Goal: Information Seeking & Learning: Understand process/instructions

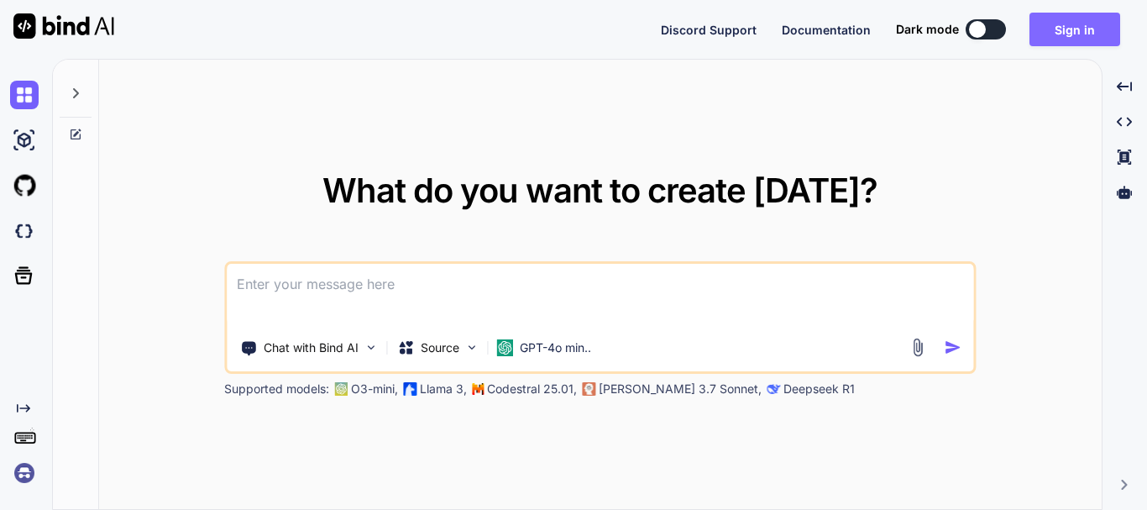
click at [1054, 34] on button "Sign in" at bounding box center [1075, 30] width 91 height 34
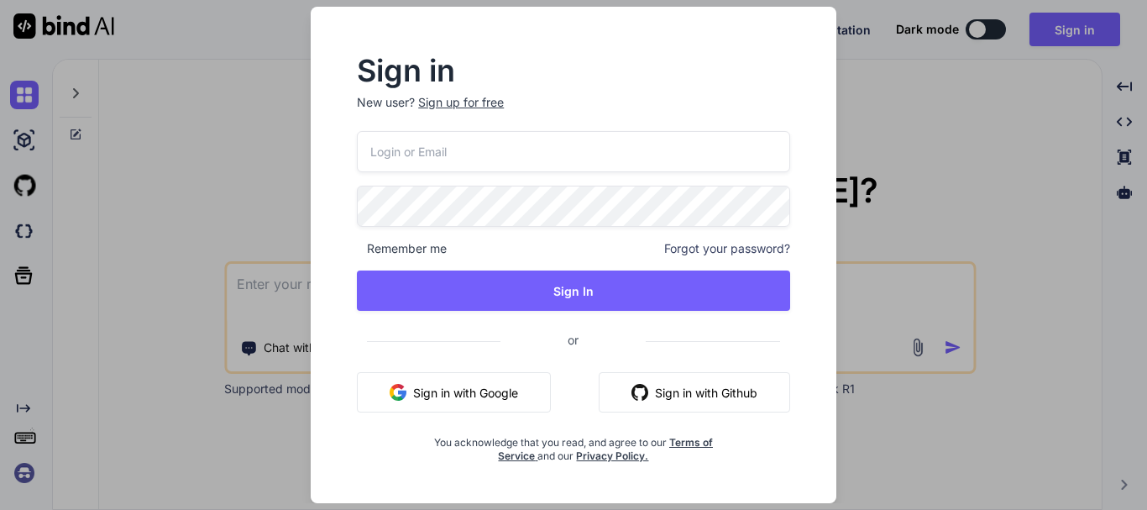
click at [450, 160] on input "email" at bounding box center [573, 151] width 433 height 41
paste input "[EMAIL_ADDRESS][DOMAIN_NAME]"
type input "[EMAIL_ADDRESS][DOMAIN_NAME]"
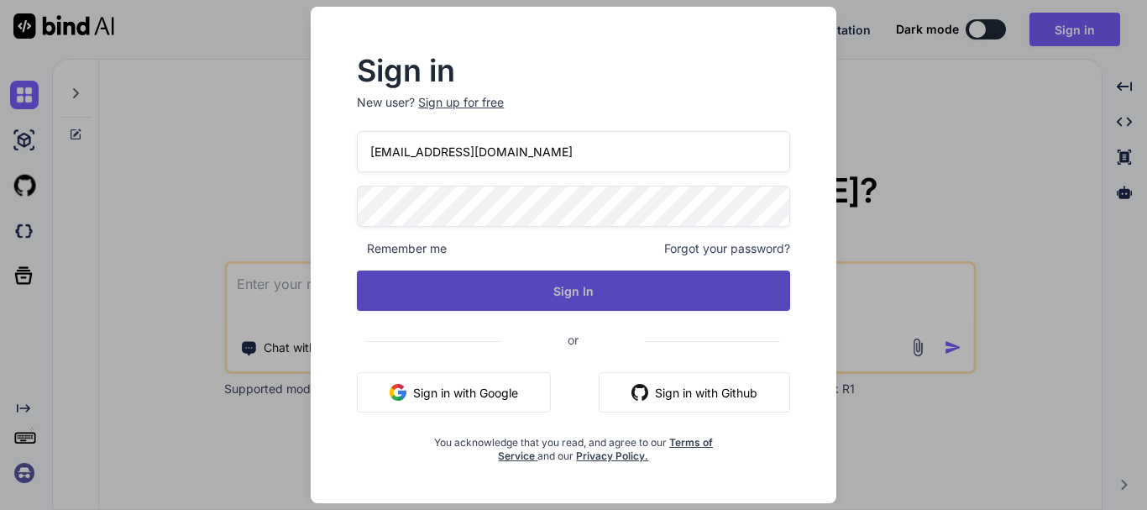
click at [584, 298] on button "Sign In" at bounding box center [573, 290] width 433 height 40
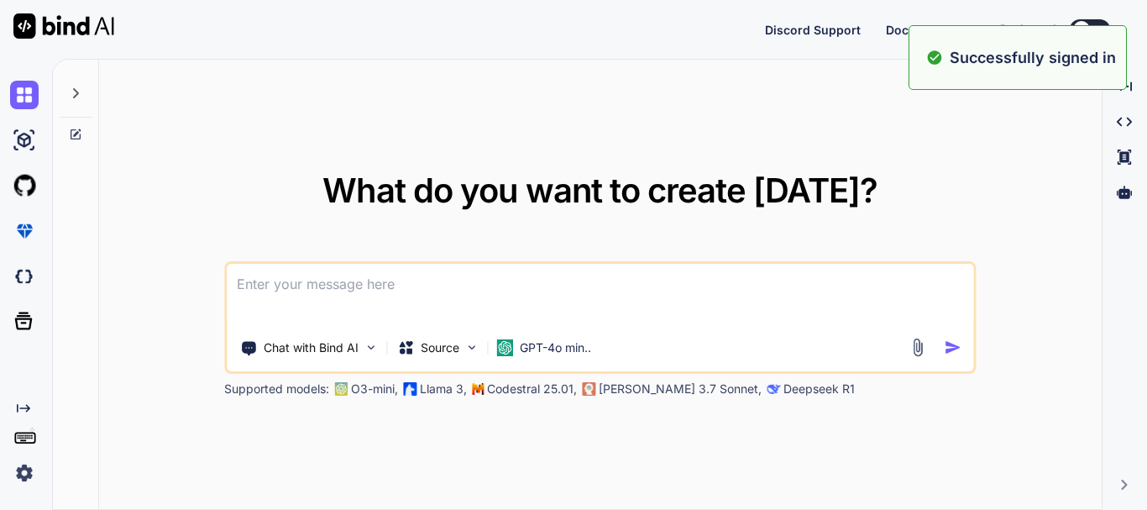
click at [540, 285] on textarea at bounding box center [600, 295] width 747 height 62
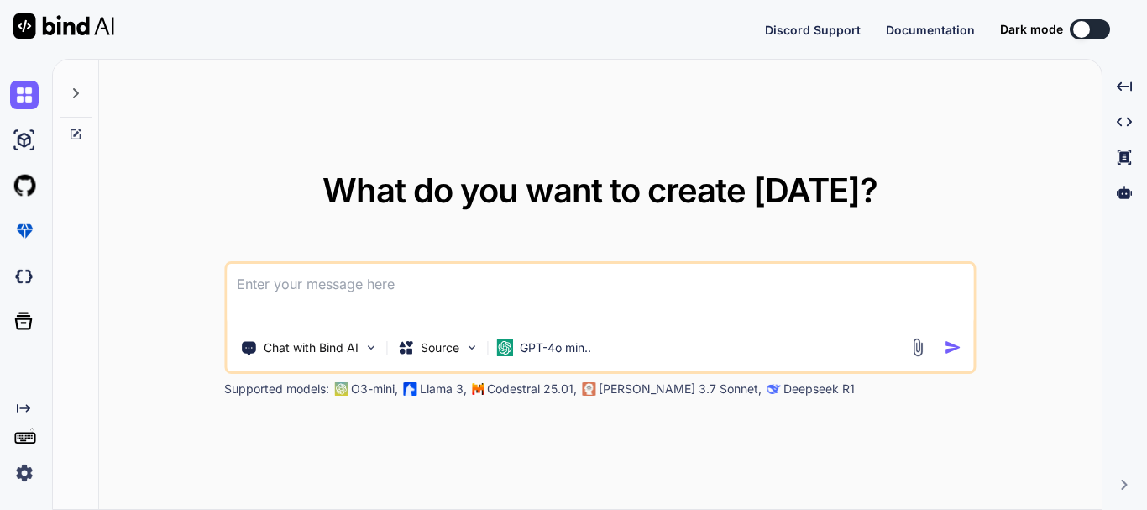
click at [540, 285] on textarea at bounding box center [600, 295] width 747 height 62
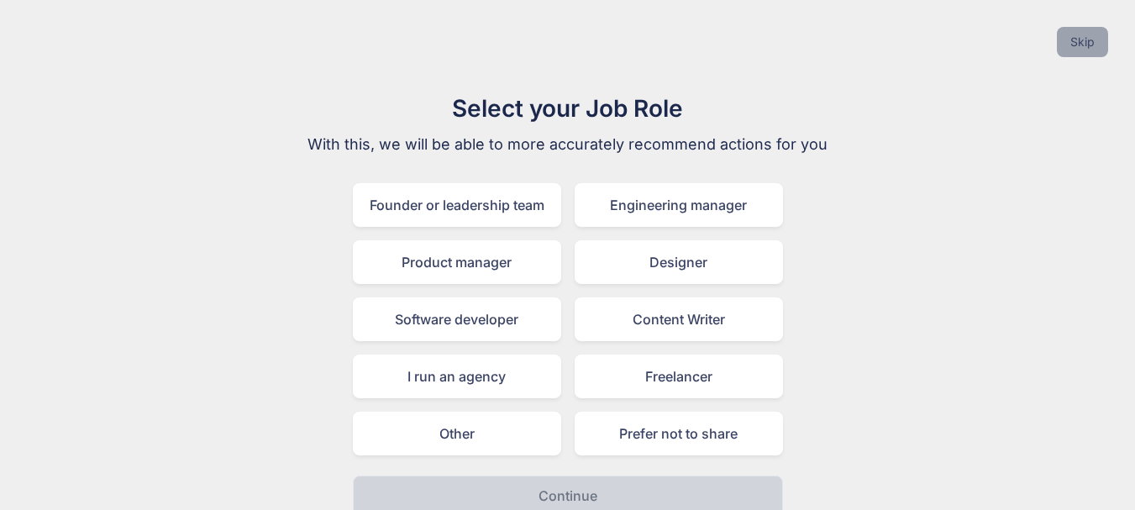
click at [1096, 44] on button "Skip" at bounding box center [1082, 42] width 51 height 30
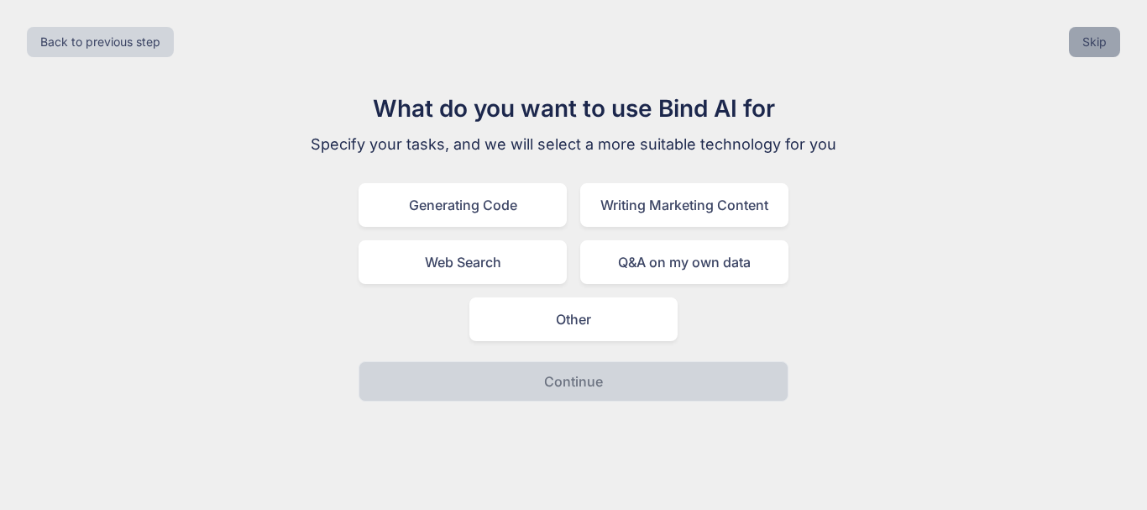
click at [1082, 40] on button "Skip" at bounding box center [1094, 42] width 51 height 30
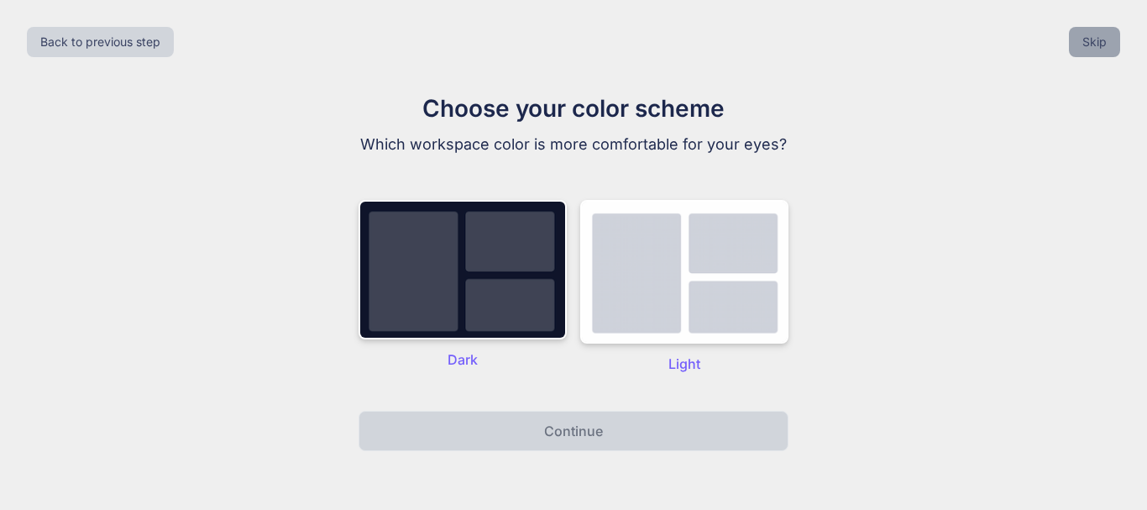
click at [1083, 45] on button "Skip" at bounding box center [1094, 42] width 51 height 30
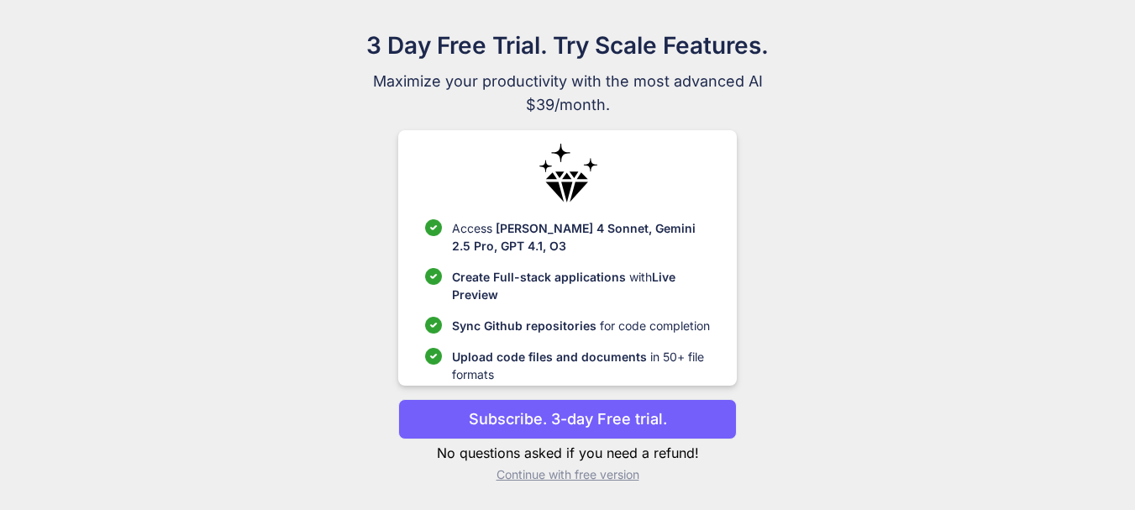
click at [611, 475] on p "Continue with free version" at bounding box center [567, 474] width 338 height 17
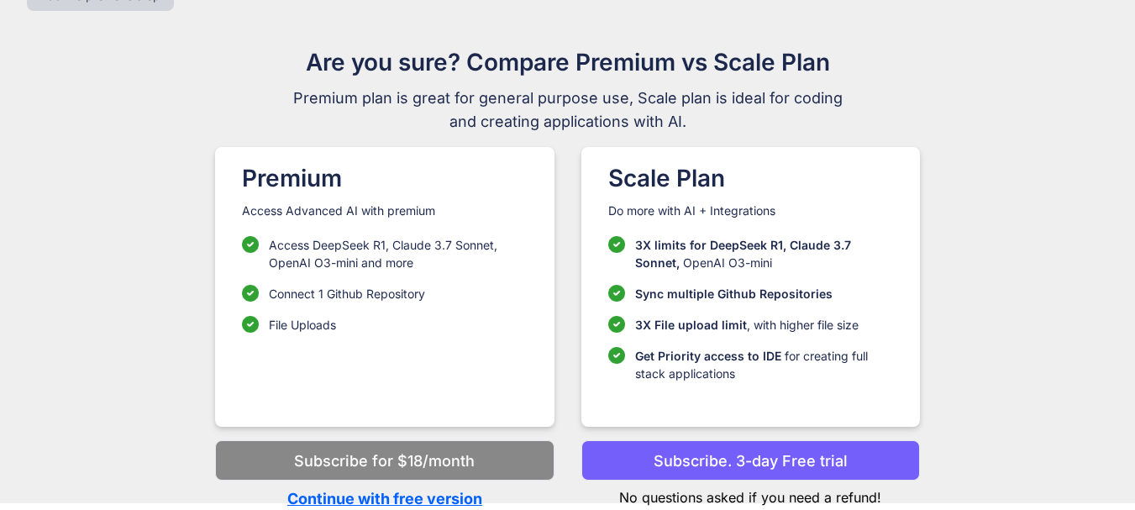
click at [454, 488] on p "Continue with free version" at bounding box center [384, 498] width 338 height 23
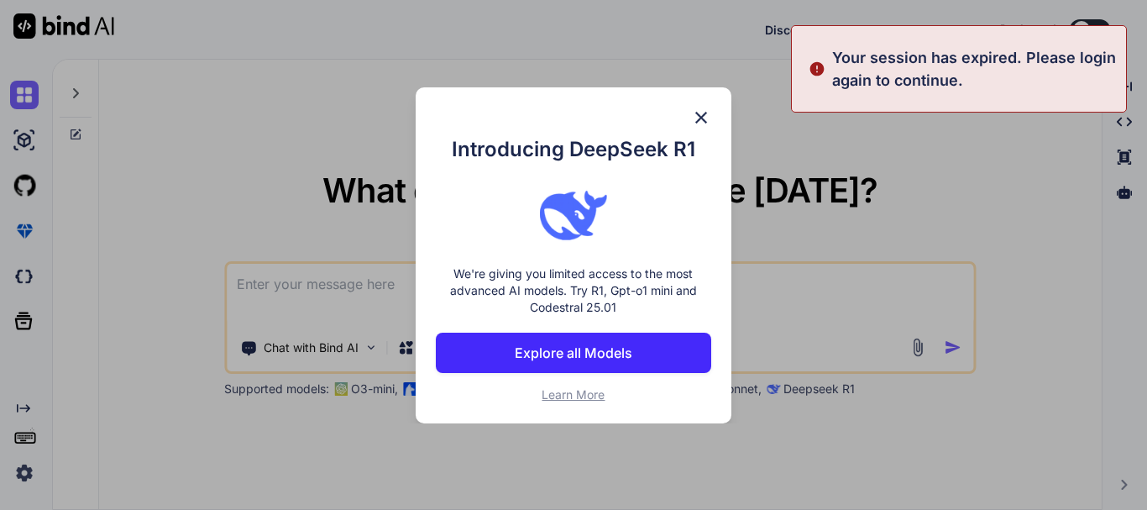
click at [984, 139] on div "Introducing DeepSeek R1 We're giving you limited access to the most advanced AI…" at bounding box center [573, 255] width 1147 height 510
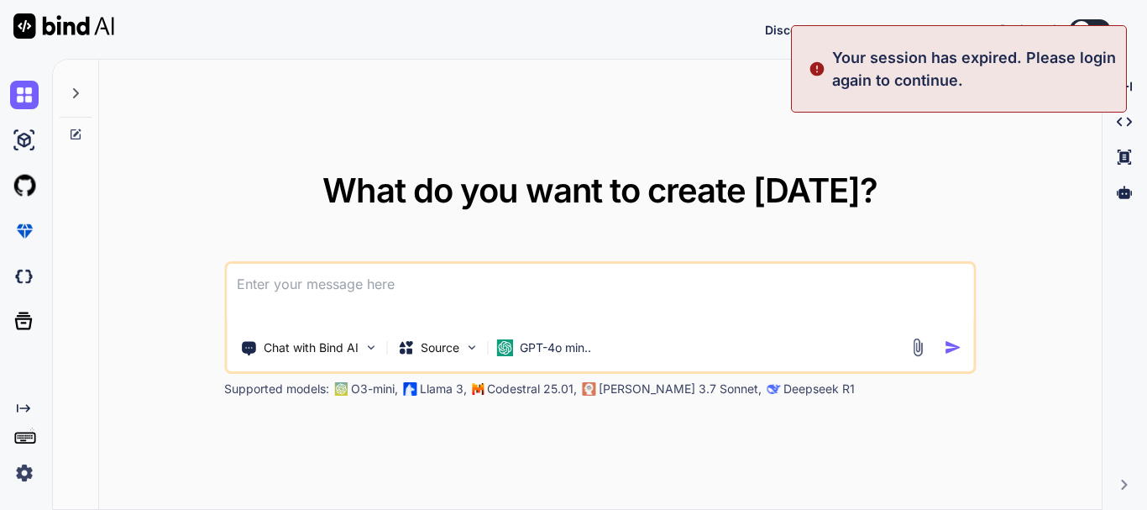
click at [654, 296] on textarea at bounding box center [600, 295] width 747 height 62
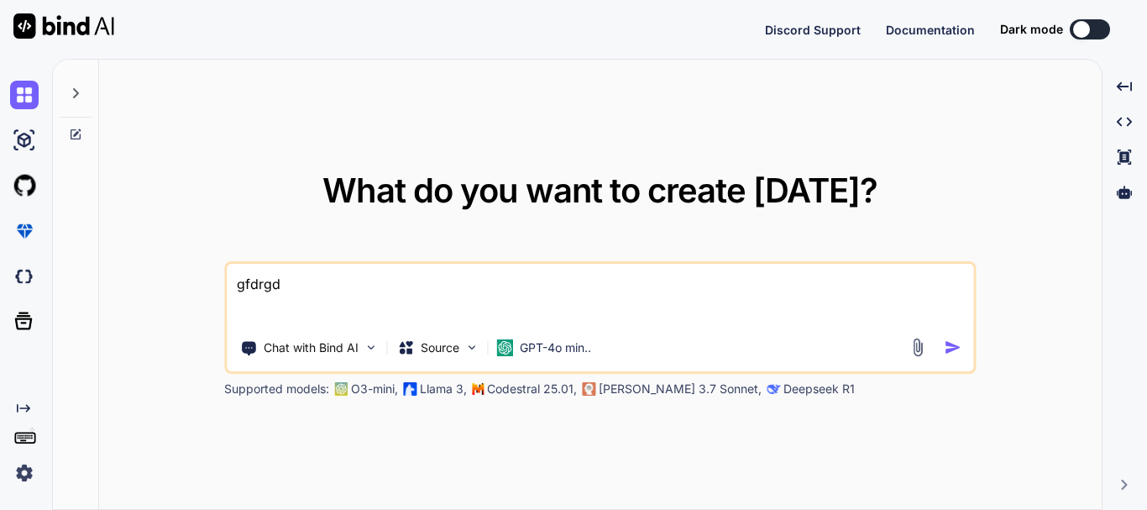
type textarea "gfdrgde"
click at [349, 283] on textarea at bounding box center [600, 295] width 747 height 62
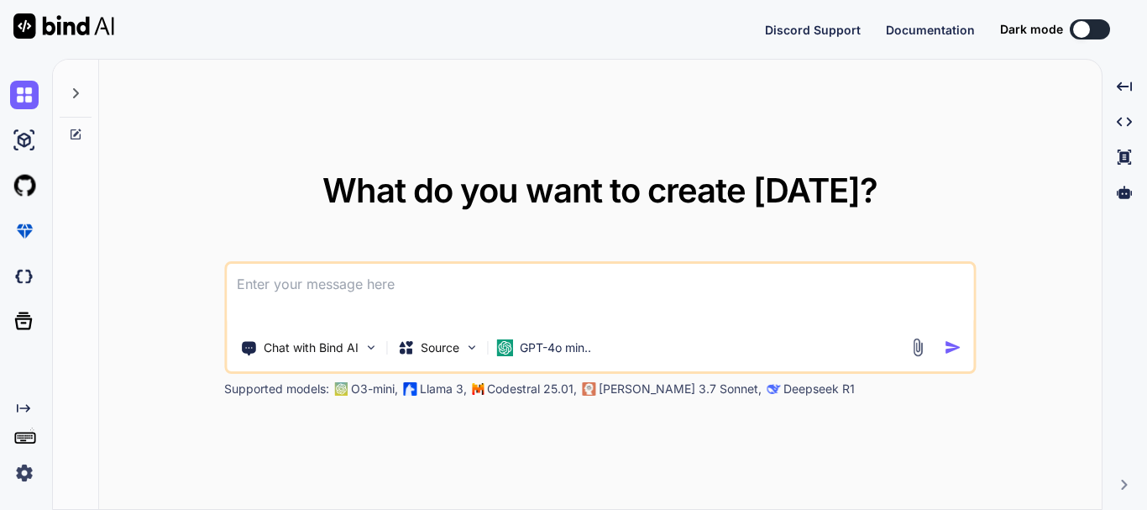
click at [349, 283] on textarea at bounding box center [600, 295] width 747 height 62
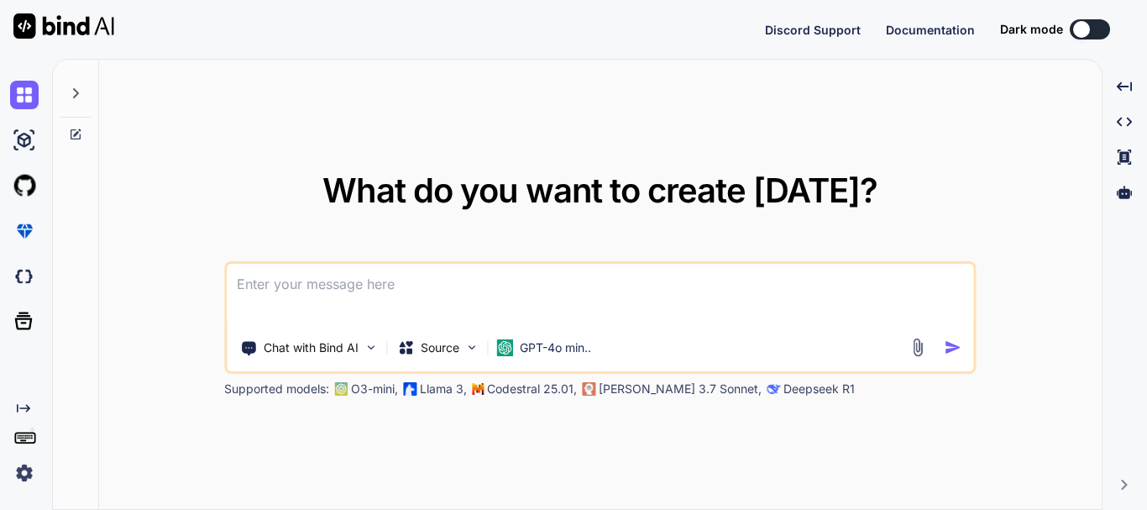
click at [349, 283] on textarea at bounding box center [600, 295] width 747 height 62
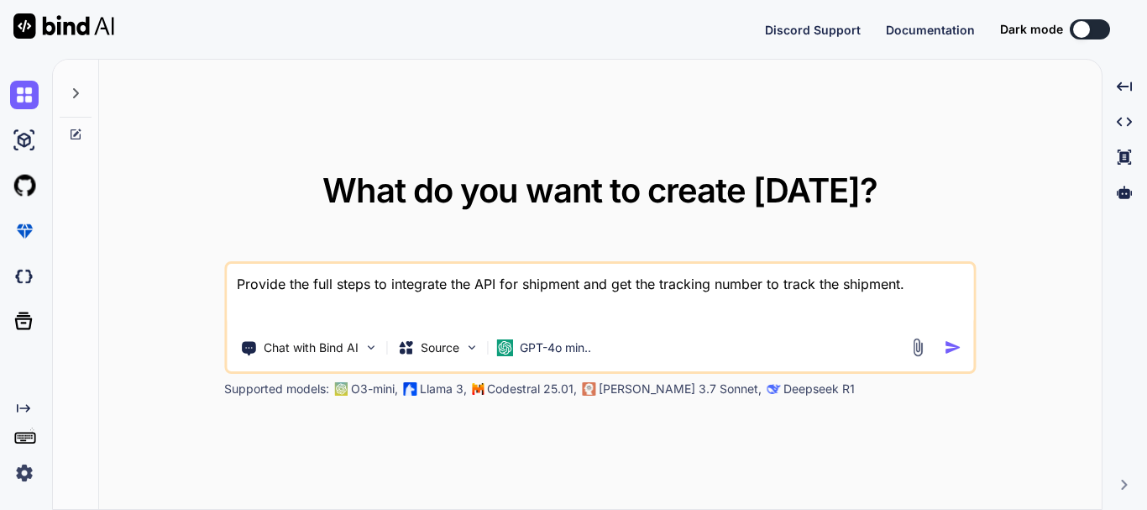
drag, startPoint x: 525, startPoint y: 283, endPoint x: 868, endPoint y: 295, distance: 342.9
click at [868, 295] on textarea "Provide the full steps to integrate the API for shipment and get the tracking n…" at bounding box center [600, 295] width 747 height 62
click at [939, 293] on textarea "Provide the full steps to integrate the API for shipment and get the tracking n…" at bounding box center [600, 295] width 747 height 62
type textarea "Provide the full steps to integrate the API for shipment and get the tracking n…"
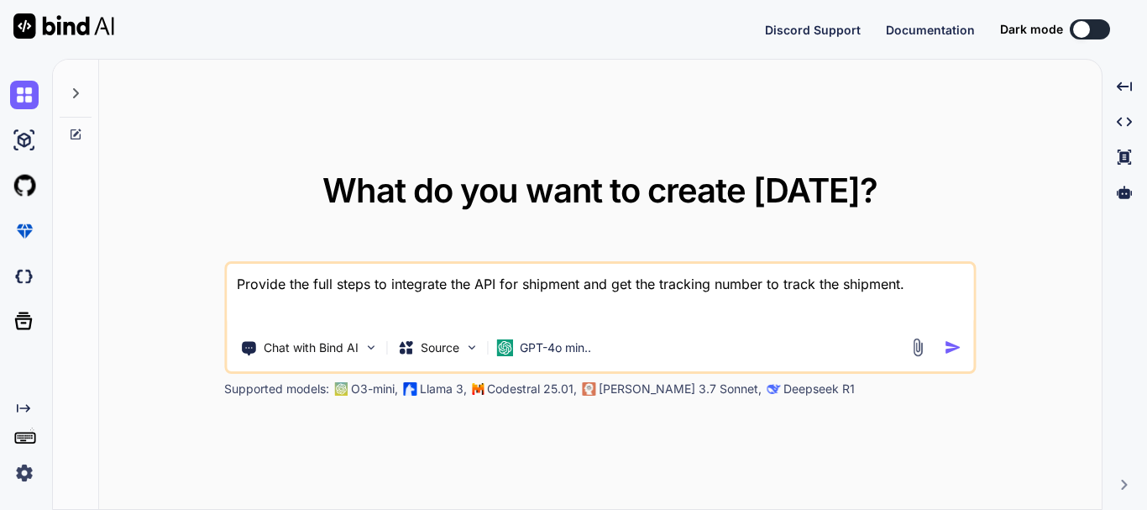
click at [950, 347] on img "button" at bounding box center [953, 347] width 18 height 18
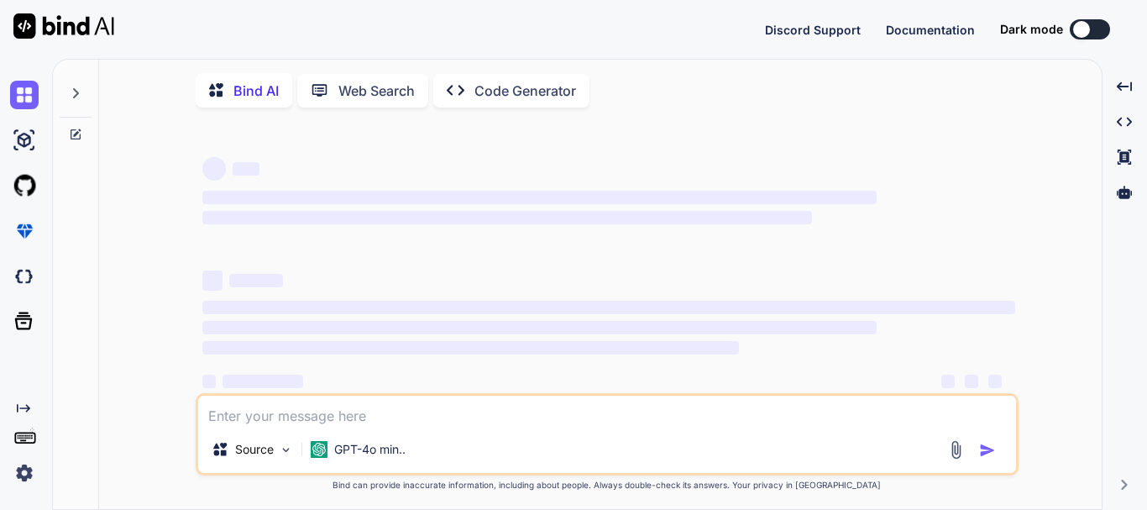
click at [20, 463] on img at bounding box center [24, 473] width 29 height 29
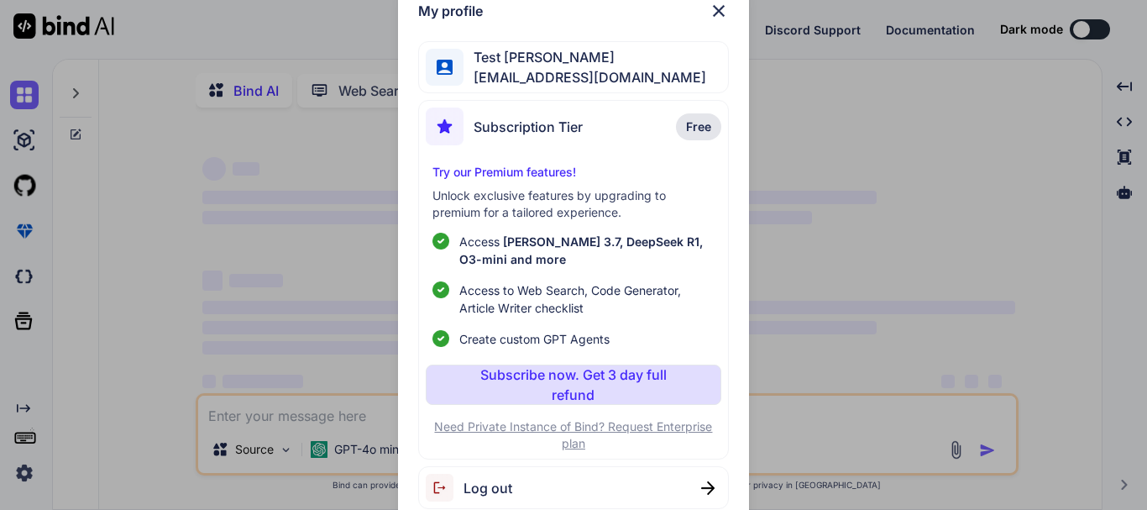
click at [469, 496] on span "Log out" at bounding box center [488, 488] width 49 height 20
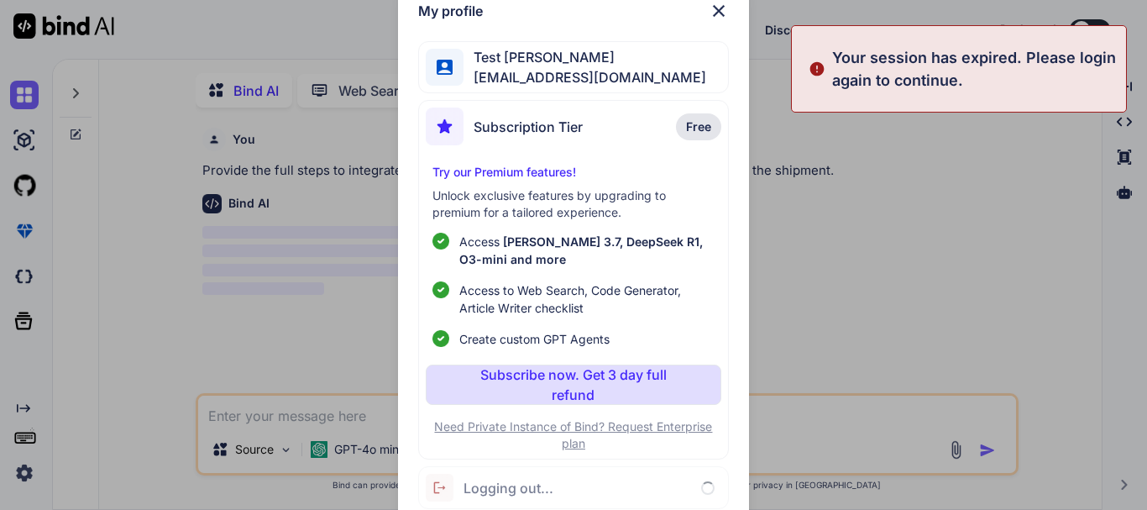
scroll to position [7, 0]
click at [720, 22] on div "My profile Test Singh [EMAIL_ADDRESS][DOMAIN_NAME] Subscription Tier Free Try o…" at bounding box center [573, 255] width 350 height 549
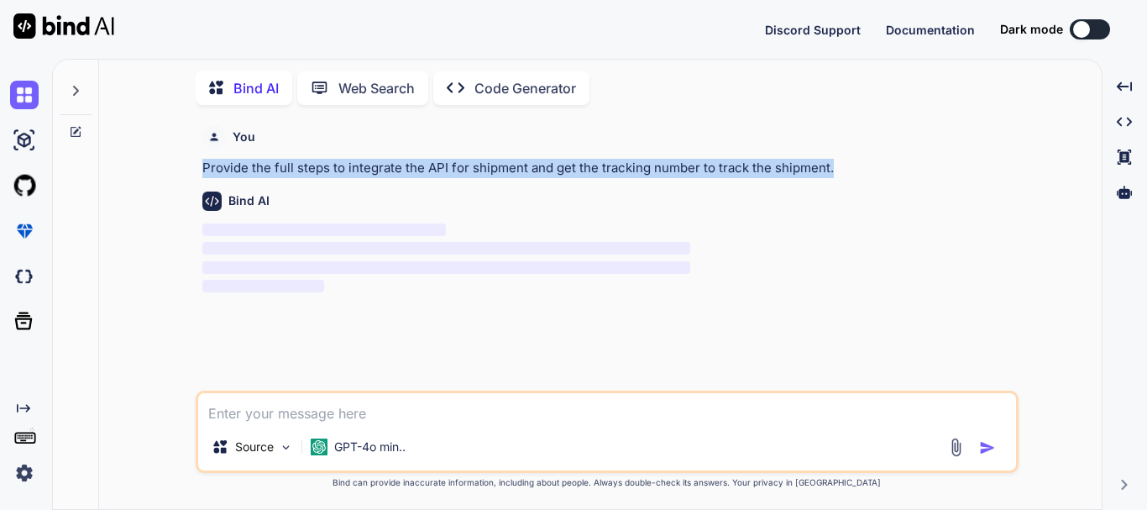
drag, startPoint x: 834, startPoint y: 169, endPoint x: 191, endPoint y: 167, distance: 643.4
click at [191, 167] on div "You Provide the full steps to integrate the API for shipment and get the tracki…" at bounding box center [607, 313] width 989 height 391
copy p "Provide the full steps to integrate the API for shipment and get the tracking n…"
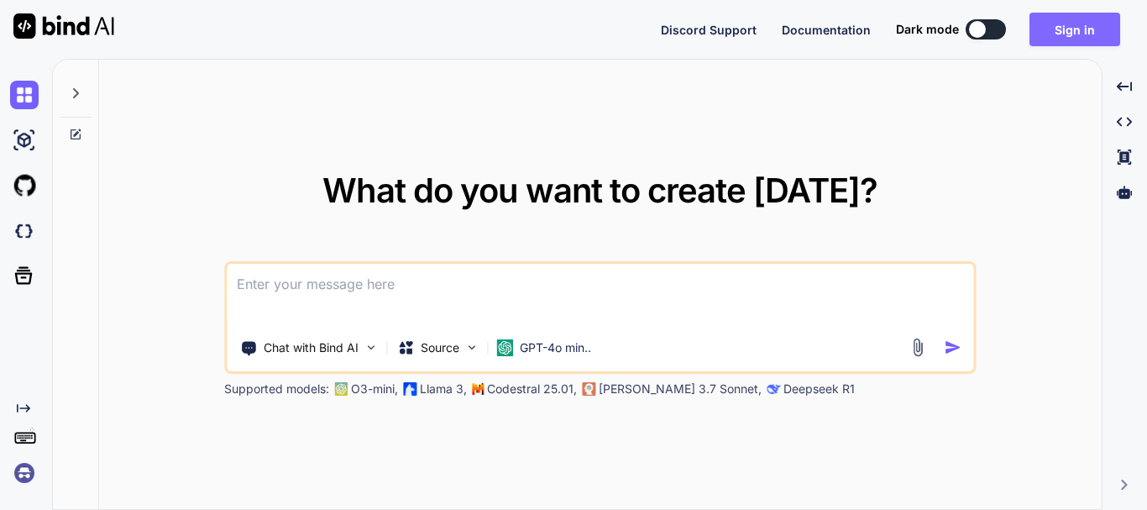
click at [1055, 23] on button "Sign in" at bounding box center [1075, 30] width 91 height 34
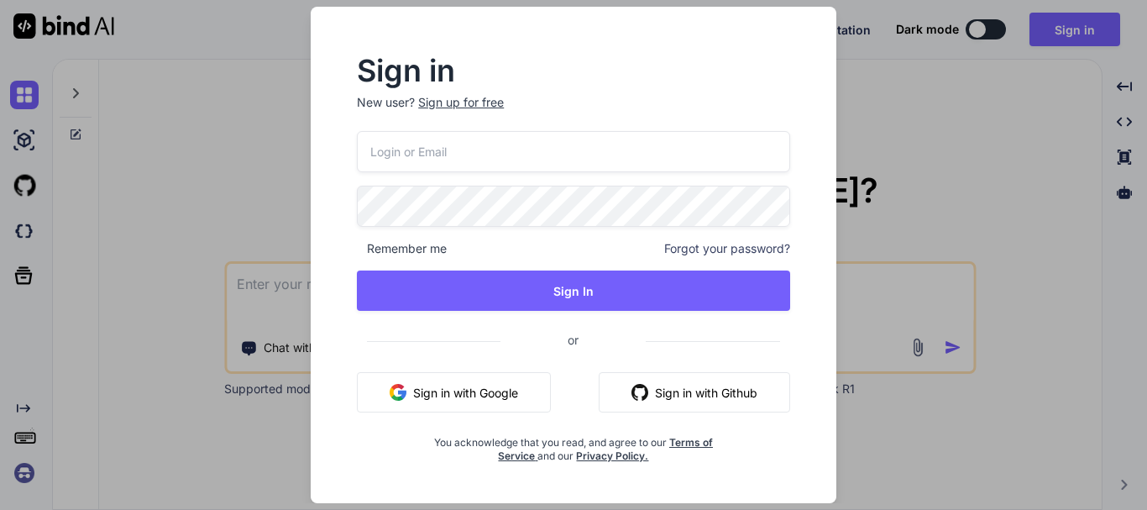
click at [522, 148] on input "email" at bounding box center [573, 151] width 433 height 41
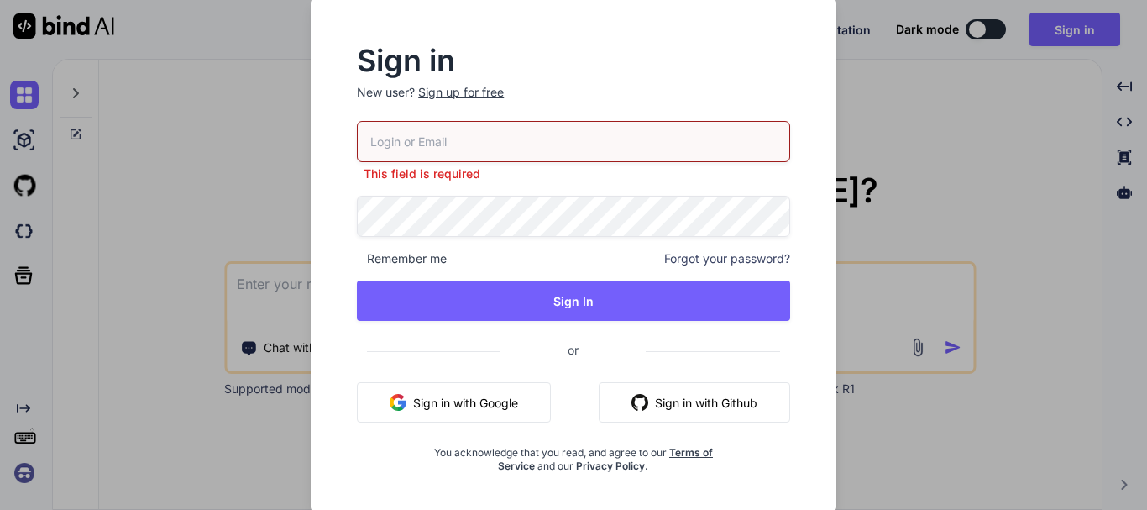
paste input "[EMAIL_ADDRESS][DOMAIN_NAME]"
type input "[EMAIL_ADDRESS][DOMAIN_NAME]"
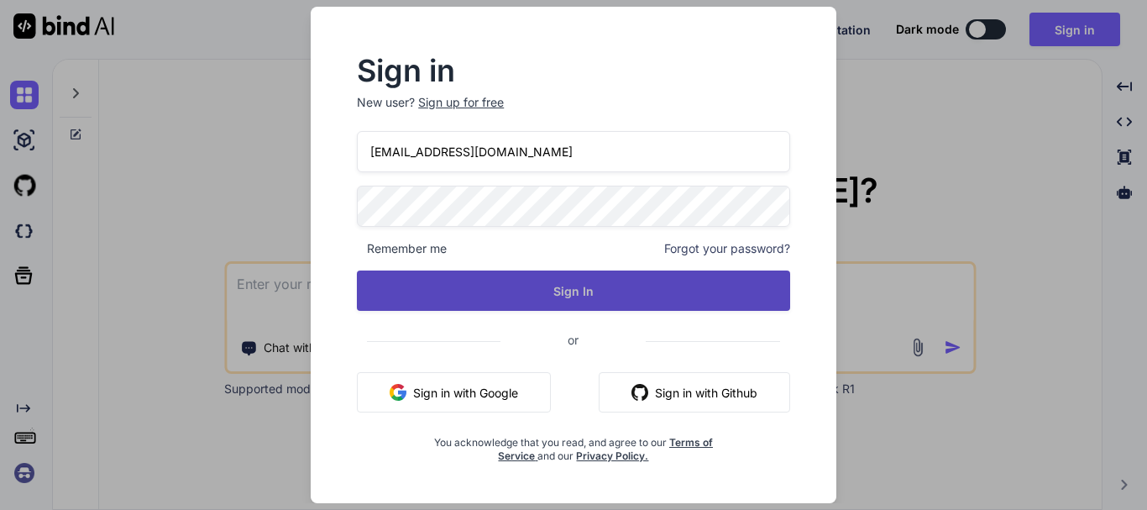
click at [696, 291] on button "Sign In" at bounding box center [573, 290] width 433 height 40
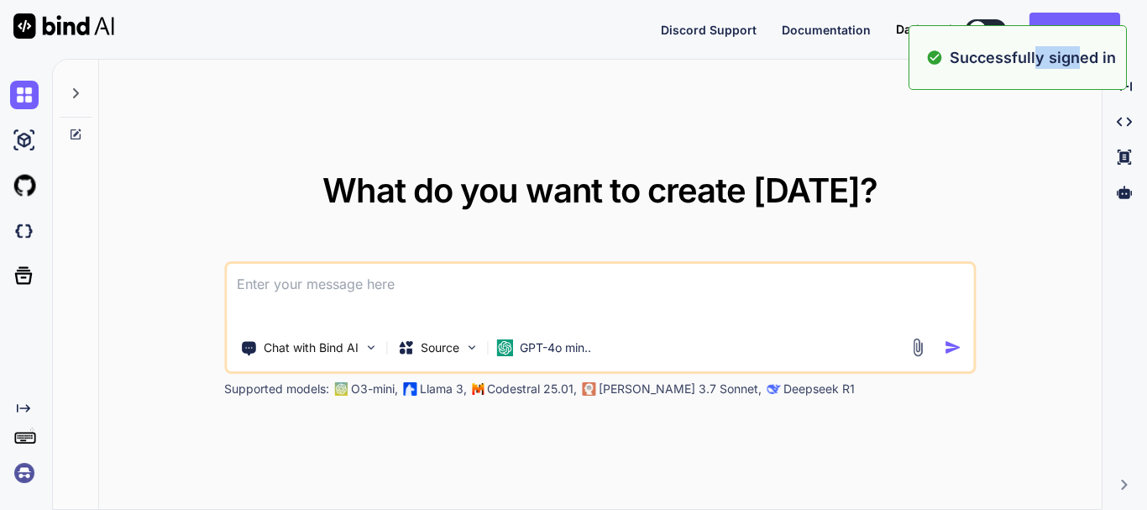
drag, startPoint x: 1039, startPoint y: 62, endPoint x: 1080, endPoint y: 55, distance: 41.7
click at [1080, 55] on p "Successfully signed in" at bounding box center [1033, 57] width 166 height 23
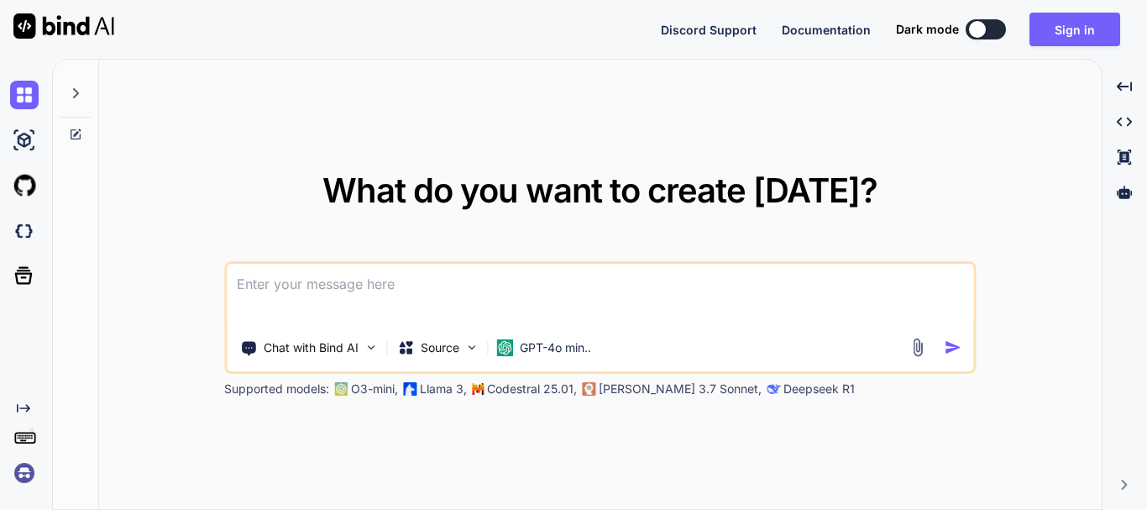
click at [502, 289] on textarea at bounding box center [600, 295] width 747 height 62
click at [321, 288] on textarea at bounding box center [600, 295] width 747 height 62
paste textarea
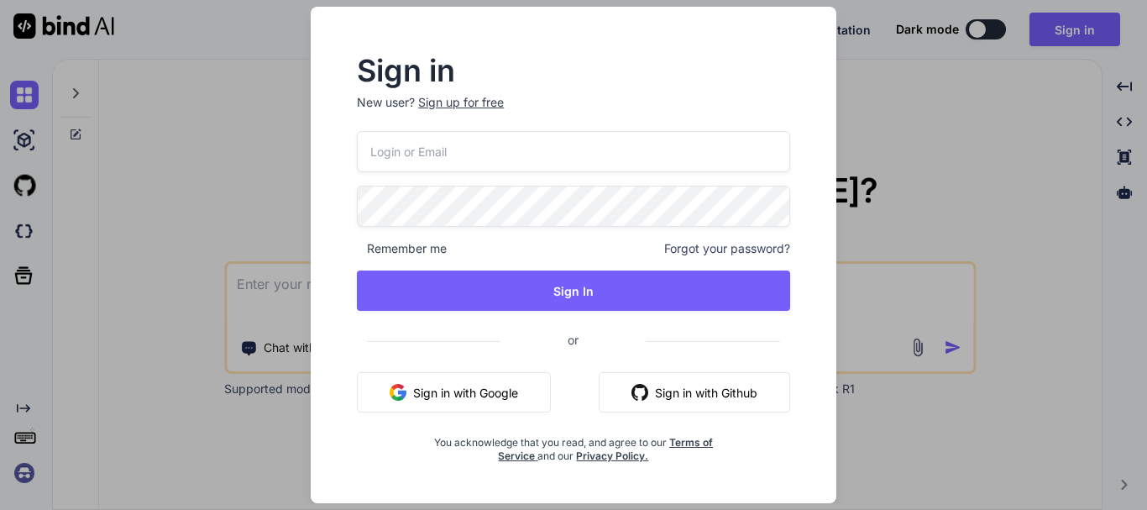
click at [434, 156] on input "email" at bounding box center [573, 151] width 433 height 41
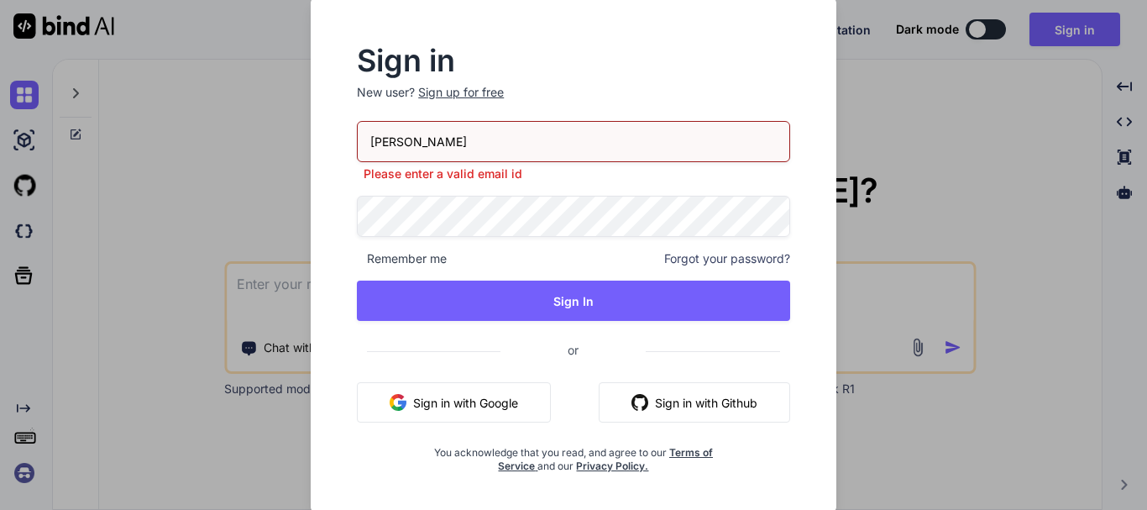
click at [453, 136] on input "rupesh" at bounding box center [573, 141] width 433 height 41
paste input "s02@yopmail.com"
type input "[EMAIL_ADDRESS][DOMAIN_NAME]"
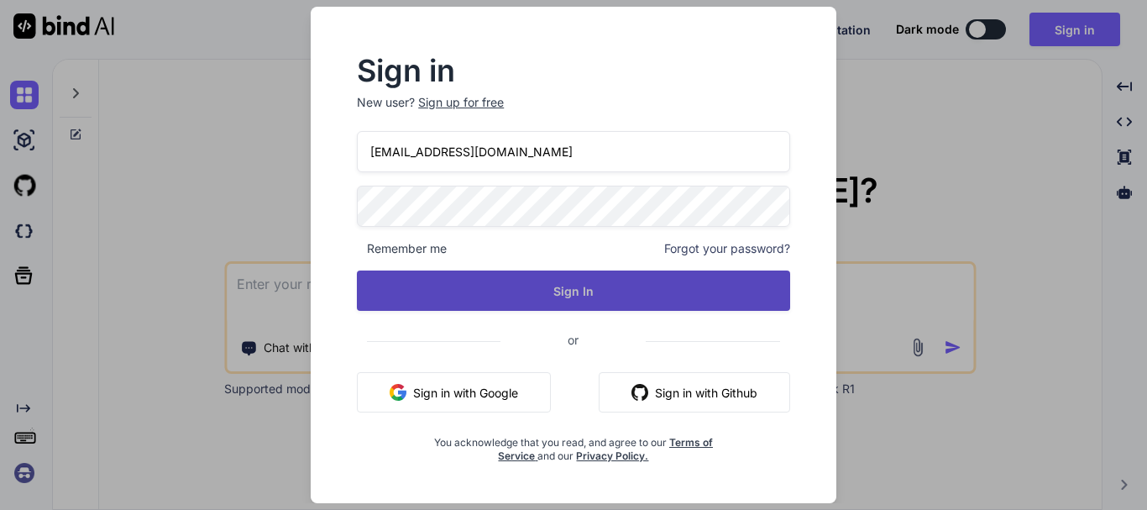
click at [496, 300] on button "Sign In" at bounding box center [573, 290] width 433 height 40
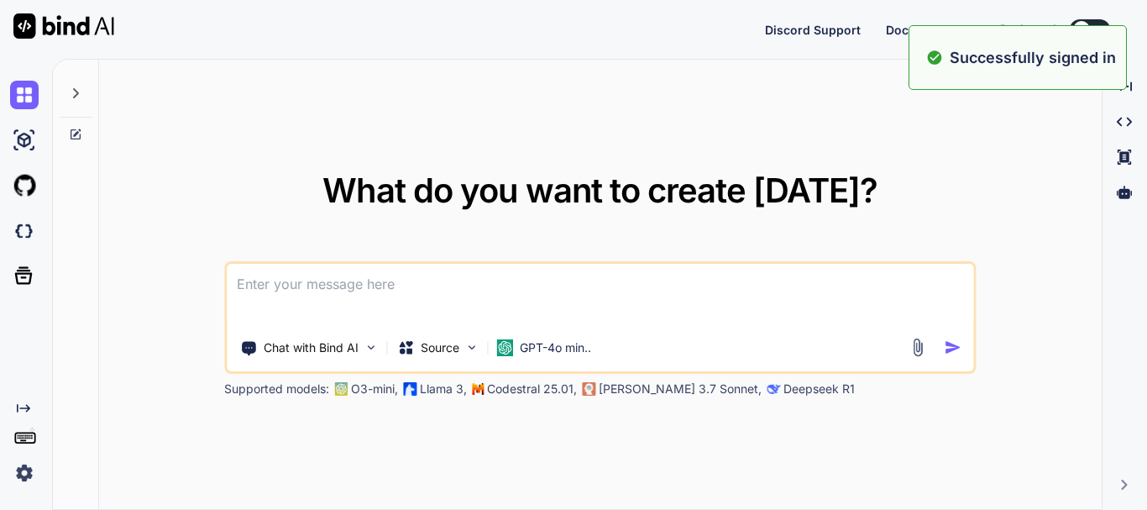
click at [440, 299] on textarea at bounding box center [600, 295] width 747 height 62
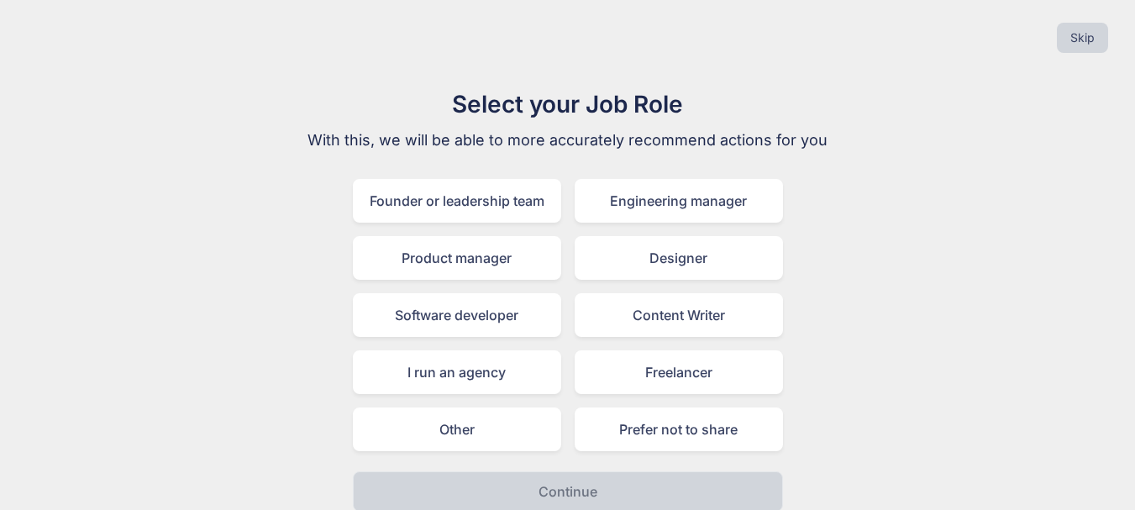
scroll to position [19, 0]
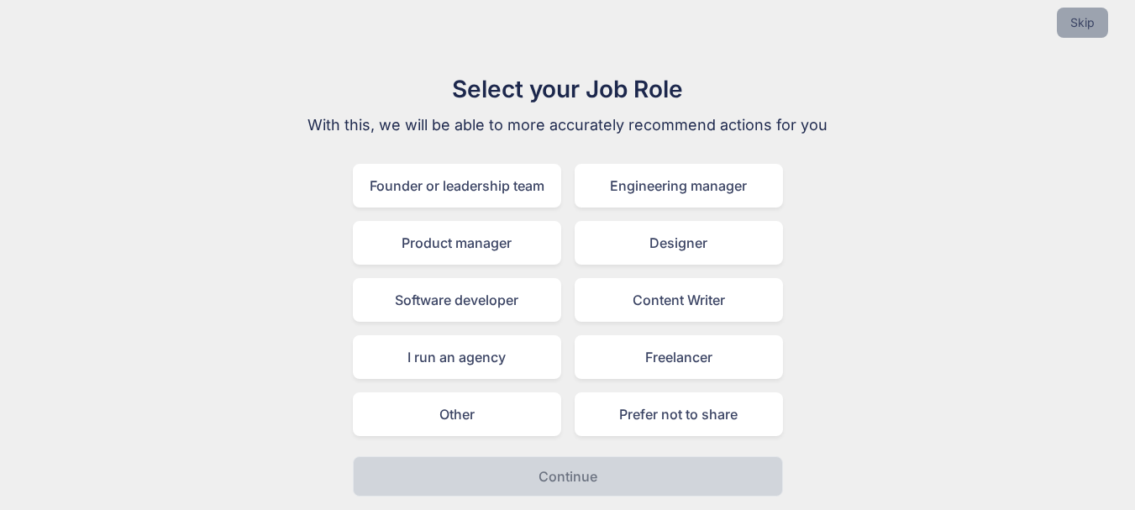
click at [1088, 37] on button "Skip" at bounding box center [1082, 23] width 51 height 30
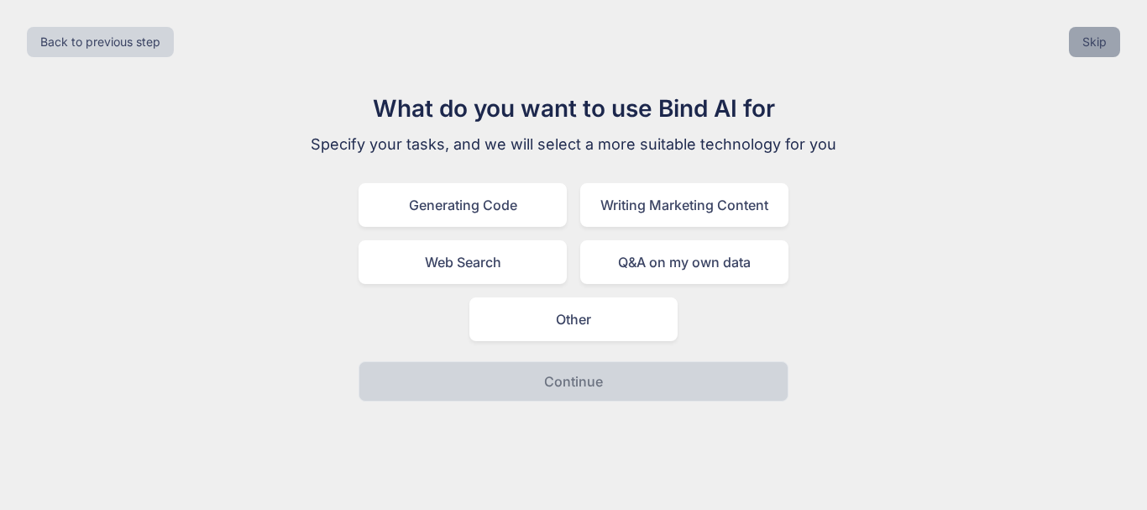
click at [1097, 50] on button "Skip" at bounding box center [1094, 42] width 51 height 30
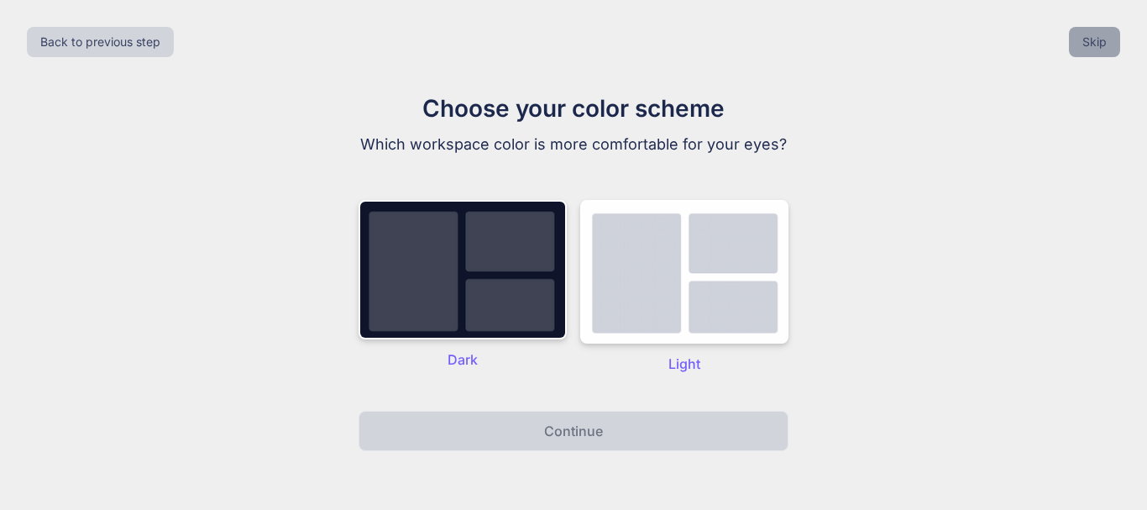
click at [1095, 50] on button "Skip" at bounding box center [1094, 42] width 51 height 30
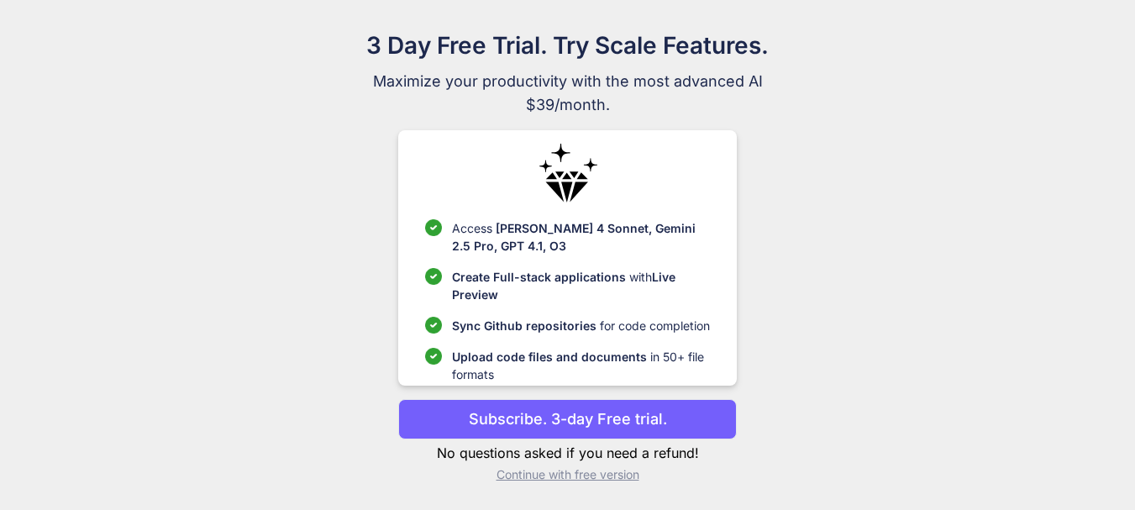
click at [619, 475] on p "Continue with free version" at bounding box center [567, 474] width 338 height 17
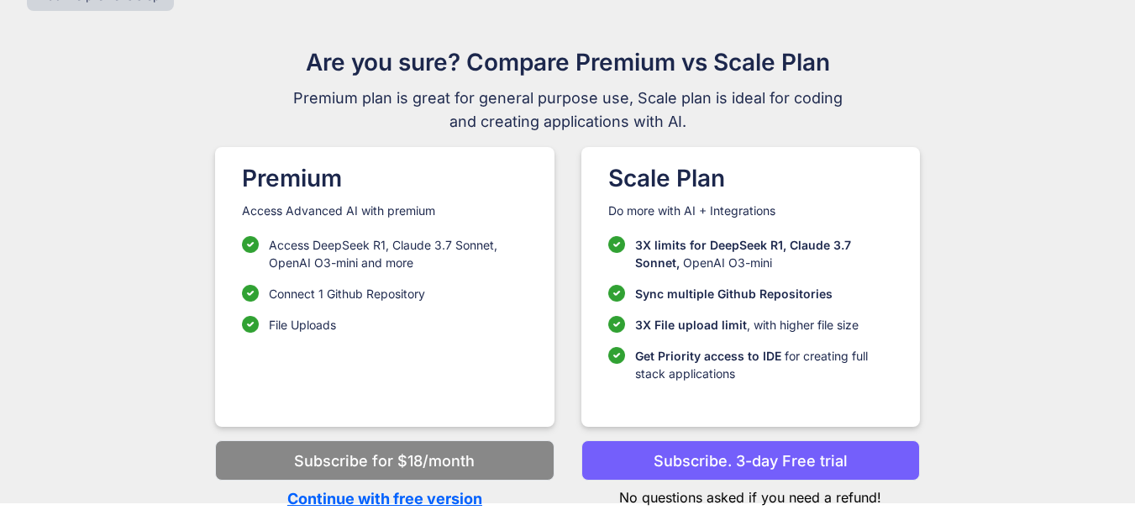
click at [446, 498] on p "Continue with free version" at bounding box center [384, 498] width 338 height 23
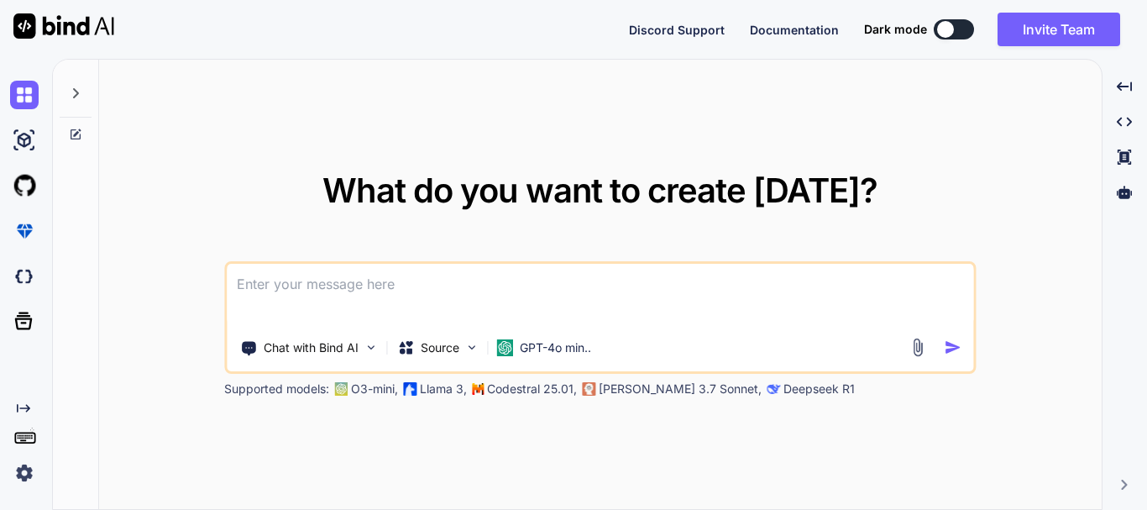
click at [432, 308] on textarea at bounding box center [600, 295] width 747 height 62
type textarea "[EMAIL_ADDRESS][DOMAIN_NAME]"
paste textarea "Provide the full steps to integrate the API for shipment and get the tracking n…"
type textarea "Provide the full steps to integrate the API for shipment and get the tracking n…"
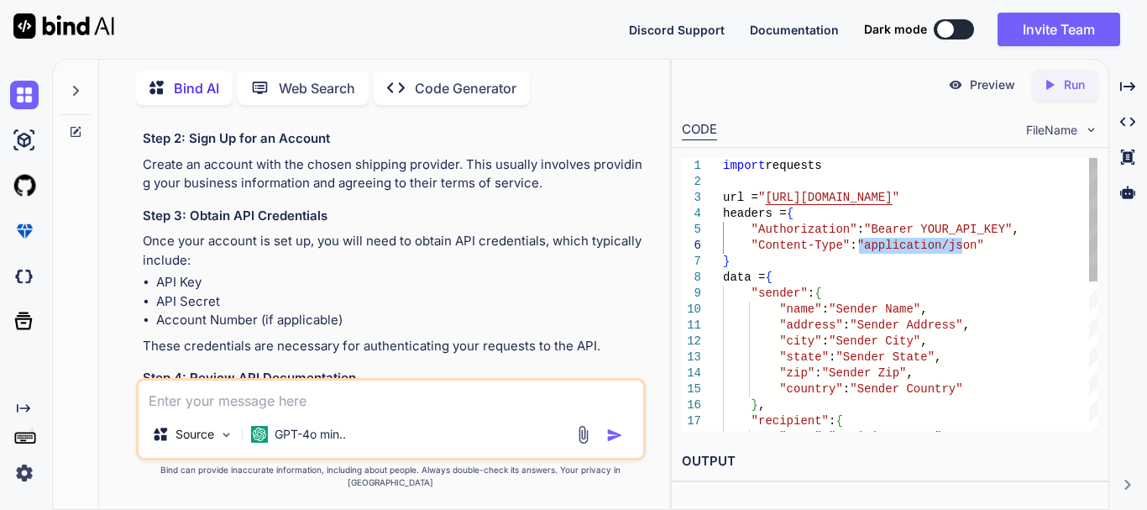
drag, startPoint x: 860, startPoint y: 248, endPoint x: 960, endPoint y: 248, distance: 100.0
click at [960, 248] on div "import requests url = " https://api.shippingprovider.com/v1/shipments " headers…" at bounding box center [910, 461] width 375 height 606
click at [732, 277] on div "import requests url = " https://api.shippingprovider.com/v1/shipments " headers…" at bounding box center [910, 461] width 375 height 606
click at [737, 277] on div "import requests url = " https://api.shippingprovider.com/v1/shipments " headers…" at bounding box center [910, 461] width 375 height 606
click at [742, 279] on div "import requests url = " https://api.shippingprovider.com/v1/shipments " headers…" at bounding box center [910, 461] width 375 height 606
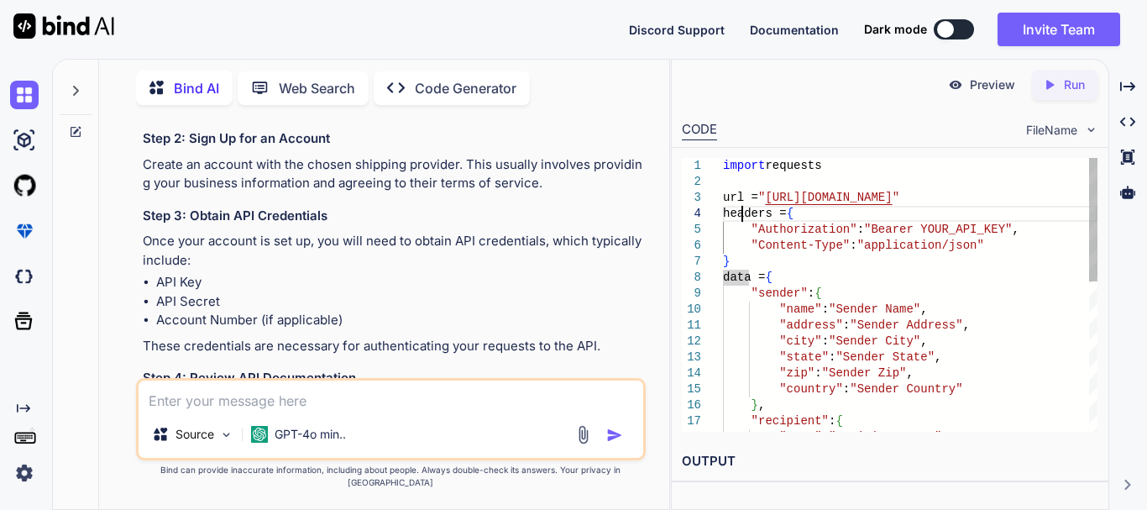
click at [745, 218] on div "import requests url = " https://api.shippingprovider.com/v1/shipments " headers…" at bounding box center [910, 461] width 375 height 606
click at [750, 217] on div "import requests url = " https://api.shippingprovider.com/v1/shipments " headers…" at bounding box center [910, 461] width 375 height 606
click at [746, 213] on div "import requests url = " https://api.shippingprovider.com/v1/shipments " headers…" at bounding box center [910, 461] width 375 height 606
click at [748, 215] on div "import requests url = " https://api.shippingprovider.com/v1/shipments " headers…" at bounding box center [910, 461] width 375 height 606
click at [742, 215] on div "import requests url = " https://api.shippingprovider.com/v1/shipments " headers…" at bounding box center [910, 461] width 375 height 606
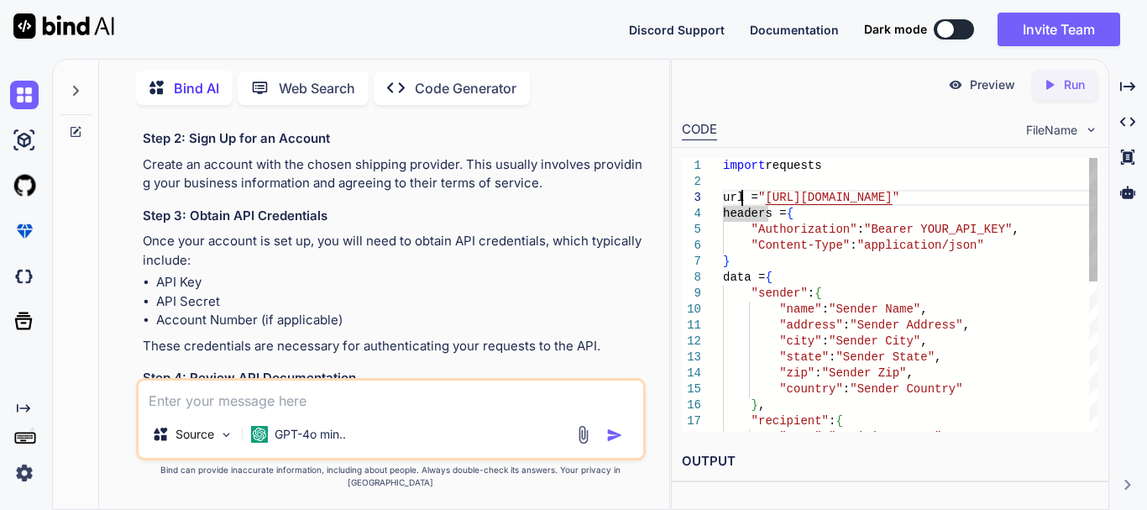
click at [743, 197] on div "import requests url = " https://api.shippingprovider.com/v1/shipments " headers…" at bounding box center [910, 461] width 375 height 606
click at [743, 217] on div "import requests url = " https://api.shippingprovider.com/v1/shipments " headers…" at bounding box center [910, 461] width 375 height 606
click at [749, 214] on div "import requests url = " https://api.shippingprovider.com/v1/shipments " headers…" at bounding box center [910, 461] width 375 height 606
click at [737, 278] on div "import requests url = " https://api.shippingprovider.com/v1/shipments " headers…" at bounding box center [910, 461] width 375 height 606
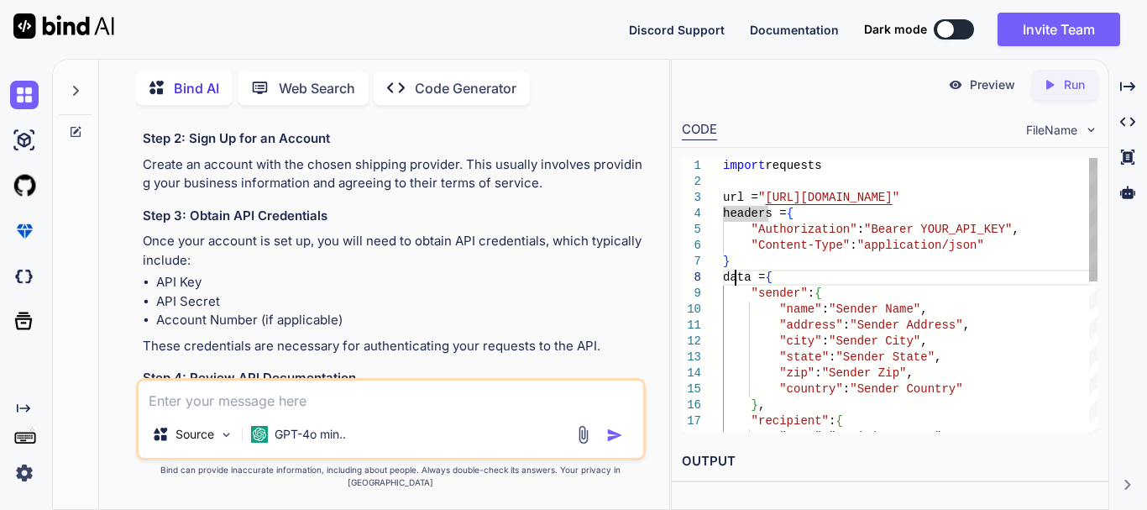
click at [737, 278] on div "import requests url = " https://api.shippingprovider.com/v1/shipments " headers…" at bounding box center [910, 461] width 375 height 606
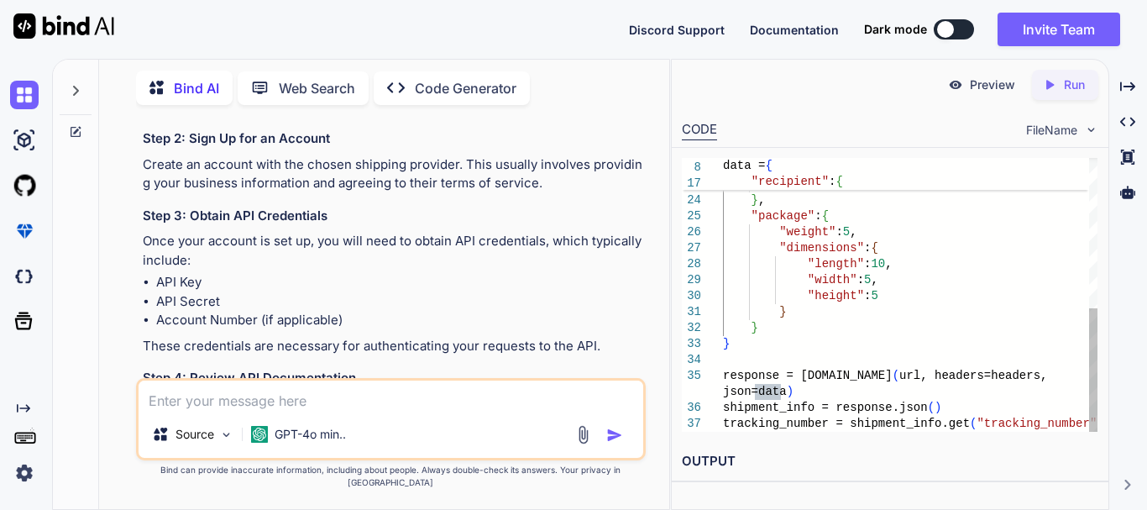
click at [748, 377] on div ""state" : "Recipient State" , "zip" : "Recipient Zip" , "country" : "Recipient …" at bounding box center [910, 128] width 375 height 606
click at [749, 404] on div ""state" : "Recipient State" , "zip" : "Recipient Zip" , "country" : "Recipient …" at bounding box center [910, 128] width 375 height 606
click at [750, 430] on div ""state" : "Recipient State" , "zip" : "Recipient Zip" , "country" : "Recipient …" at bounding box center [910, 128] width 375 height 606
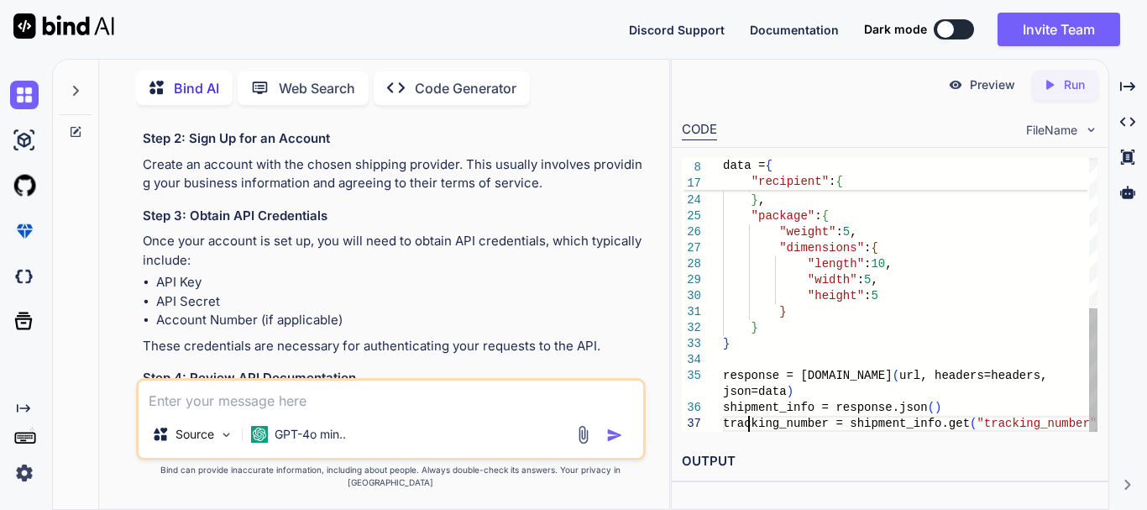
click at [750, 430] on div ""state" : "Recipient State" , "zip" : "Recipient Zip" , "country" : "Recipient …" at bounding box center [910, 128] width 375 height 606
click at [749, 412] on div ""state" : "Recipient State" , "zip" : "Recipient Zip" , "country" : "Recipient …" at bounding box center [910, 128] width 375 height 606
click at [747, 396] on div ""state" : "Recipient State" , "zip" : "Recipient Zip" , "country" : "Recipient …" at bounding box center [910, 128] width 375 height 606
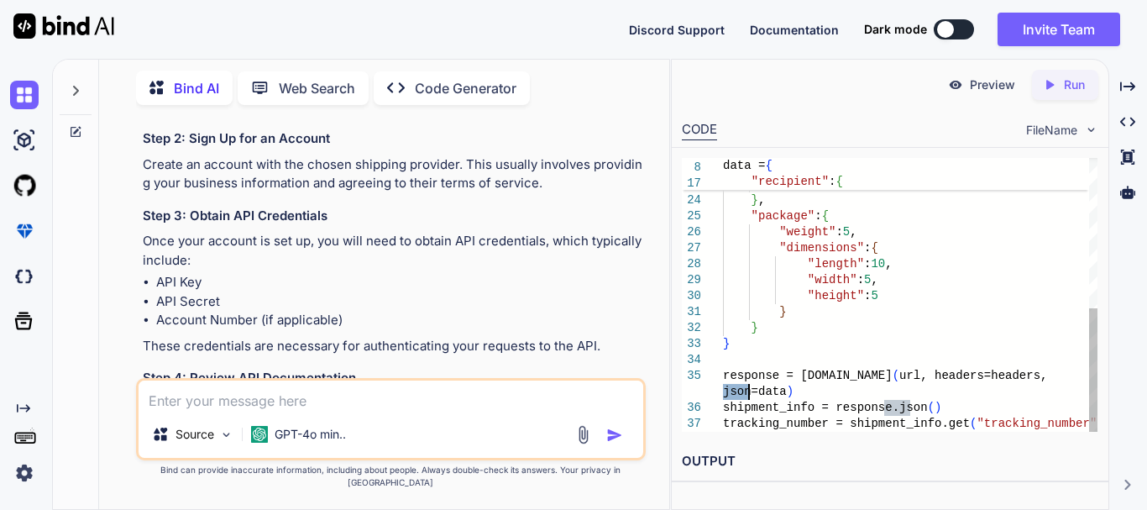
click at [747, 381] on div ""state" : "Recipient State" , "zip" : "Recipient Zip" , "country" : "Recipient …" at bounding box center [910, 128] width 375 height 606
click at [840, 377] on div ""state" : "Recipient State" , "zip" : "Recipient Zip" , "country" : "Recipient …" at bounding box center [910, 128] width 375 height 606
click at [942, 379] on div ""state" : "Recipient State" , "zip" : "Recipient Zip" , "country" : "Recipient …" at bounding box center [910, 128] width 375 height 606
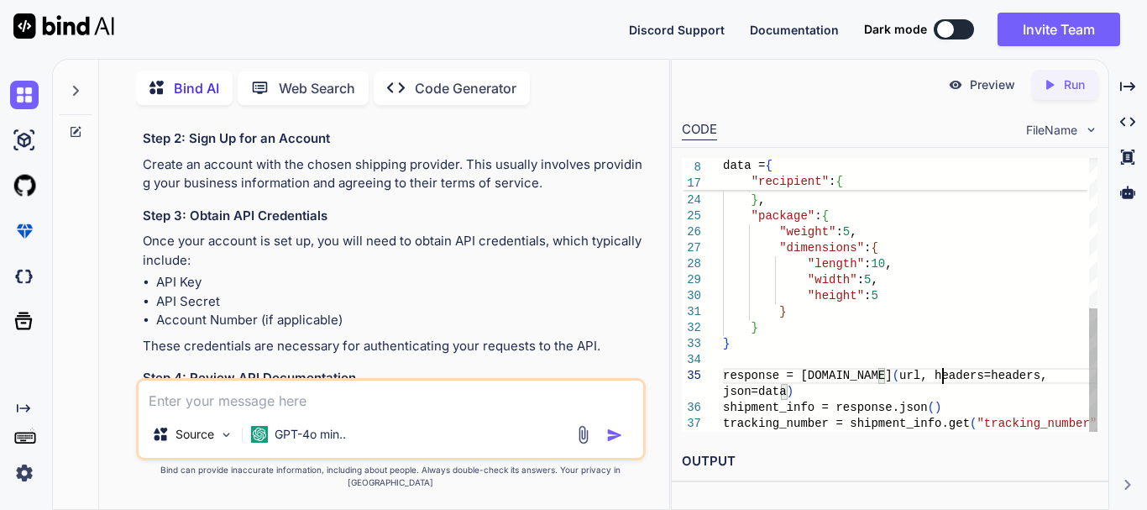
click at [942, 379] on div ""state" : "Recipient State" , "zip" : "Recipient Zip" , "country" : "Recipient …" at bounding box center [910, 128] width 375 height 606
click at [994, 379] on div ""state" : "Recipient State" , "zip" : "Recipient Zip" , "country" : "Recipient …" at bounding box center [910, 128] width 375 height 606
click at [993, 426] on div ""state" : "Recipient State" , "zip" : "Recipient Zip" , "country" : "Recipient …" at bounding box center [910, 128] width 375 height 606
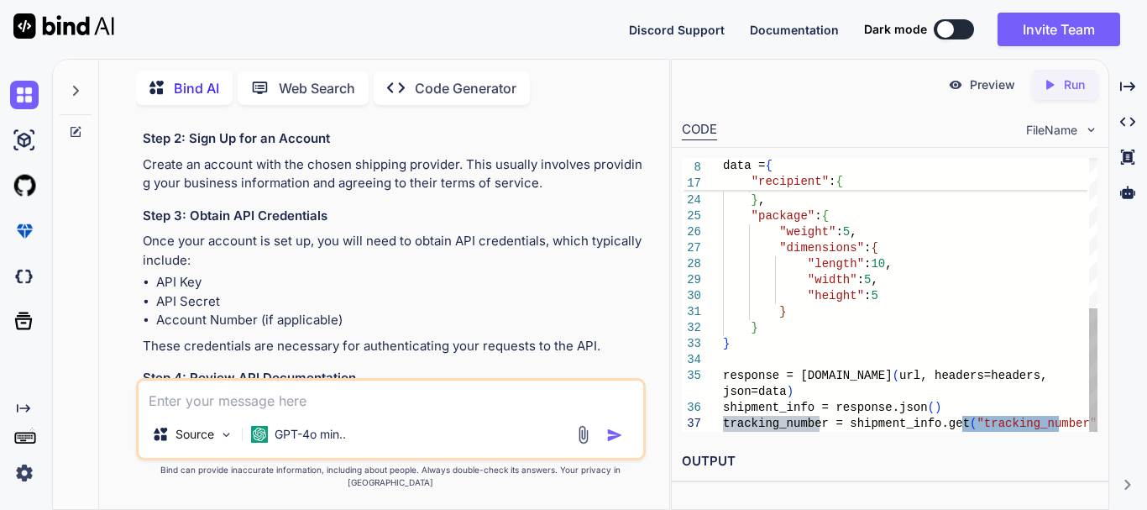
click at [970, 380] on div ""state" : "Recipient State" , "zip" : "Recipient Zip" , "country" : "Recipient …" at bounding box center [910, 128] width 375 height 606
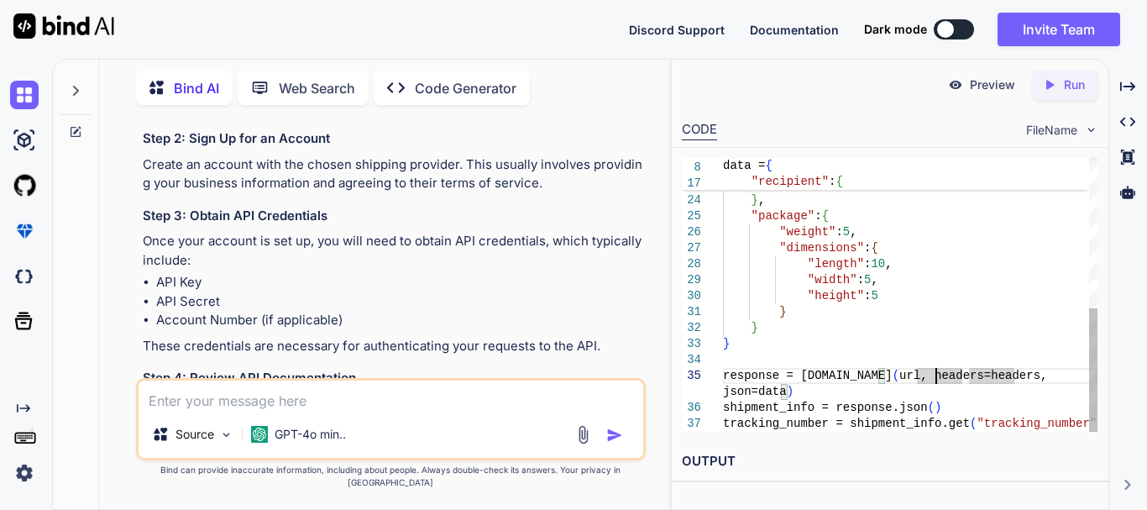
click at [938, 376] on div ""state" : "Recipient State" , "zip" : "Recipient Zip" , "country" : "Recipient …" at bounding box center [910, 128] width 375 height 606
click at [992, 375] on div ""state" : "Recipient State" , "zip" : "Recipient Zip" , "country" : "Recipient …" at bounding box center [910, 128] width 375 height 606
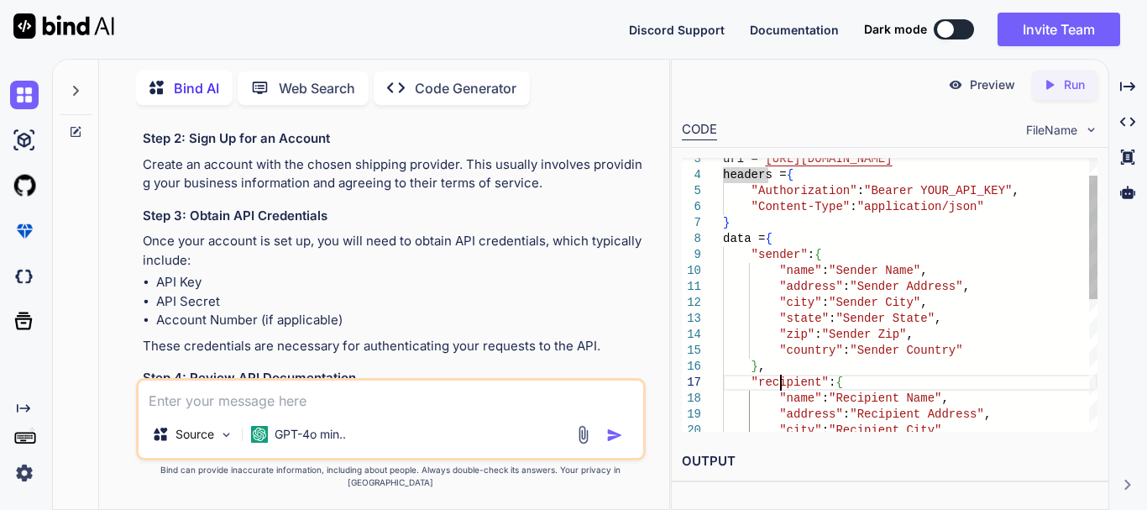
click at [784, 385] on div ""address" : "Recipient Address" , "city" : "Recipient City" , } , "recipient" :…" at bounding box center [910, 422] width 375 height 606
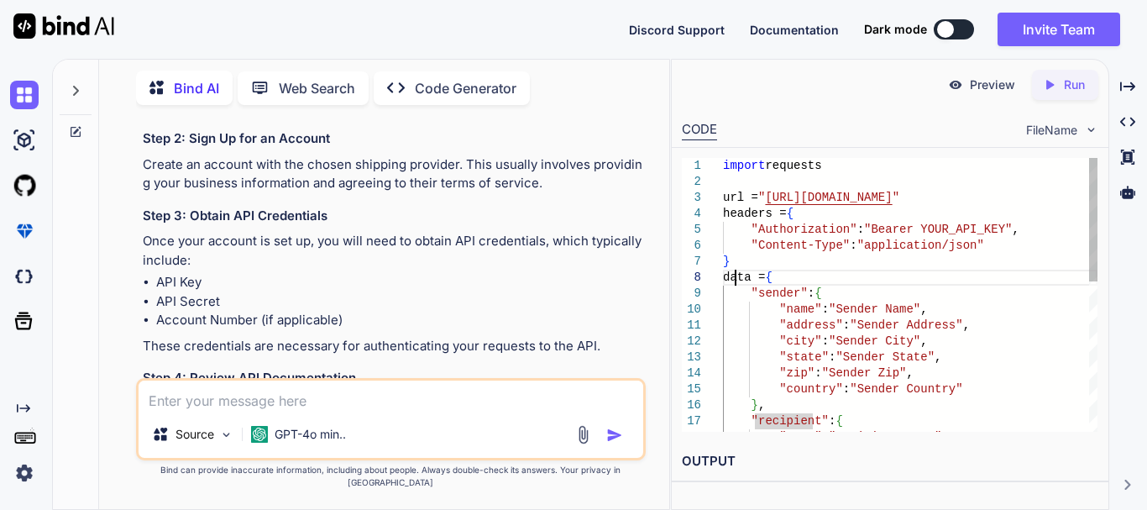
click at [738, 275] on div "} , "recipient" : { "name" : "Recipient Name" , "state" : "Sender State" , "zip…" at bounding box center [910, 461] width 375 height 606
click at [735, 218] on div "} , "recipient" : { "name" : "Recipient Name" , "state" : "Sender State" , "zip…" at bounding box center [910, 461] width 375 height 606
click at [743, 238] on div "} , "recipient" : { "name" : "Recipient Name" , "state" : "Sender State" , "zip…" at bounding box center [910, 461] width 375 height 606
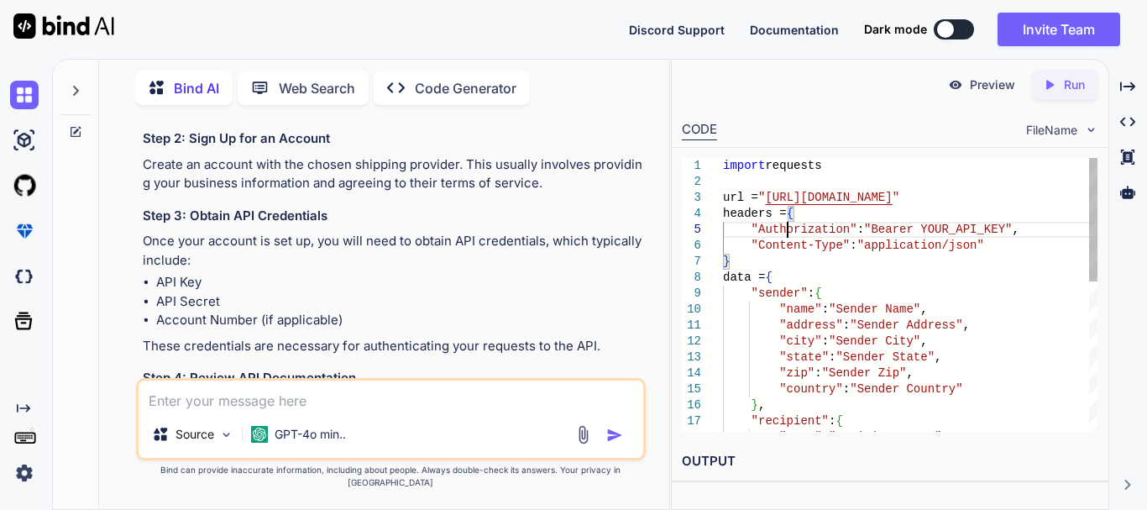
click at [790, 236] on div "} , "recipient" : { "name" : "Recipient Name" , "state" : "Sender State" , "zip…" at bounding box center [910, 461] width 375 height 606
click at [789, 243] on div "} , "recipient" : { "name" : "Recipient Name" , "state" : "Sender State" , "zip…" at bounding box center [910, 461] width 375 height 606
click at [890, 246] on div "} , "recipient" : { "name" : "Recipient Name" , "state" : "Sender State" , "zip…" at bounding box center [910, 461] width 375 height 606
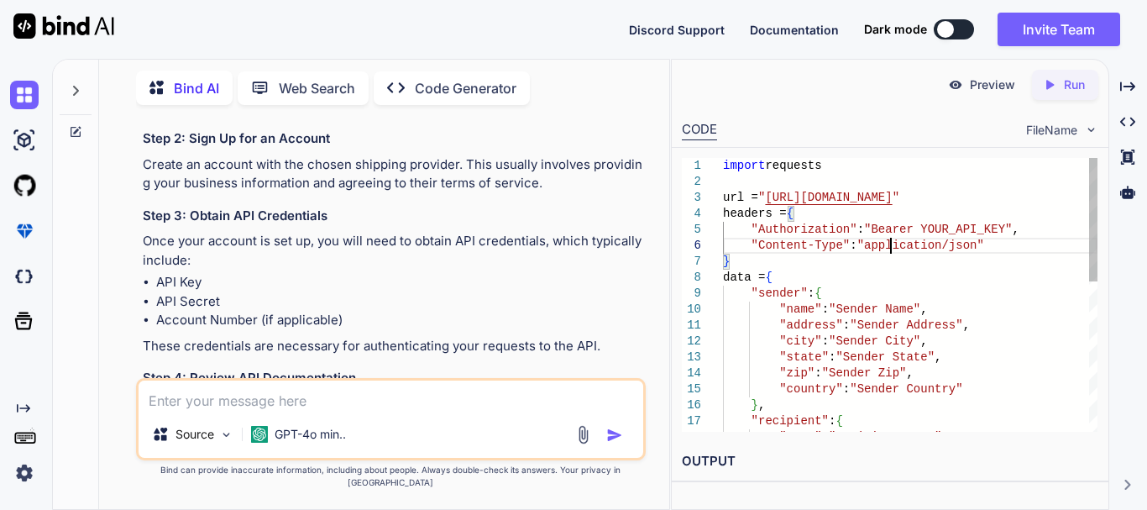
click at [890, 246] on div "} , "recipient" : { "name" : "Recipient Name" , "state" : "Sender State" , "zip…" at bounding box center [910, 461] width 375 height 606
click at [850, 310] on div "} , "recipient" : { "name" : "Recipient Name" , "state" : "Sender State" , "zip…" at bounding box center [910, 461] width 375 height 606
click at [870, 325] on div "} , "recipient" : { "name" : "Recipient Name" , "state" : "Sender State" , "zip…" at bounding box center [910, 461] width 375 height 606
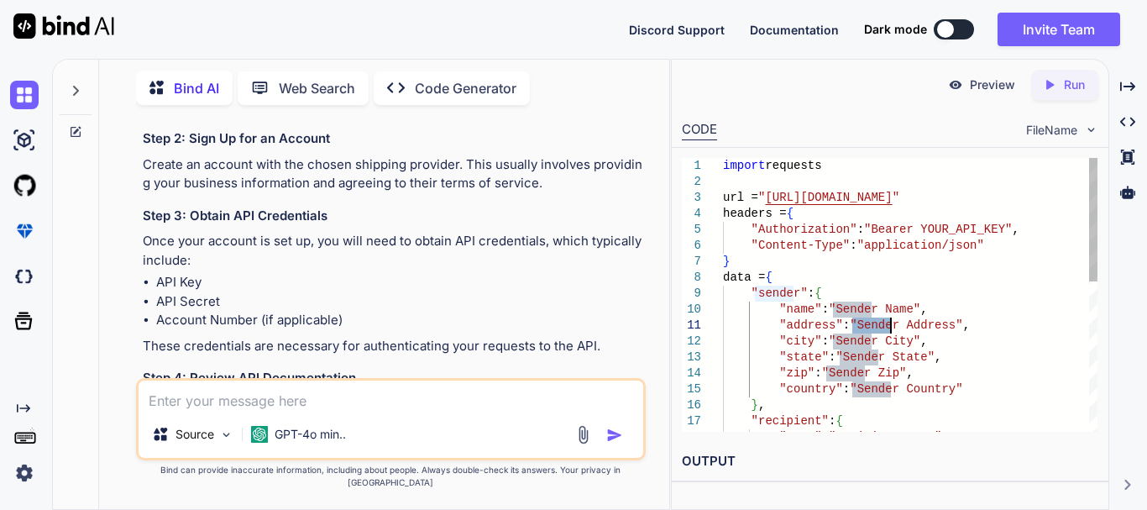
click at [917, 321] on div "} , "recipient" : { "name" : "Recipient Name" , "state" : "Sender State" , "zip…" at bounding box center [910, 461] width 375 height 606
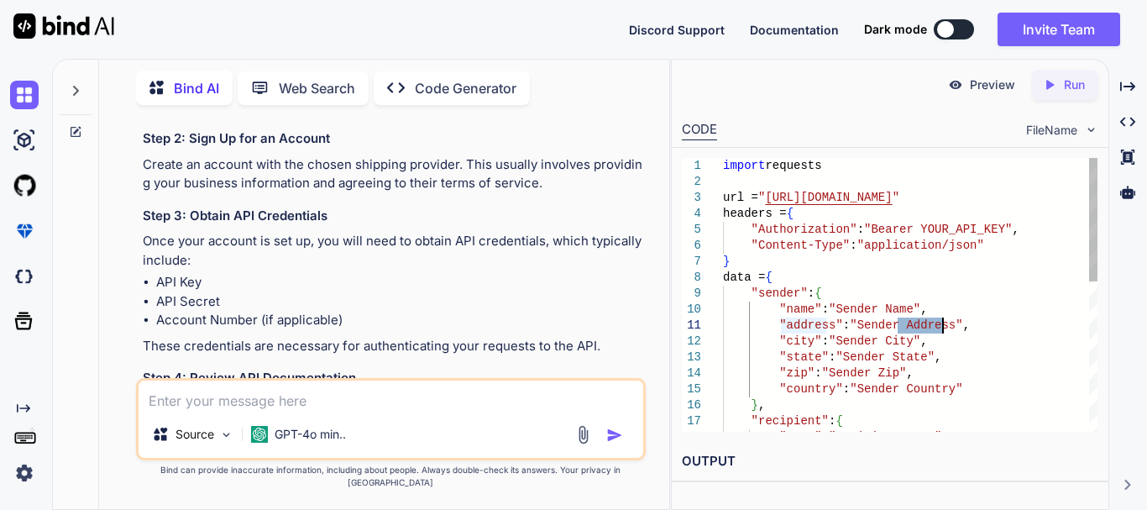
click at [853, 342] on div "} , "recipient" : { "name" : "Recipient Name" , "state" : "Sender State" , "zip…" at bounding box center [910, 461] width 375 height 606
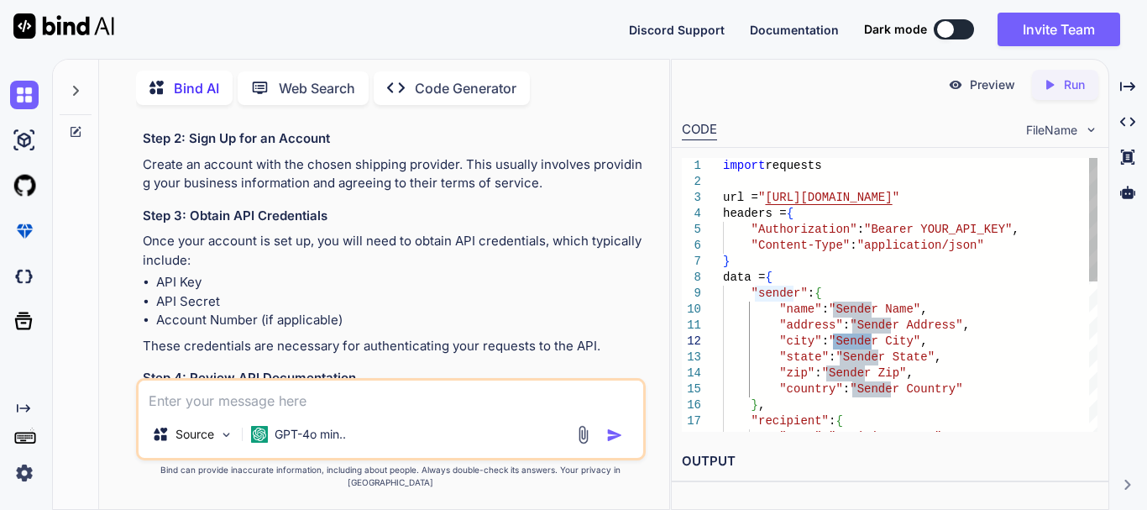
click at [800, 325] on div "} , "recipient" : { "name" : "Recipient Name" , "state" : "Sender State" , "zip…" at bounding box center [910, 461] width 375 height 606
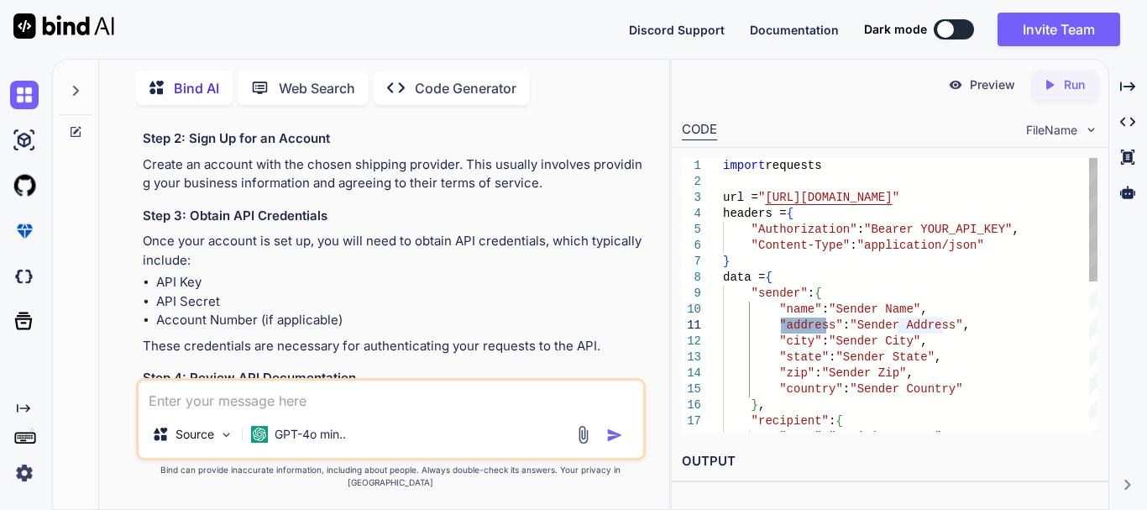
click at [848, 316] on div "} , "recipient" : { "name" : "Recipient Name" , "state" : "Sender State" , "zip…" at bounding box center [910, 461] width 375 height 606
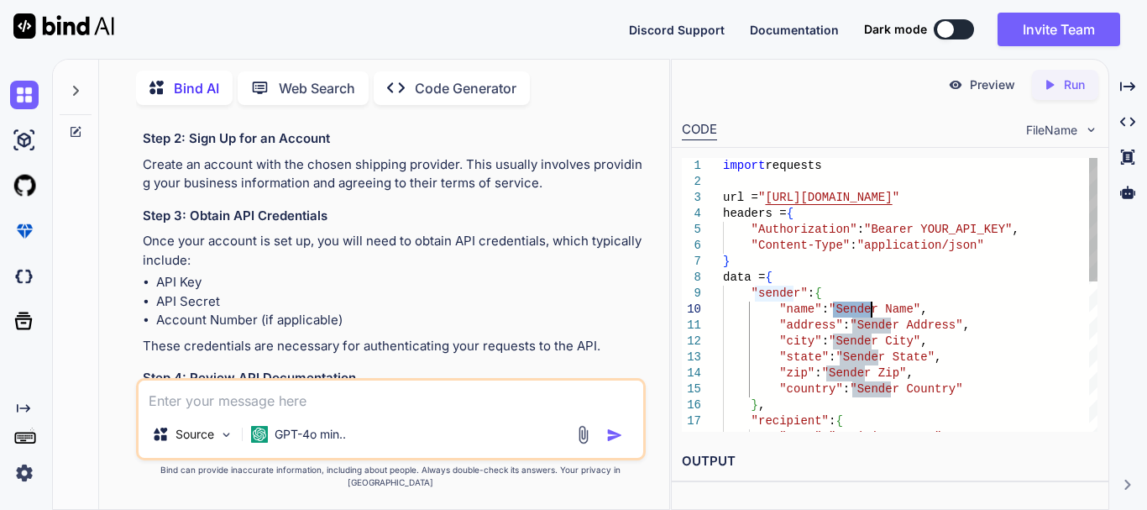
click at [848, 316] on div "} , "recipient" : { "name" : "Recipient Name" , "state" : "Sender State" , "zip…" at bounding box center [910, 461] width 375 height 606
click at [782, 297] on div "} , "recipient" : { "name" : "Recipient Name" , "state" : "Sender State" , "zip…" at bounding box center [910, 461] width 375 height 606
click at [873, 324] on div "} , "recipient" : { "name" : "Recipient Name" , "state" : "Sender State" , "zip…" at bounding box center [910, 461] width 375 height 606
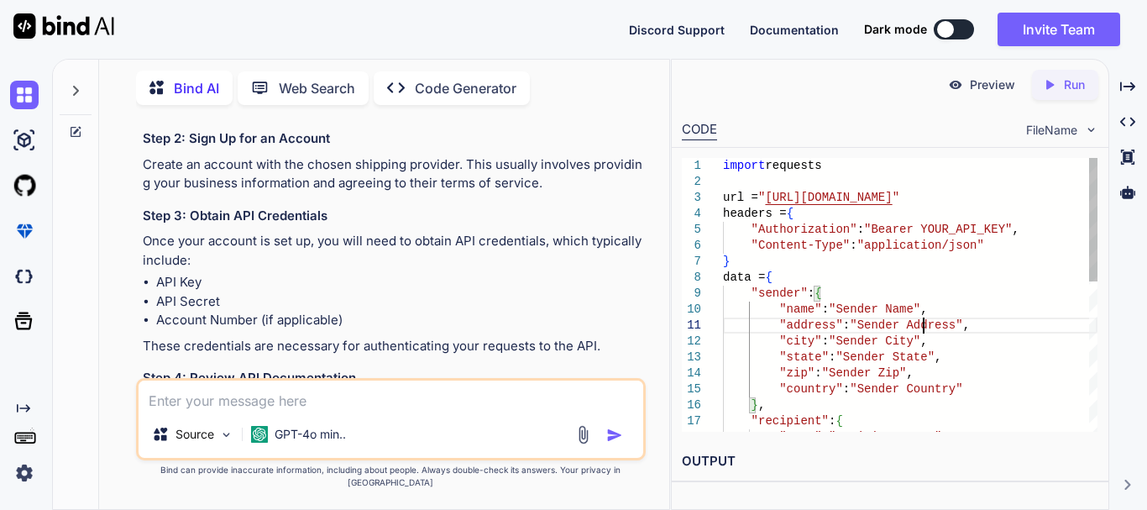
click at [922, 324] on div "} , "recipient" : { "name" : "Recipient Name" , "state" : "Sender State" , "zip…" at bounding box center [910, 461] width 375 height 606
click at [805, 234] on div "} , "recipient" : { "name" : "Recipient Name" , "state" : "Sender State" , "zip…" at bounding box center [910, 461] width 375 height 606
click at [786, 247] on div "} , "recipient" : { "name" : "Recipient Name" , "state" : "Sender State" , "zip…" at bounding box center [910, 461] width 375 height 606
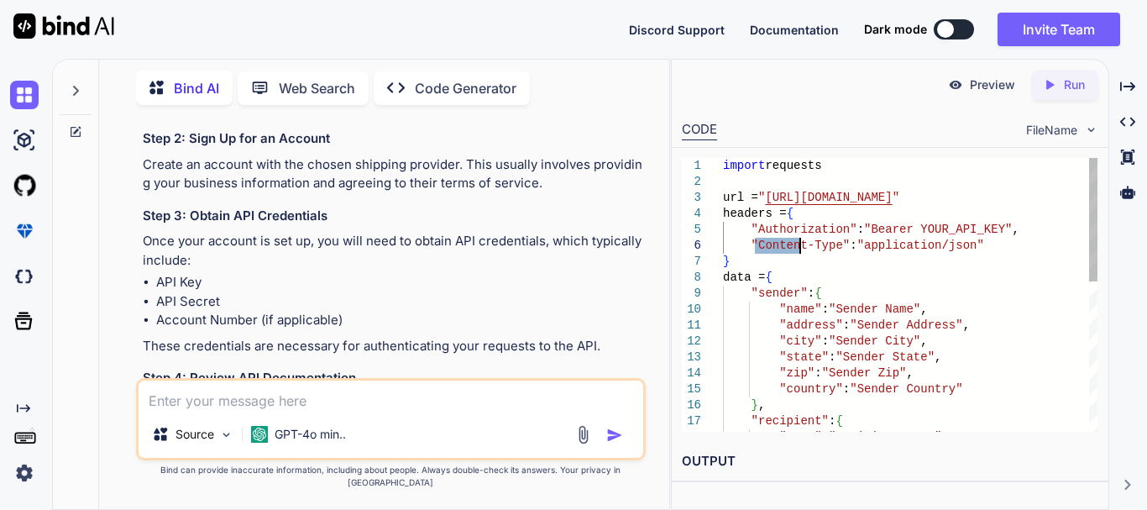
click at [899, 246] on div "} , "recipient" : { "name" : "Recipient Name" , "state" : "Sender State" , "zip…" at bounding box center [910, 461] width 375 height 606
click at [804, 322] on div "} , "recipient" : { "name" : "Recipient Name" , "state" : "Sender State" , "zip…" at bounding box center [910, 461] width 375 height 606
click at [796, 388] on div "} , "recipient" : { "name" : "Recipient Name" , "state" : "Sender State" , "zip…" at bounding box center [910, 461] width 375 height 606
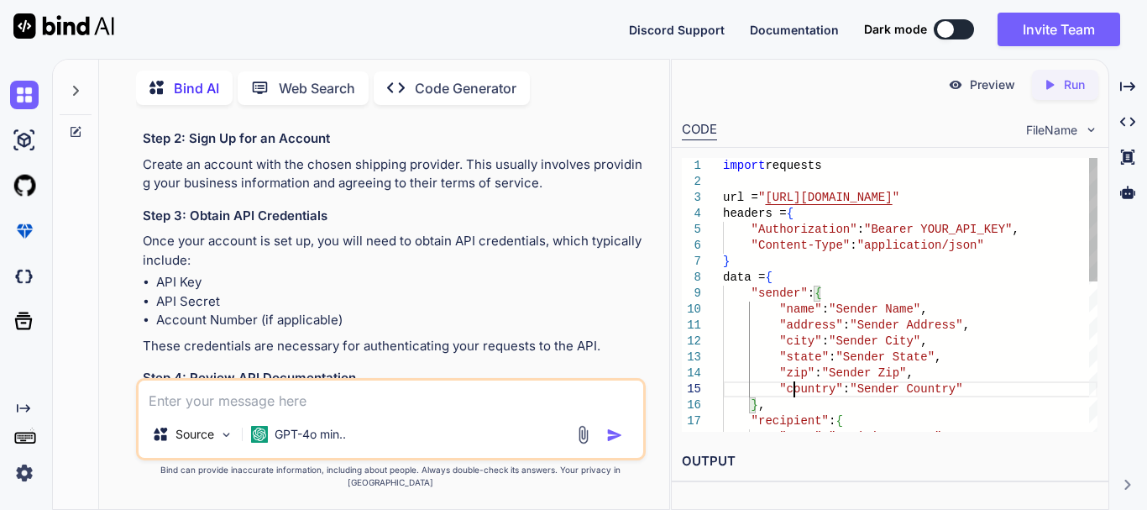
click at [796, 388] on div "} , "recipient" : { "name" : "Recipient Name" , "state" : "Sender State" , "zip…" at bounding box center [910, 461] width 375 height 606
click at [801, 327] on div "} , "recipient" : { "name" : "Recipient Name" , "state" : "Sender State" , "zip…" at bounding box center [910, 461] width 375 height 606
click at [803, 327] on div "} , "recipient" : { "name" : "Recipient Name" , "state" : "Sender State" , "zip…" at bounding box center [910, 461] width 375 height 606
click at [805, 328] on div "} , "recipient" : { "name" : "Recipient Name" , "state" : "Sender State" , "zip…" at bounding box center [910, 461] width 375 height 606
click at [811, 326] on div "} , "recipient" : { "name" : "Recipient Name" , "state" : "Sender State" , "zip…" at bounding box center [910, 461] width 375 height 606
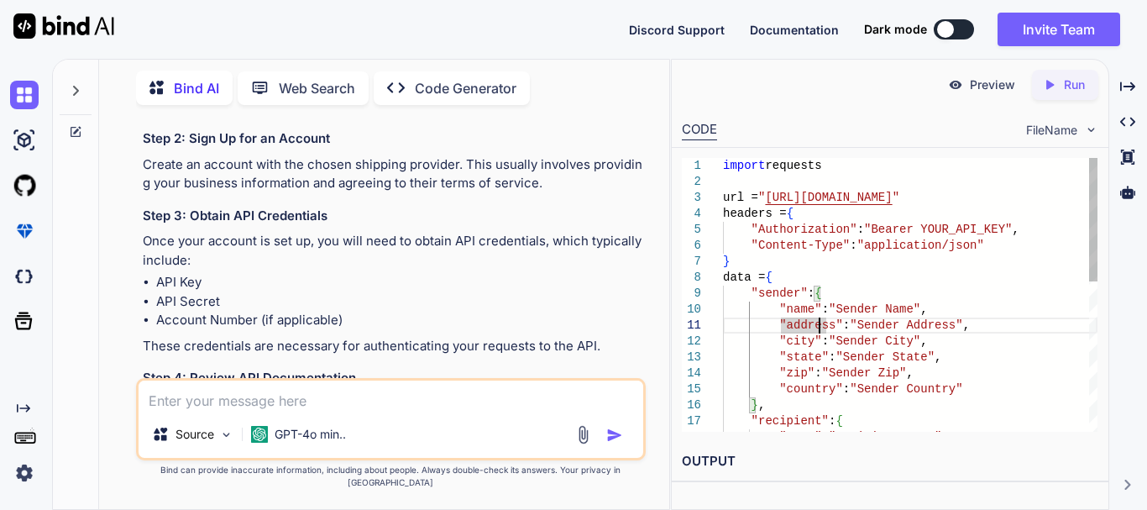
click at [818, 330] on div "} , "recipient" : { "name" : "Recipient Name" , "state" : "Sender State" , "zip…" at bounding box center [910, 461] width 375 height 606
click at [825, 328] on div "} , "recipient" : { "name" : "Recipient Name" , "state" : "Sender State" , "zip…" at bounding box center [910, 461] width 375 height 606
click at [873, 327] on div "} , "recipient" : { "name" : "Recipient Name" , "state" : "Sender State" , "zip…" at bounding box center [910, 461] width 375 height 606
click at [926, 325] on div "} , "recipient" : { "name" : "Recipient Name" , "state" : "Sender State" , "zip…" at bounding box center [910, 461] width 375 height 606
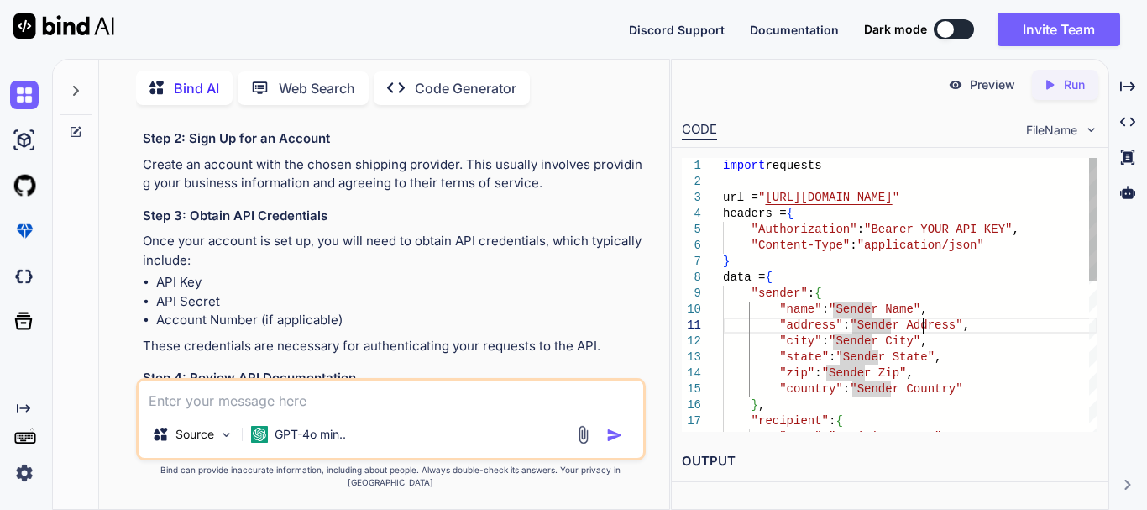
click at [926, 325] on div "} , "recipient" : { "name" : "Recipient Name" , "state" : "Sender State" , "zip…" at bounding box center [910, 461] width 375 height 606
click at [848, 346] on div "} , "recipient" : { "name" : "Recipient Name" , "state" : "Sender State" , "zip…" at bounding box center [910, 461] width 375 height 606
click at [863, 358] on div "} , "recipient" : { "name" : "Recipient Name" , "state" : "Sender State" , "zip…" at bounding box center [910, 461] width 375 height 606
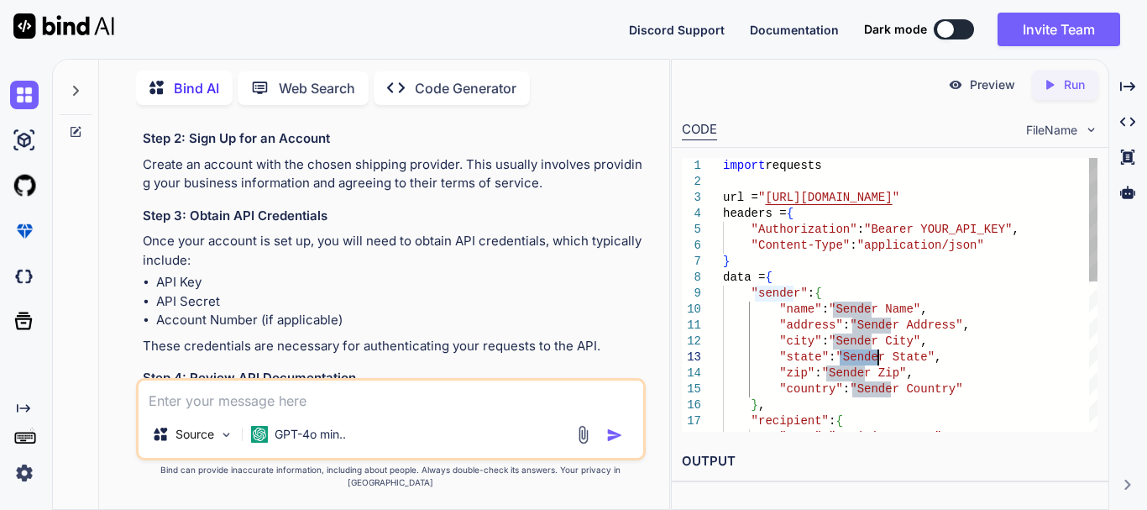
click at [782, 253] on div "} , "recipient" : { "name" : "Recipient Name" , "state" : "Sender State" , "zip…" at bounding box center [910, 461] width 375 height 606
click at [798, 232] on div "} , "recipient" : { "name" : "Recipient Name" , "state" : "Sender State" , "zip…" at bounding box center [910, 461] width 375 height 606
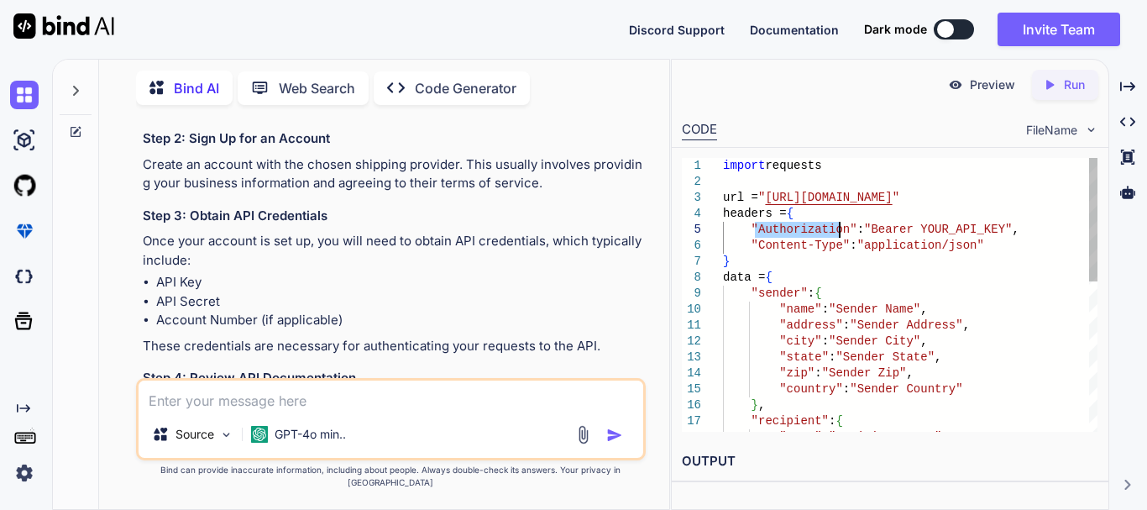
click at [798, 232] on div "} , "recipient" : { "name" : "Recipient Name" , "state" : "Sender State" , "zip…" at bounding box center [910, 461] width 375 height 606
click at [743, 214] on div "} , "recipient" : { "name" : "Recipient Name" , "state" : "Sender State" , "zip…" at bounding box center [910, 461] width 375 height 606
click at [749, 215] on div "} , "recipient" : { "name" : "Recipient Name" , "state" : "Sender State" , "zip…" at bounding box center [910, 461] width 375 height 606
click at [737, 277] on div "} , "recipient" : { "name" : "Recipient Name" , "state" : "Sender State" , "zip…" at bounding box center [910, 461] width 375 height 606
click at [742, 284] on div "} , "recipient" : { "name" : "Recipient Name" , "state" : "Sender State" , "zip…" at bounding box center [910, 461] width 375 height 606
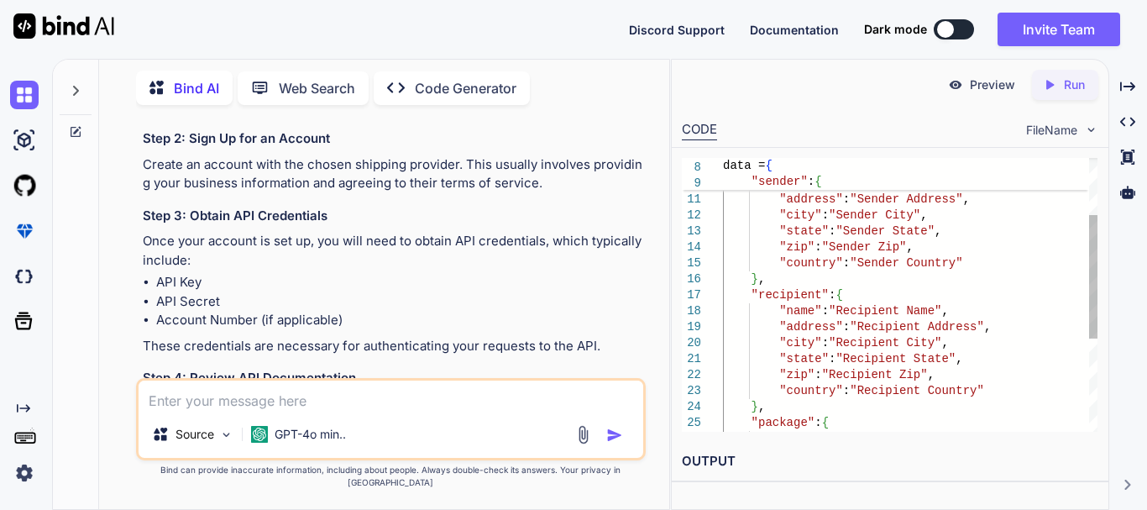
click at [784, 296] on div "} , "recipient" : { "name" : "Recipient Name" , "state" : "Sender State" , "zip…" at bounding box center [910, 335] width 375 height 606
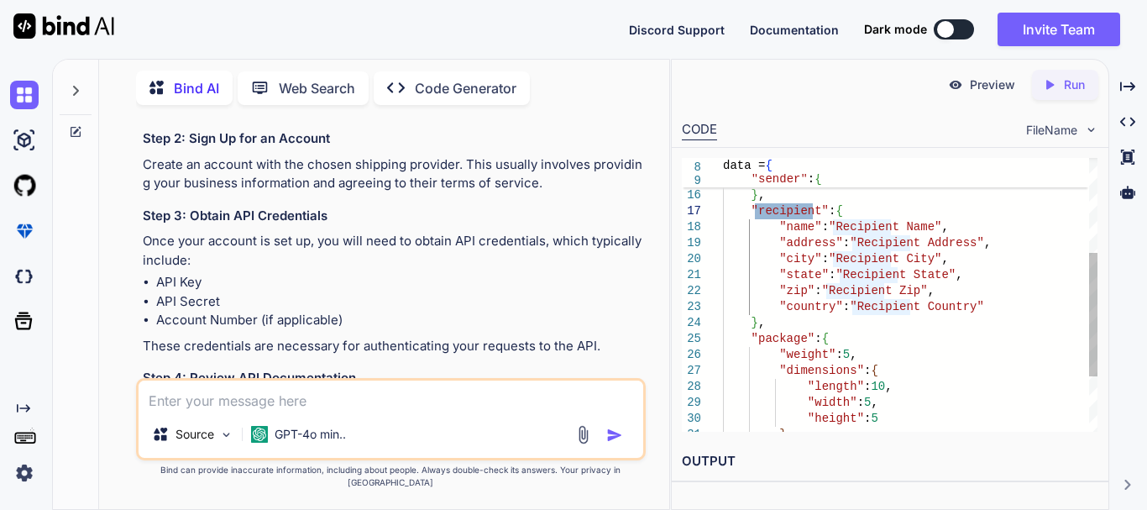
click at [774, 340] on div "} , "recipient" : { "name" : "Recipient Name" , "zip" : "Sender Zip" , "country…" at bounding box center [910, 251] width 375 height 606
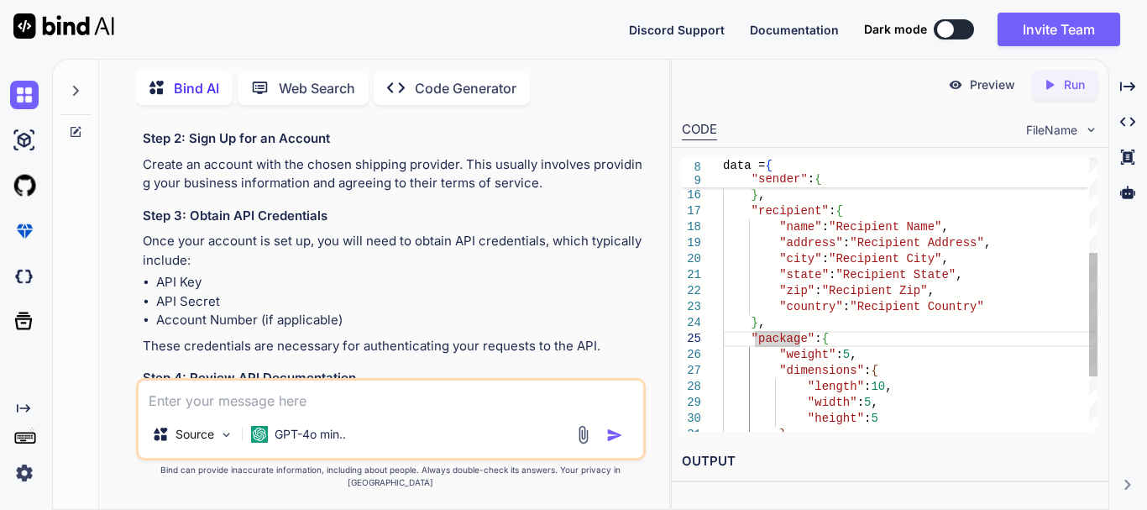
click at [780, 343] on div "} , "recipient" : { "name" : "Recipient Name" , "zip" : "Sender Zip" , "country…" at bounding box center [910, 251] width 375 height 606
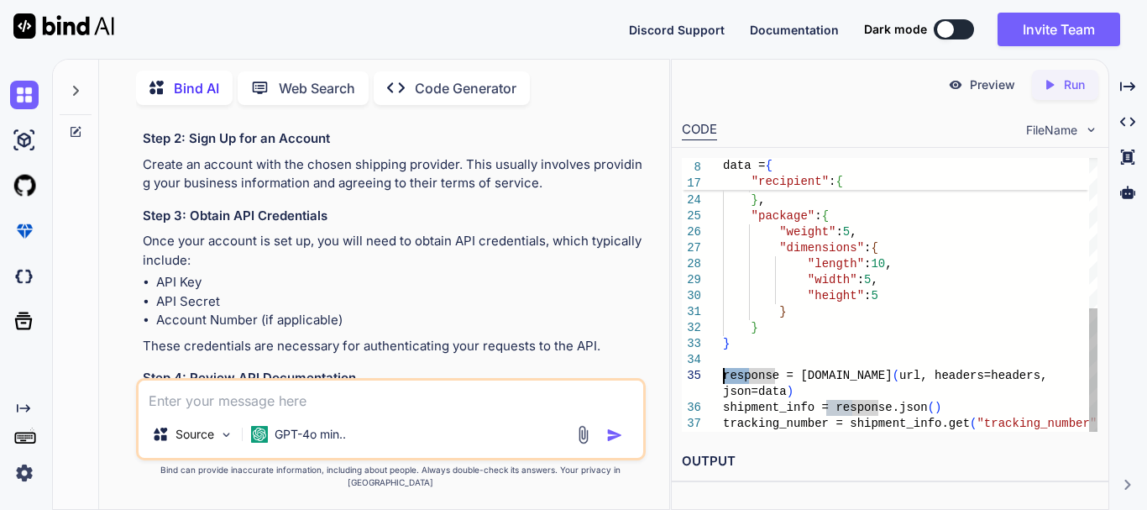
drag, startPoint x: 749, startPoint y: 380, endPoint x: 724, endPoint y: 380, distance: 25.2
click at [724, 380] on div ""state" : "Recipient State" , "zip" : "Recipient Zip" , "country" : "Recipient …" at bounding box center [910, 128] width 375 height 606
click at [749, 385] on div ""state" : "Recipient State" , "zip" : "Recipient Zip" , "country" : "Recipient …" at bounding box center [910, 128] width 375 height 606
drag, startPoint x: 749, startPoint y: 378, endPoint x: 774, endPoint y: 376, distance: 25.3
click at [774, 376] on div ""state" : "Recipient State" , "zip" : "Recipient Zip" , "country" : "Recipient …" at bounding box center [910, 128] width 375 height 606
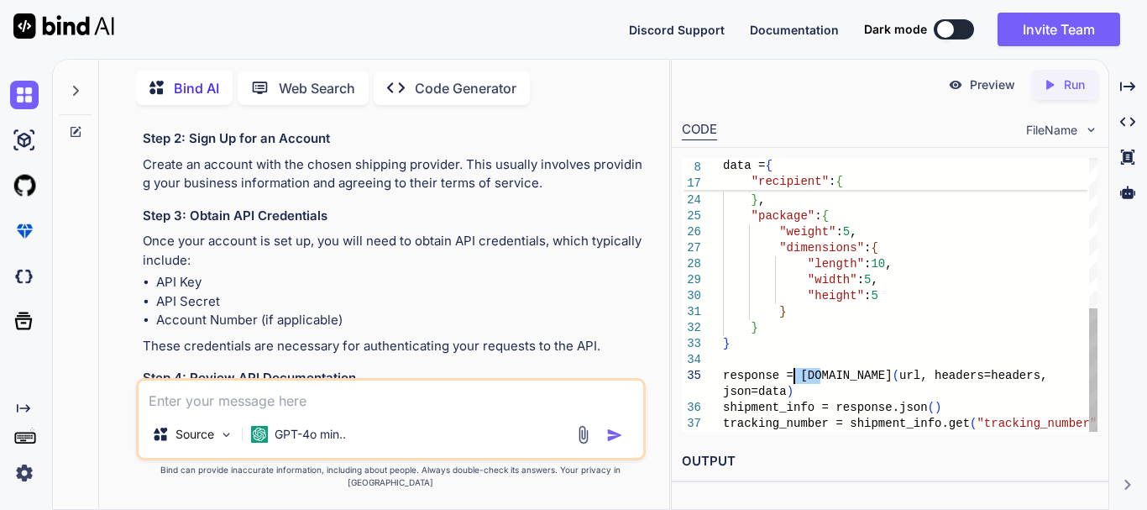
drag, startPoint x: 821, startPoint y: 375, endPoint x: 796, endPoint y: 377, distance: 24.4
click at [796, 377] on div ""state" : "Recipient State" , "zip" : "Recipient Zip" , "country" : "Recipient …" at bounding box center [910, 128] width 375 height 606
click at [821, 385] on div ""state" : "Recipient State" , "zip" : "Recipient Zip" , "country" : "Recipient …" at bounding box center [910, 128] width 375 height 606
drag, startPoint x: 822, startPoint y: 380, endPoint x: 845, endPoint y: 379, distance: 22.7
click at [845, 379] on div ""state" : "Recipient State" , "zip" : "Recipient Zip" , "country" : "Recipient …" at bounding box center [910, 128] width 375 height 606
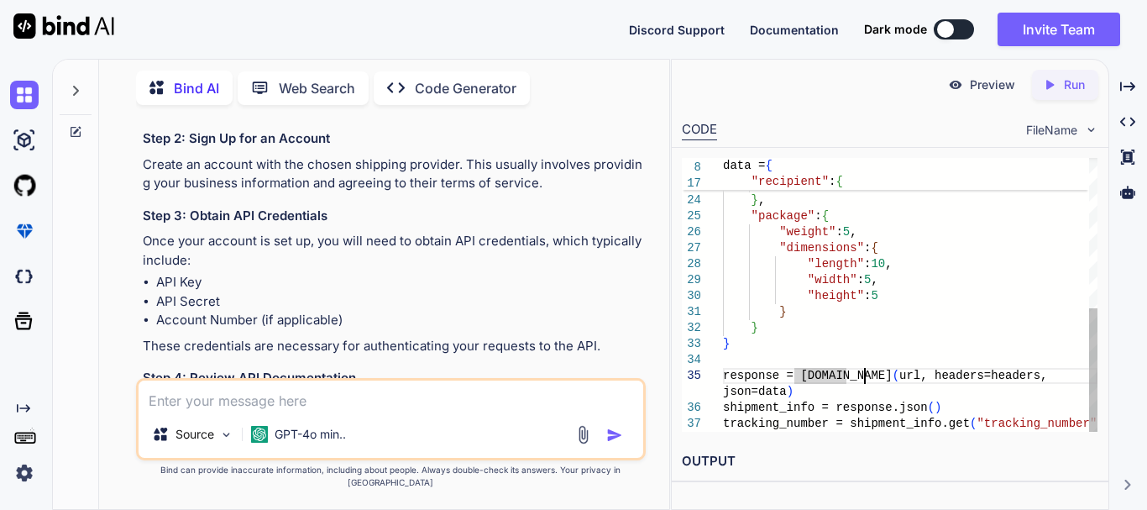
click at [864, 380] on div ""state" : "Recipient State" , "zip" : "Recipient Zip" , "country" : "Recipient …" at bounding box center [910, 128] width 375 height 606
click at [989, 379] on div ""state" : "Recipient State" , "zip" : "Recipient Zip" , "country" : "Recipient …" at bounding box center [910, 128] width 375 height 606
click at [946, 376] on div ""state" : "Recipient State" , "zip" : "Recipient Zip" , "country" : "Recipient …" at bounding box center [910, 128] width 375 height 606
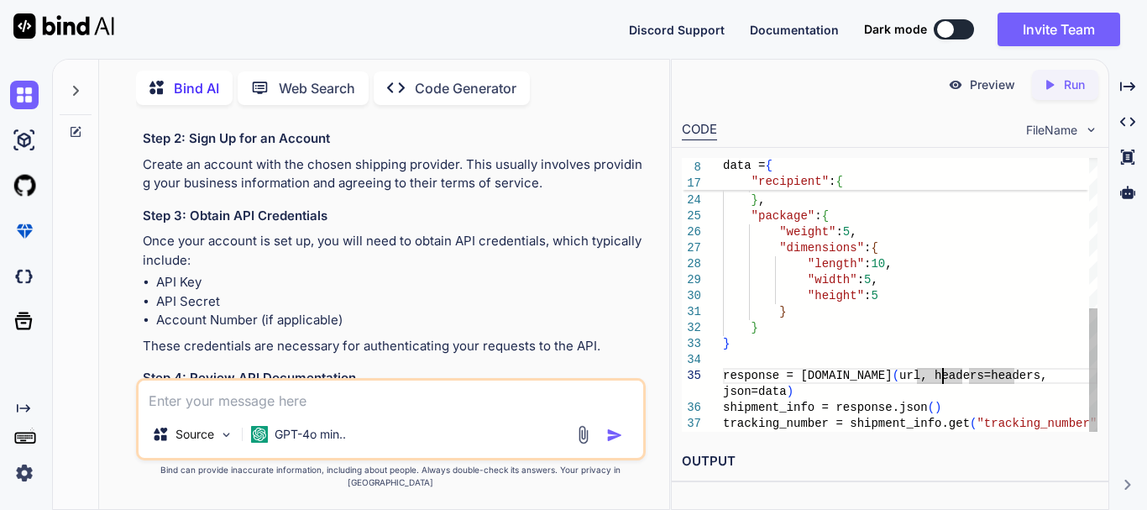
click at [946, 376] on div ""state" : "Recipient State" , "zip" : "Recipient Zip" , "country" : "Recipient …" at bounding box center [910, 128] width 375 height 606
click at [761, 394] on div ""state" : "Recipient State" , "zip" : "Recipient Zip" , "country" : "Recipient …" at bounding box center [910, 128] width 375 height 606
click at [738, 394] on div ""state" : "Recipient State" , "zip" : "Recipient Zip" , "country" : "Recipient …" at bounding box center [910, 128] width 375 height 606
click at [741, 407] on div ""state" : "Recipient State" , "zip" : "Recipient Zip" , "country" : "Recipient …" at bounding box center [910, 128] width 375 height 606
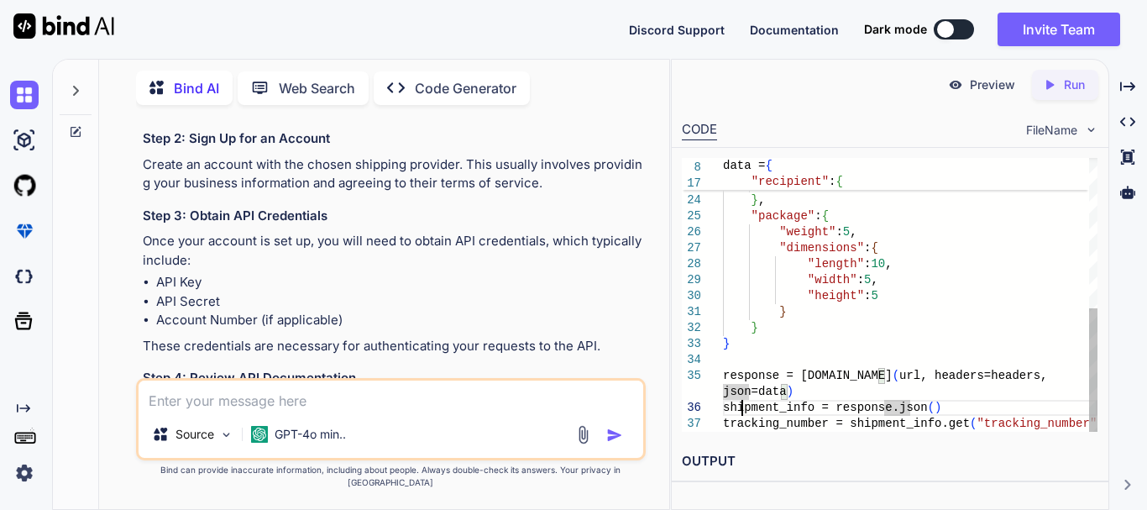
click at [741, 407] on div ""state" : "Recipient State" , "zip" : "Recipient Zip" , "country" : "Recipient …" at bounding box center [910, 128] width 375 height 606
click at [797, 407] on div ""state" : "Recipient State" , "zip" : "Recipient Zip" , "country" : "Recipient …" at bounding box center [910, 128] width 375 height 606
click at [858, 412] on div ""state" : "Recipient State" , "zip" : "Recipient Zip" , "country" : "Recipient …" at bounding box center [910, 128] width 375 height 606
click at [873, 425] on div ""state" : "Recipient State" , "zip" : "Recipient Zip" , "country" : "Recipient …" at bounding box center [910, 128] width 375 height 606
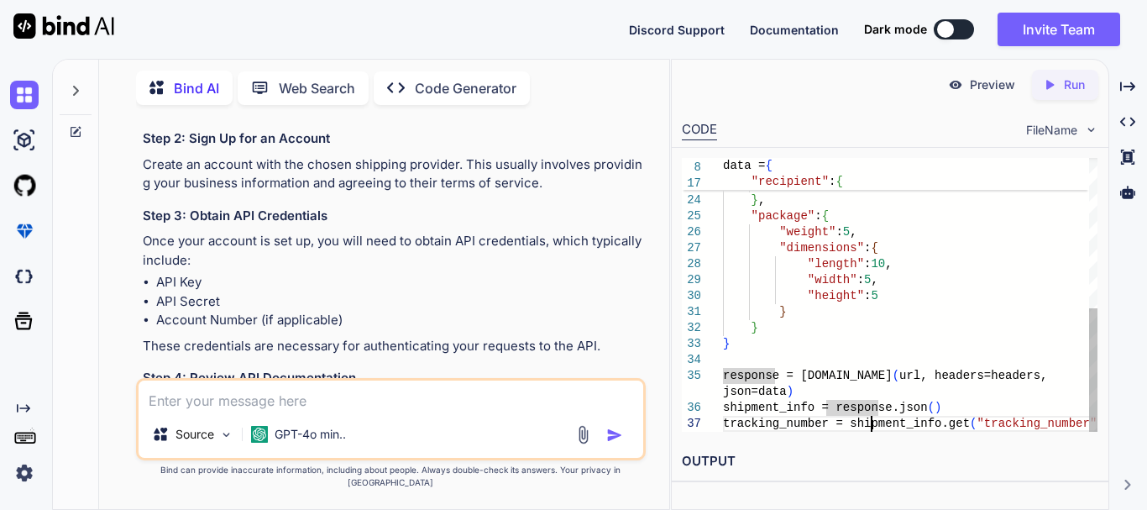
click at [873, 425] on div ""state" : "Recipient State" , "zip" : "Recipient Zip" , "country" : "Recipient …" at bounding box center [910, 128] width 375 height 606
click at [756, 424] on div ""state" : "Recipient State" , "zip" : "Recipient Zip" , "country" : "Recipient …" at bounding box center [910, 128] width 375 height 606
click at [807, 372] on div ""state" : "Recipient State" , "zip" : "Recipient Zip" , "country" : "Recipient …" at bounding box center [910, 128] width 375 height 606
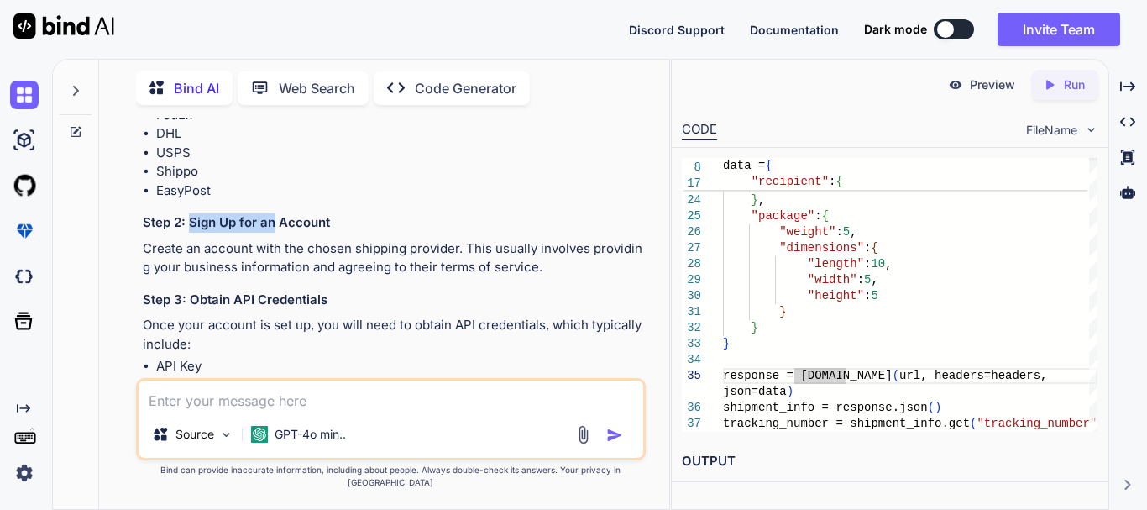
drag, startPoint x: 187, startPoint y: 226, endPoint x: 282, endPoint y: 225, distance: 94.9
click at [282, 225] on h3 "Step 2: Sign Up for an Account" at bounding box center [393, 222] width 500 height 19
click at [303, 257] on p "Create an account with the chosen shipping provider. This usually involves prov…" at bounding box center [393, 258] width 500 height 38
drag, startPoint x: 223, startPoint y: 297, endPoint x: 288, endPoint y: 292, distance: 64.9
click at [288, 292] on h3 "Step 3: Obtain API Credentials" at bounding box center [393, 300] width 500 height 19
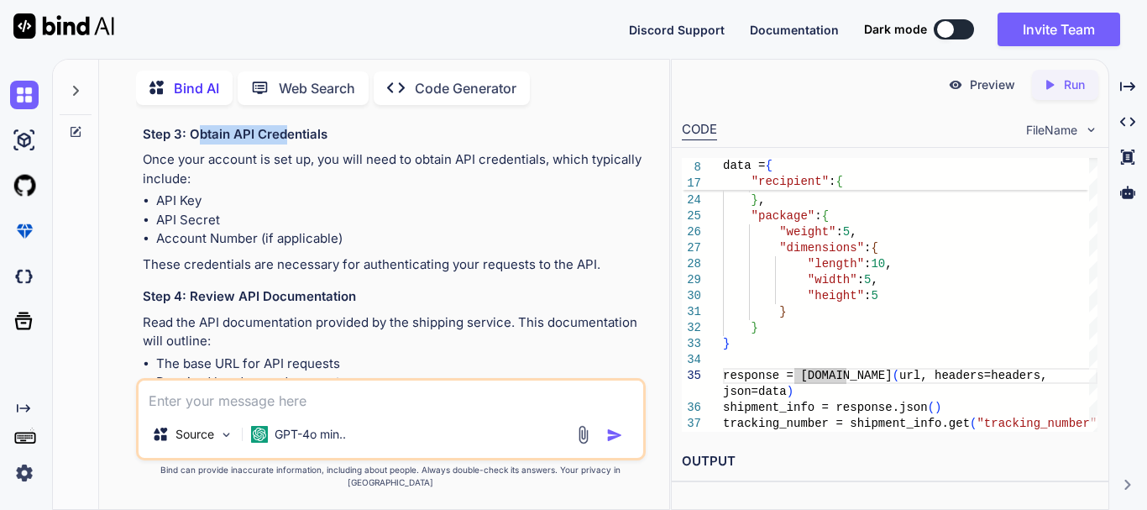
scroll to position [496, 0]
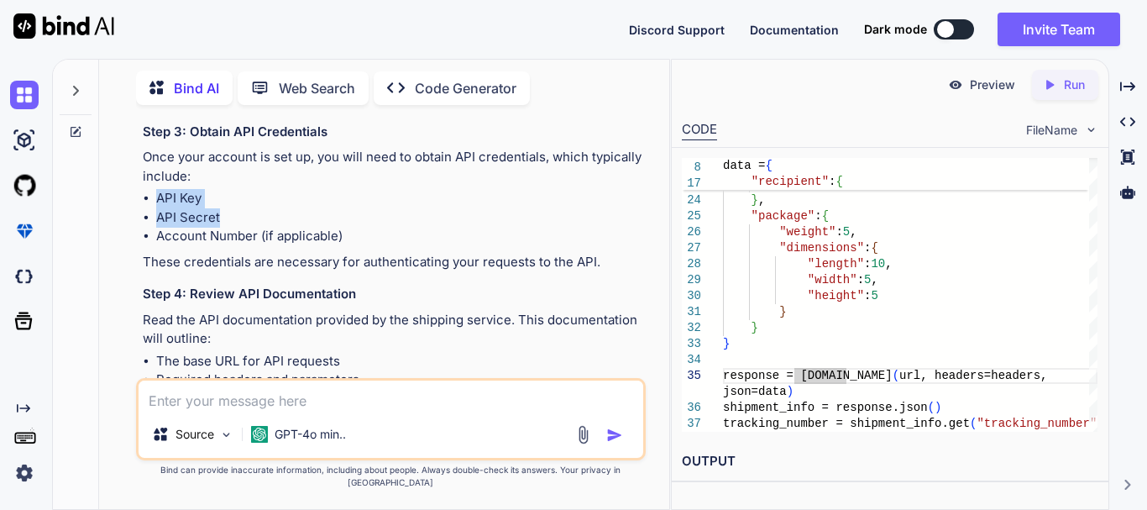
drag, startPoint x: 160, startPoint y: 202, endPoint x: 241, endPoint y: 210, distance: 81.8
click at [242, 209] on ul "API Key API Secret Account Number (if applicable)" at bounding box center [393, 217] width 500 height 57
click at [171, 227] on li "Account Number (if applicable)" at bounding box center [399, 236] width 486 height 19
drag, startPoint x: 155, startPoint y: 237, endPoint x: 328, endPoint y: 232, distance: 173.1
click at [328, 232] on ul "API Key API Secret Account Number (if applicable)" at bounding box center [393, 217] width 500 height 57
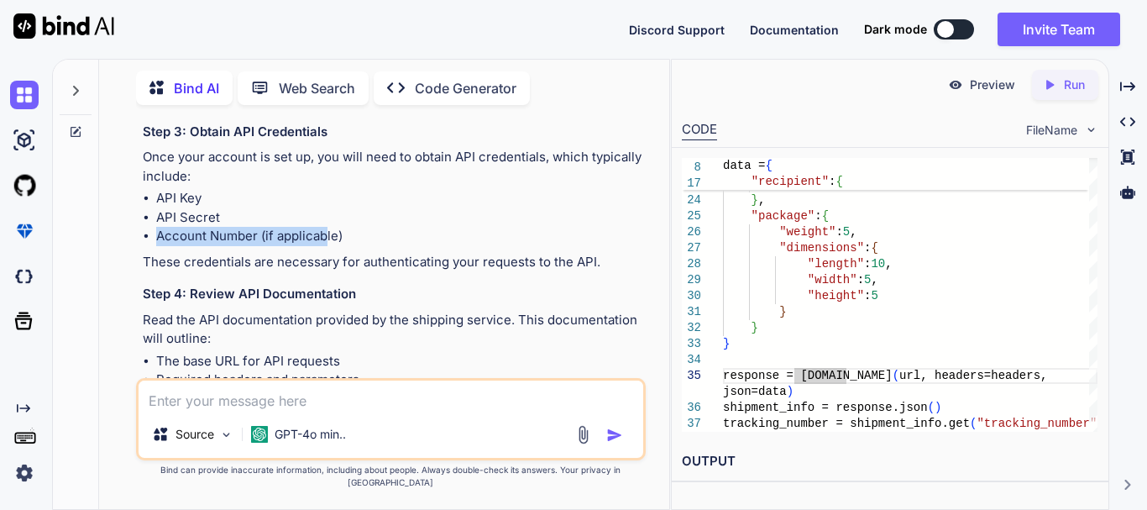
click at [328, 232] on li "Account Number (if applicable)" at bounding box center [399, 236] width 486 height 19
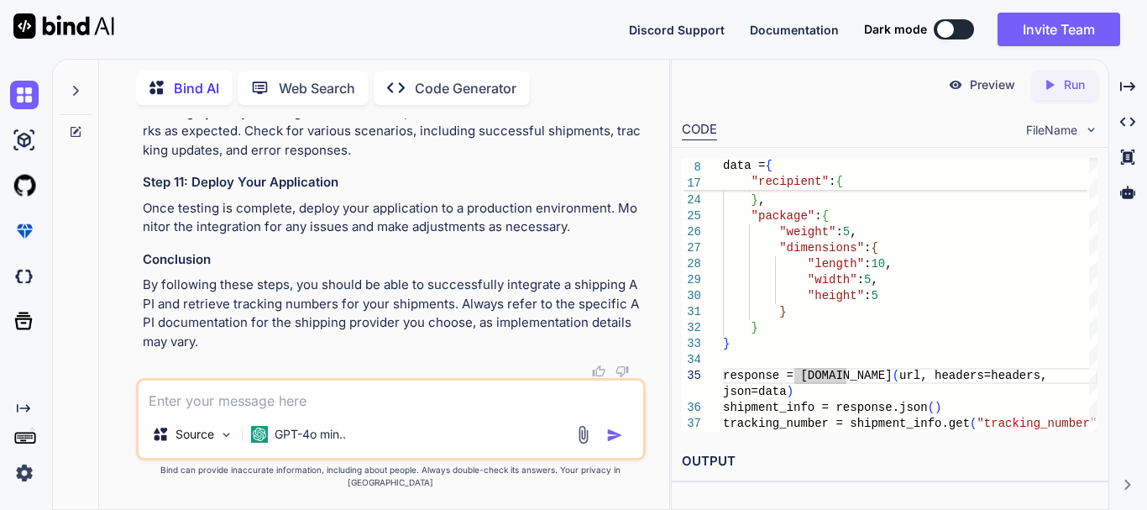
scroll to position [2059, 0]
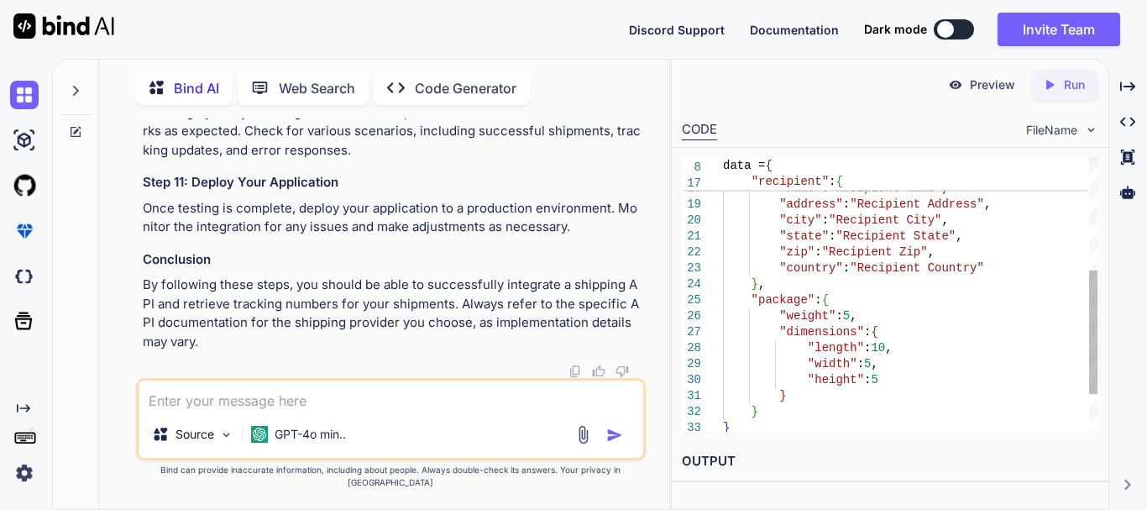
click at [925, 303] on div ""state" : "Recipient State" , "zip" : "Recipient Zip" , "country" : "Recipient …" at bounding box center [910, 212] width 375 height 606
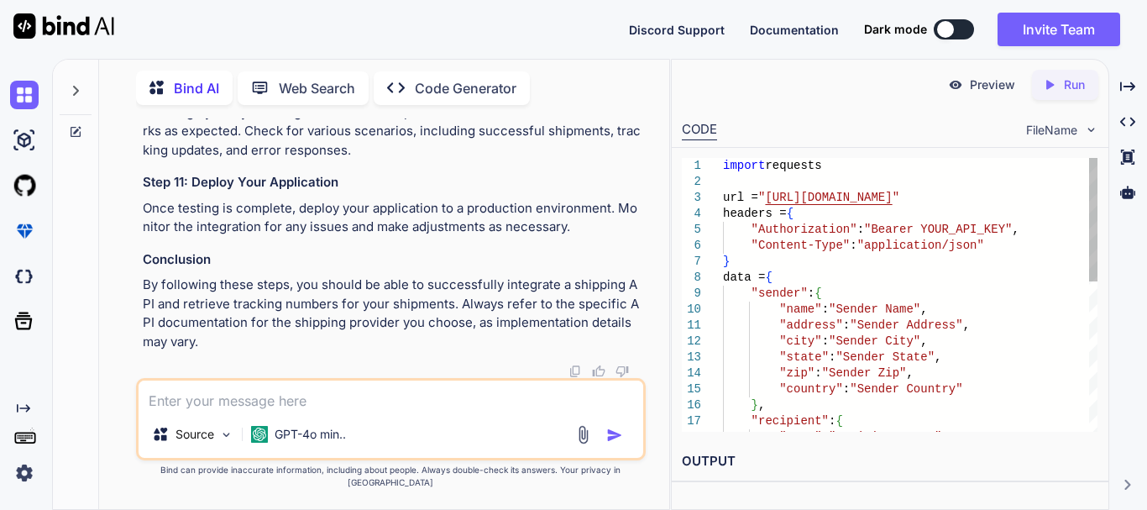
click at [797, 279] on div "} , "recipient" : { "name" : "Recipient Name" , "state" : "Sender State" , "zip…" at bounding box center [910, 461] width 375 height 606
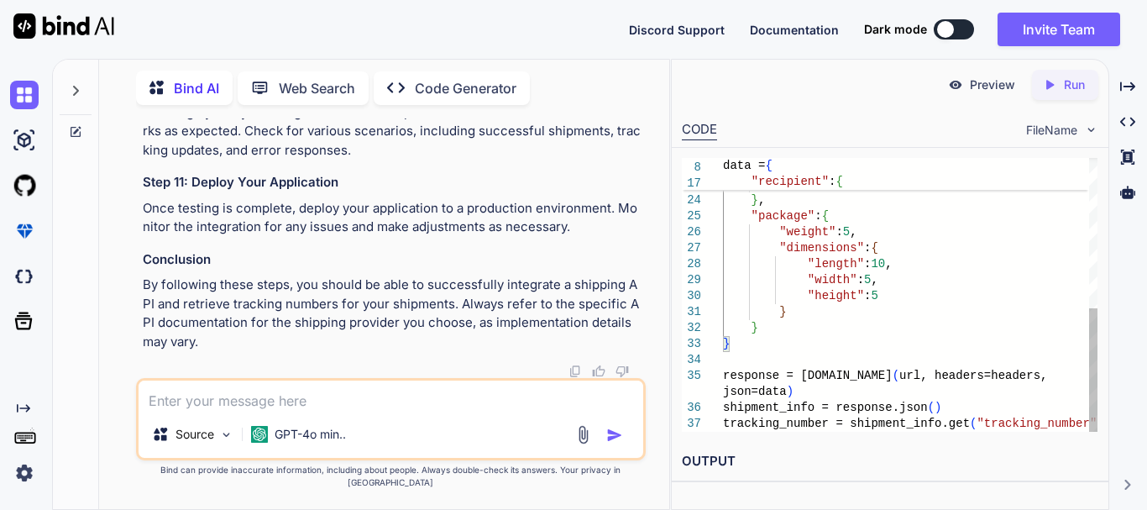
click at [885, 349] on div ""state" : "Recipient State" , "zip" : "Recipient Zip" , "country" : "Recipient …" at bounding box center [910, 128] width 375 height 606
click at [806, 309] on div ""state" : "Recipient State" , "zip" : "Recipient Zip" , "country" : "Recipient …" at bounding box center [910, 128] width 375 height 606
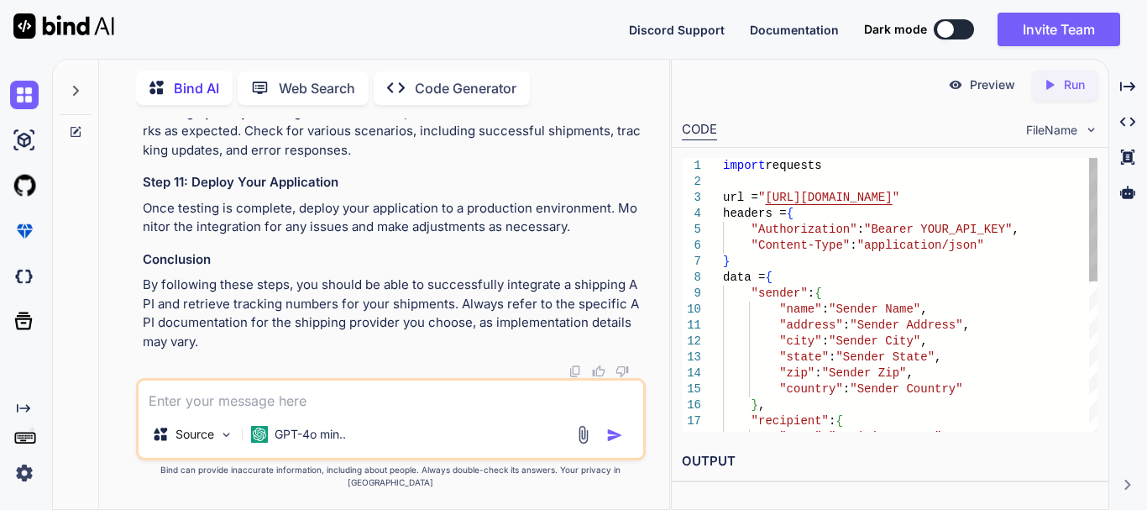
click at [976, 317] on div "} , "recipient" : { "name" : "Recipient Name" , "state" : "Sender State" , "zip…" at bounding box center [910, 461] width 375 height 606
click at [976, 290] on div "} , "recipient" : { "name" : "Recipient Name" , "state" : "Sender State" , "zip…" at bounding box center [910, 461] width 375 height 606
click at [1015, 232] on div "} , "recipient" : { "name" : "Recipient Name" , "state" : "Sender State" , "zip…" at bounding box center [910, 461] width 375 height 606
click at [1018, 219] on div "} , "recipient" : { "name" : "Recipient Name" , "state" : "Sender State" , "zip…" at bounding box center [910, 461] width 375 height 606
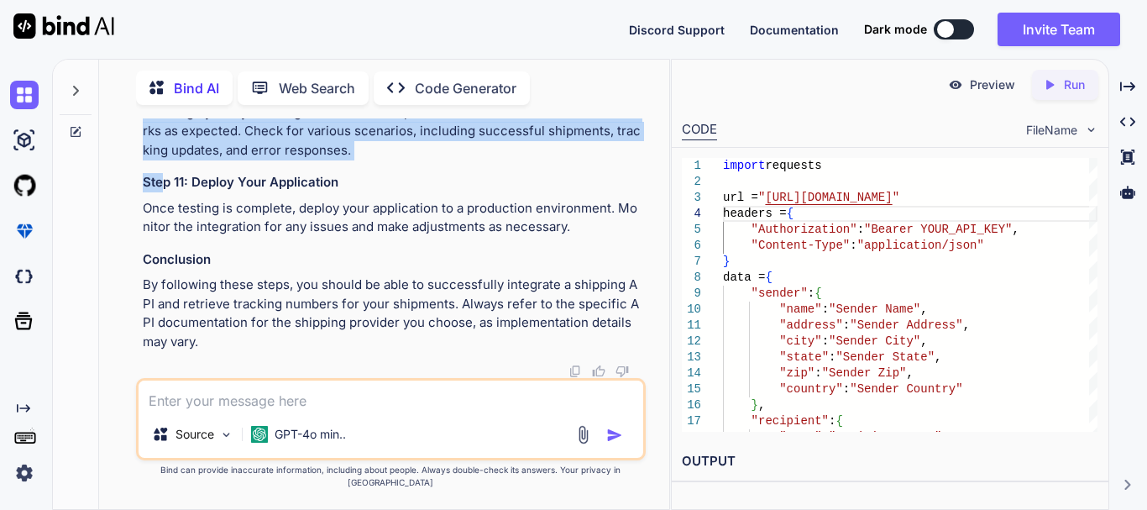
drag, startPoint x: 378, startPoint y: 380, endPoint x: 165, endPoint y: 380, distance: 213.3
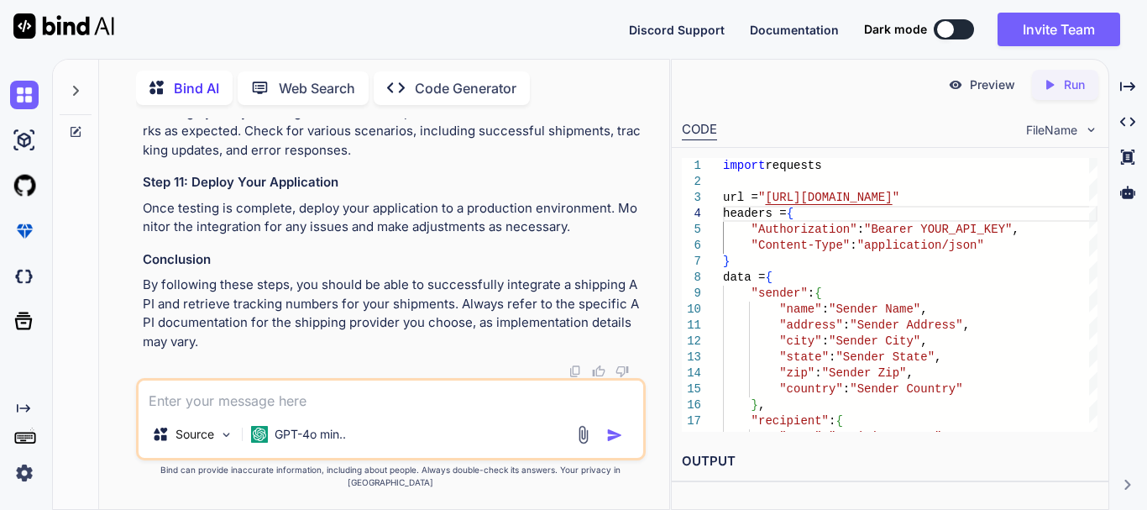
scroll to position [2064, 0]
drag, startPoint x: 188, startPoint y: 209, endPoint x: 373, endPoint y: 210, distance: 184.8
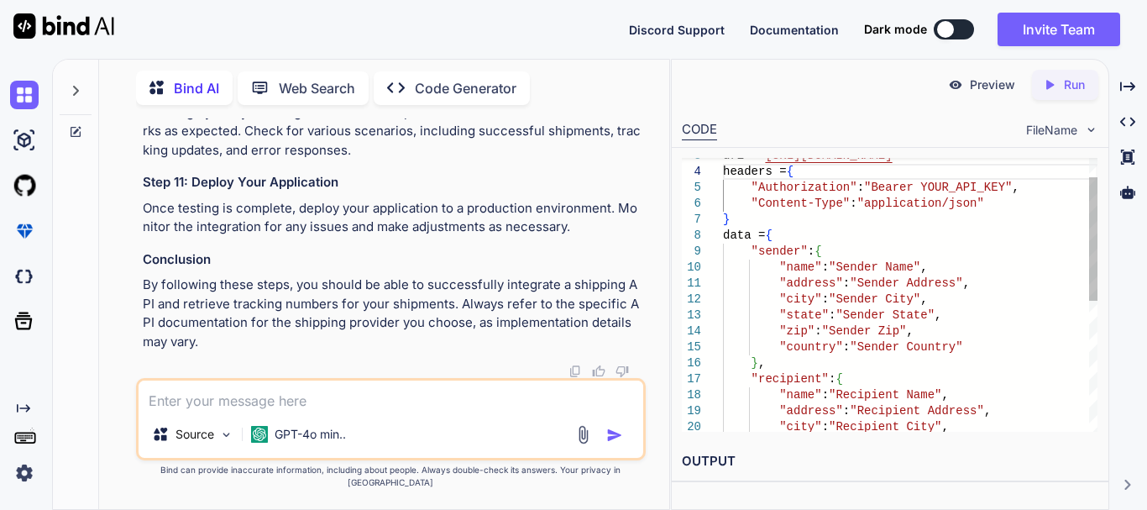
click at [837, 251] on div "} , "recipient" : { "name" : "Recipient Name" , "state" : "Sender State" , "zip…" at bounding box center [910, 419] width 375 height 606
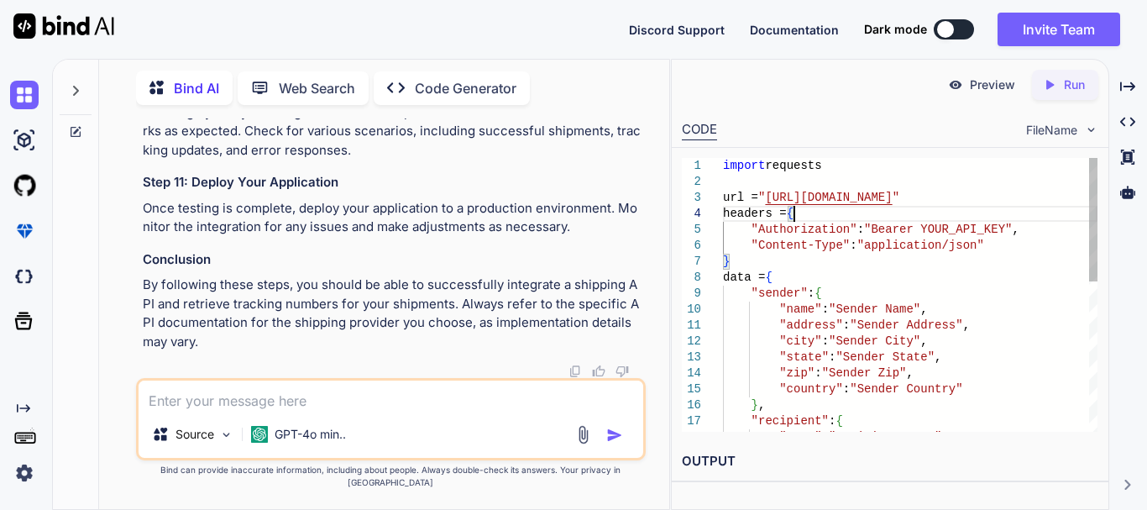
click at [819, 217] on div "} , "recipient" : { "name" : "Recipient Name" , "state" : "Sender State" , "zip…" at bounding box center [910, 461] width 375 height 606
click at [793, 181] on div "} , "recipient" : { "name" : "Recipient Name" , "state" : "Sender State" , "zip…" at bounding box center [910, 461] width 375 height 606
click at [827, 170] on div "} , "recipient" : { "name" : "Recipient Name" , "state" : "Sender State" , "zip…" at bounding box center [910, 461] width 375 height 606
drag, startPoint x: 827, startPoint y: 170, endPoint x: 722, endPoint y: 166, distance: 105.0
click at [723, 166] on div "} , "recipient" : { "name" : "Recipient Name" , "state" : "Sender State" , "zip…" at bounding box center [910, 461] width 375 height 606
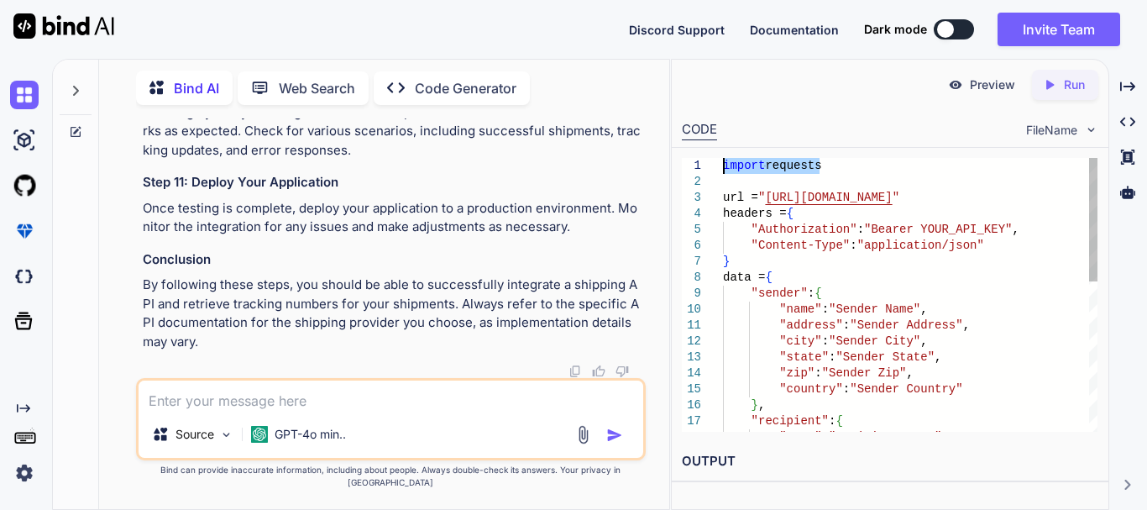
click at [737, 182] on div "} , "recipient" : { "name" : "Recipient Name" , "state" : "Sender State" , "zip…" at bounding box center [910, 461] width 375 height 606
click at [723, 179] on div at bounding box center [910, 182] width 375 height 16
click at [751, 228] on div "} , "recipient" : { "name" : "Recipient Name" , "state" : "Sender State" , "zip…" at bounding box center [910, 461] width 375 height 606
click at [749, 243] on div "} , "recipient" : { "name" : "Recipient Name" , "state" : "Sender State" , "zip…" at bounding box center [910, 461] width 375 height 606
click at [847, 230] on div "} , "recipient" : { "name" : "Recipient Name" , "state" : "Sender State" , "zip…" at bounding box center [910, 461] width 375 height 606
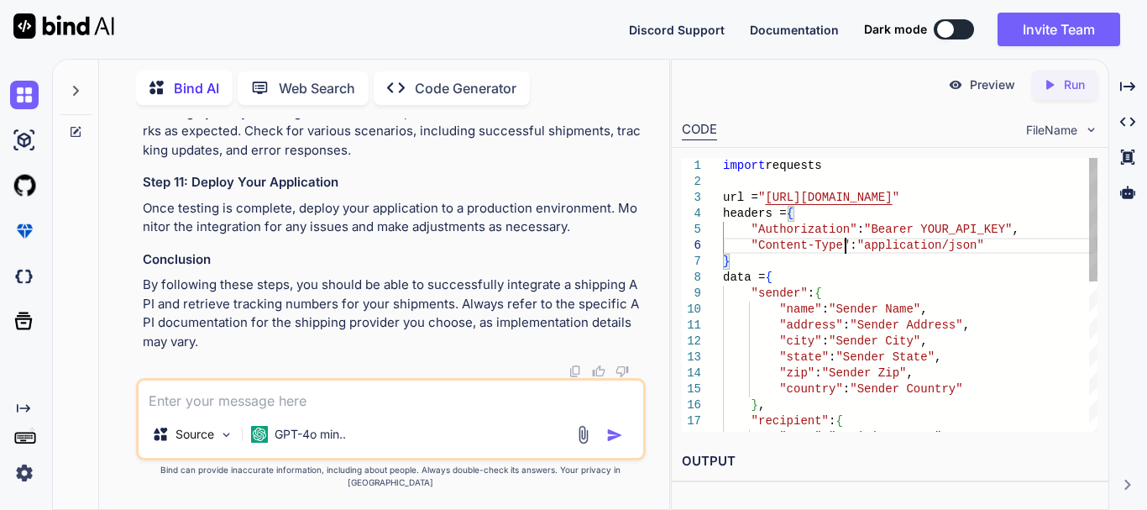
click at [847, 242] on div "} , "recipient" : { "name" : "Recipient Name" , "state" : "Sender State" , "zip…" at bounding box center [910, 461] width 375 height 606
click at [863, 231] on div "} , "recipient" : { "name" : "Recipient Name" , "state" : "Sender State" , "zip…" at bounding box center [910, 461] width 375 height 606
click at [861, 228] on div "} , "recipient" : { "name" : "Recipient Name" , "state" : "Sender State" , "zip…" at bounding box center [910, 461] width 375 height 606
click at [910, 230] on div "} , "recipient" : { "name" : "Recipient Name" , "state" : "Sender State" , "zip…" at bounding box center [910, 461] width 375 height 606
click at [919, 249] on div "} , "recipient" : { "name" : "Recipient Name" , "state" : "Sender State" , "zip…" at bounding box center [910, 461] width 375 height 606
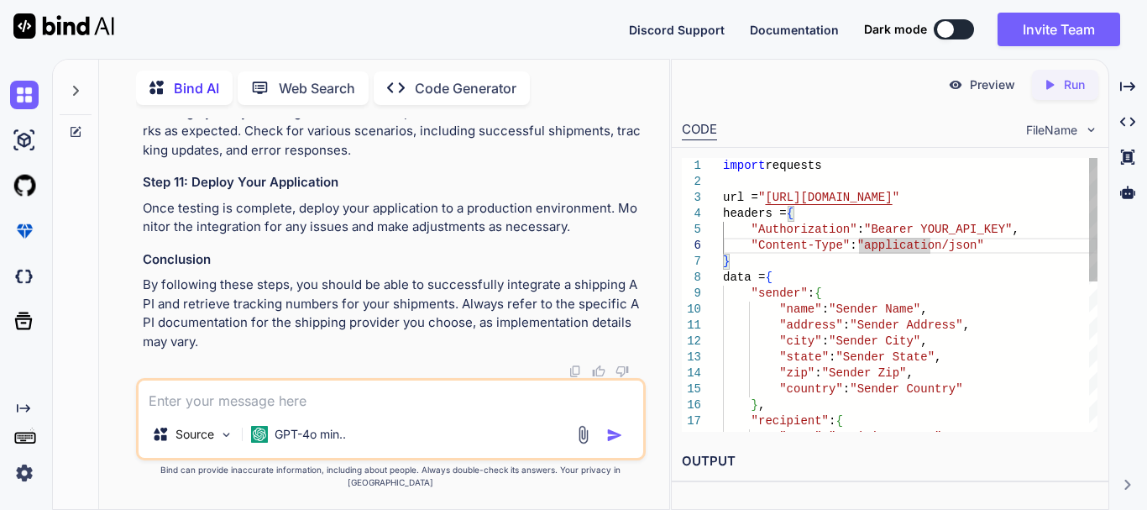
click at [896, 233] on div "} , "recipient" : { "name" : "Recipient Name" , "state" : "Sender State" , "zip…" at bounding box center [910, 461] width 375 height 606
click at [936, 233] on div "} , "recipient" : { "name" : "Recipient Name" , "state" : "Sender State" , "zip…" at bounding box center [910, 461] width 375 height 606
click at [228, 411] on textarea at bounding box center [391, 395] width 505 height 30
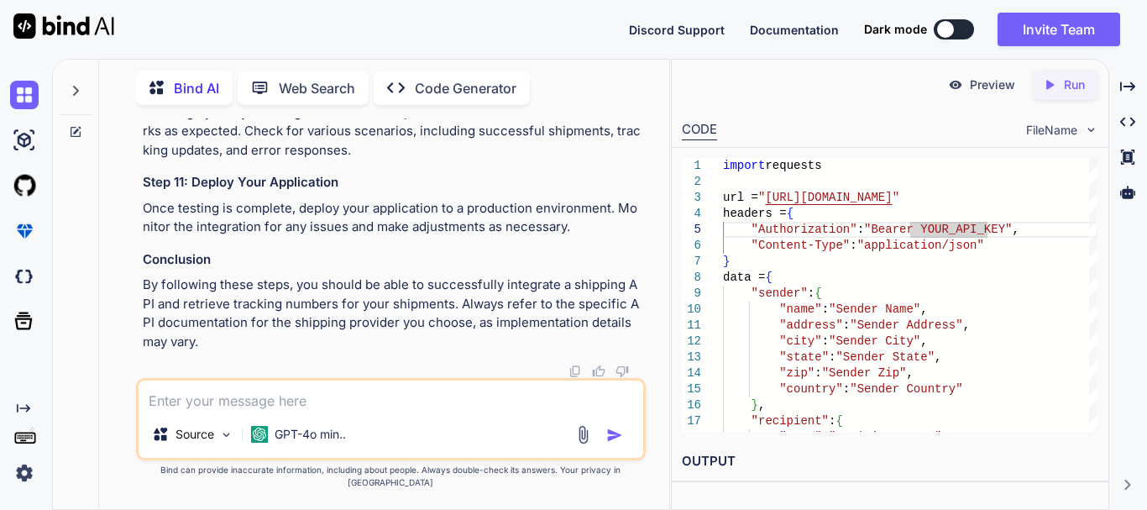
click at [244, 410] on textarea at bounding box center [391, 395] width 505 height 30
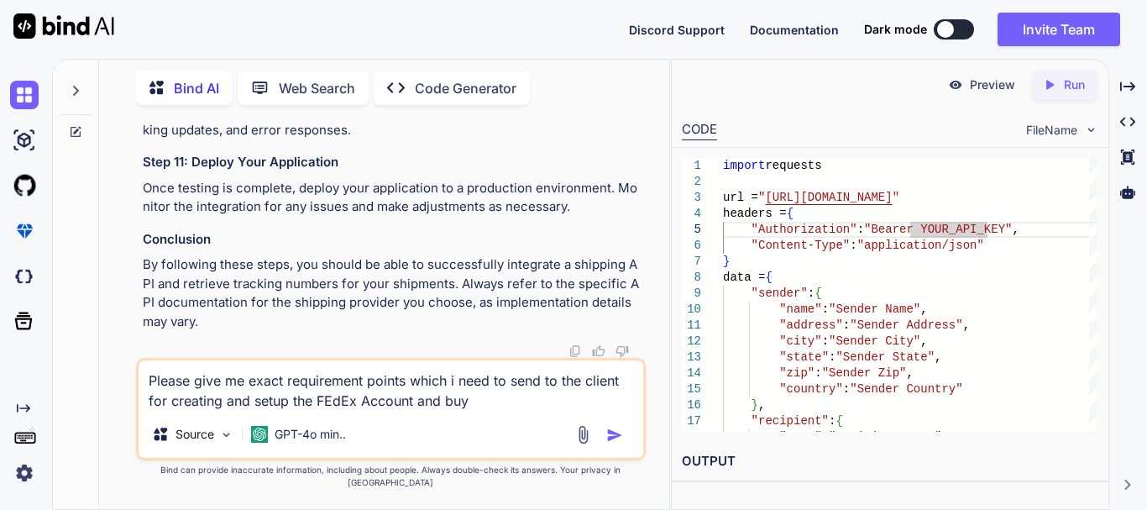
click at [335, 411] on textarea "Please give me exact requirement points which i need to send to the client for …" at bounding box center [391, 385] width 505 height 50
click at [488, 409] on textarea "Please give me exact requirement points which i need to send to the client for …" at bounding box center [391, 385] width 505 height 50
click at [481, 411] on textarea "Please give me exact requirement points which i need to send to the client for …" at bounding box center [391, 385] width 505 height 50
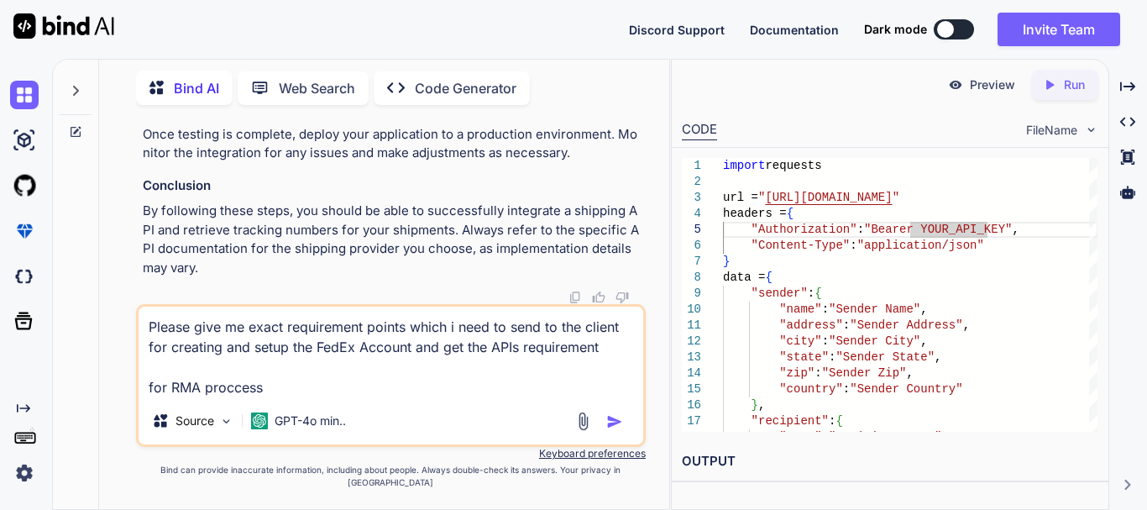
type textarea "Please give me exact requirement points which i need to send to the client for …"
click at [277, 397] on textarea "Please give me exact requirement points which i need to send to the client for …" at bounding box center [391, 352] width 505 height 91
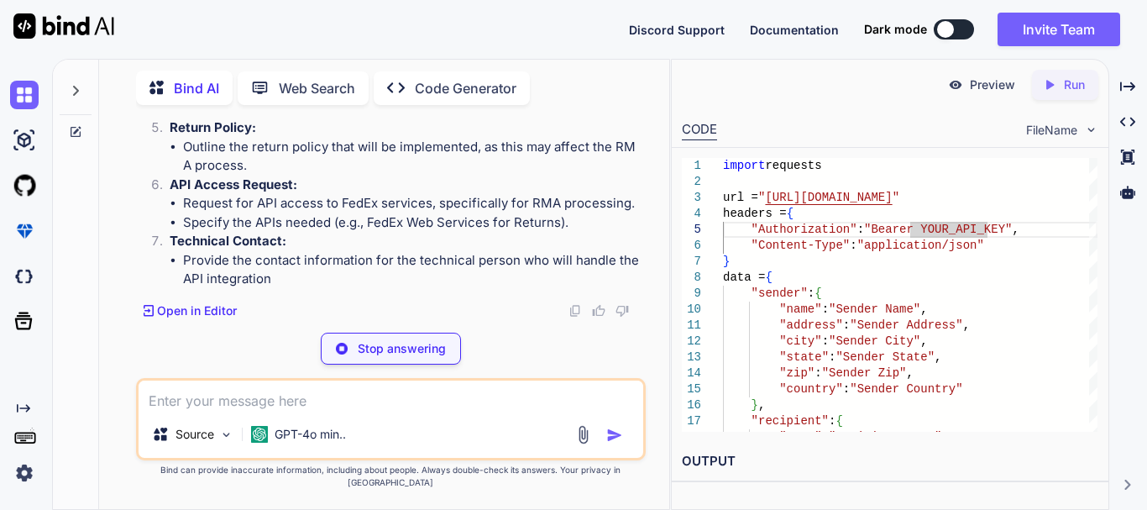
scroll to position [2759, 0]
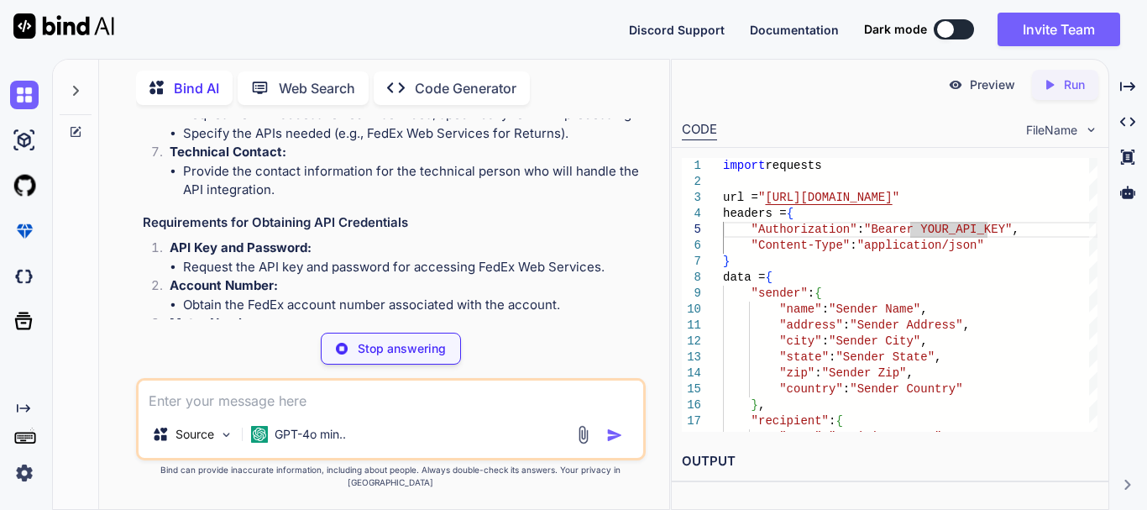
drag, startPoint x: 181, startPoint y: 193, endPoint x: 235, endPoint y: 186, distance: 55.0
drag, startPoint x: 218, startPoint y: 203, endPoint x: 288, endPoint y: 200, distance: 69.8
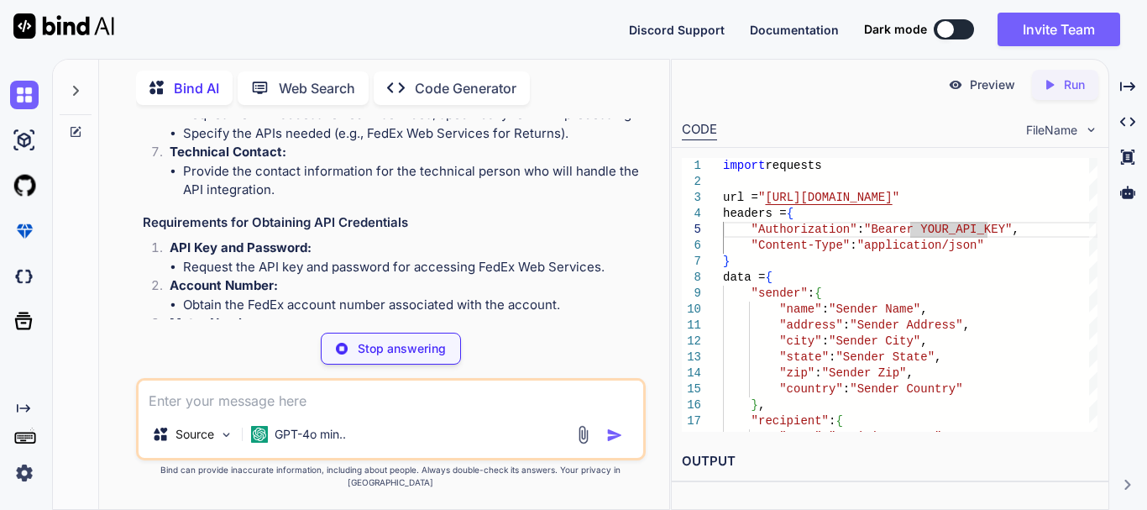
drag, startPoint x: 197, startPoint y: 165, endPoint x: 255, endPoint y: 164, distance: 58.0
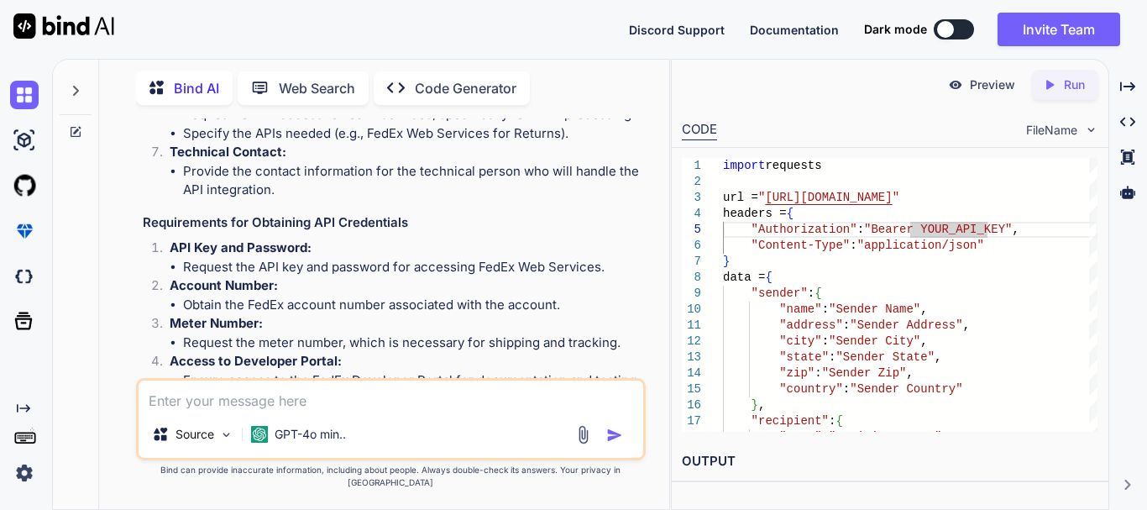
drag, startPoint x: 510, startPoint y: 165, endPoint x: 148, endPoint y: 166, distance: 362.0
copy h3 "equirements for Creating and Setting Up a FedEx Account"
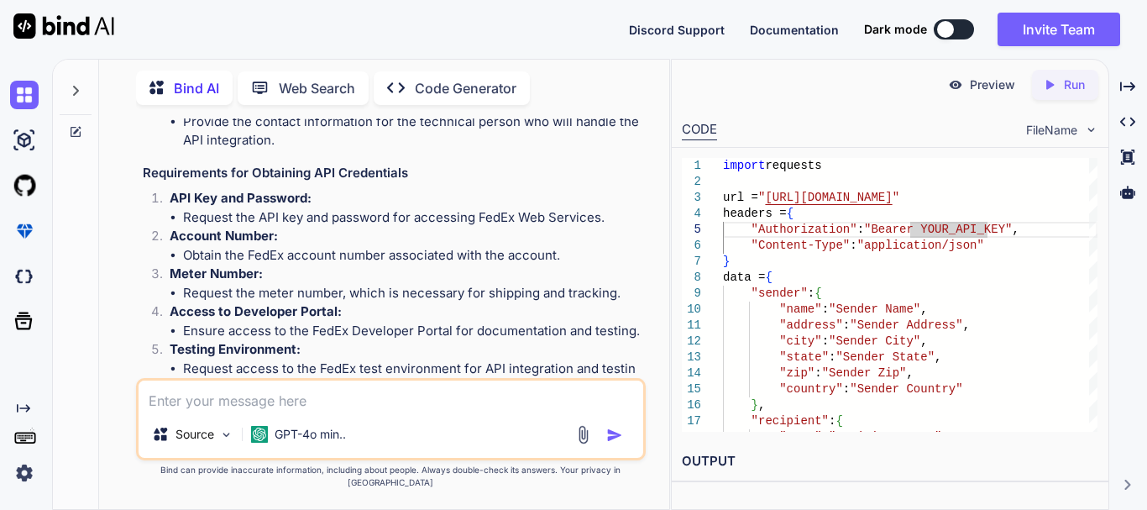
scroll to position [2843, 0]
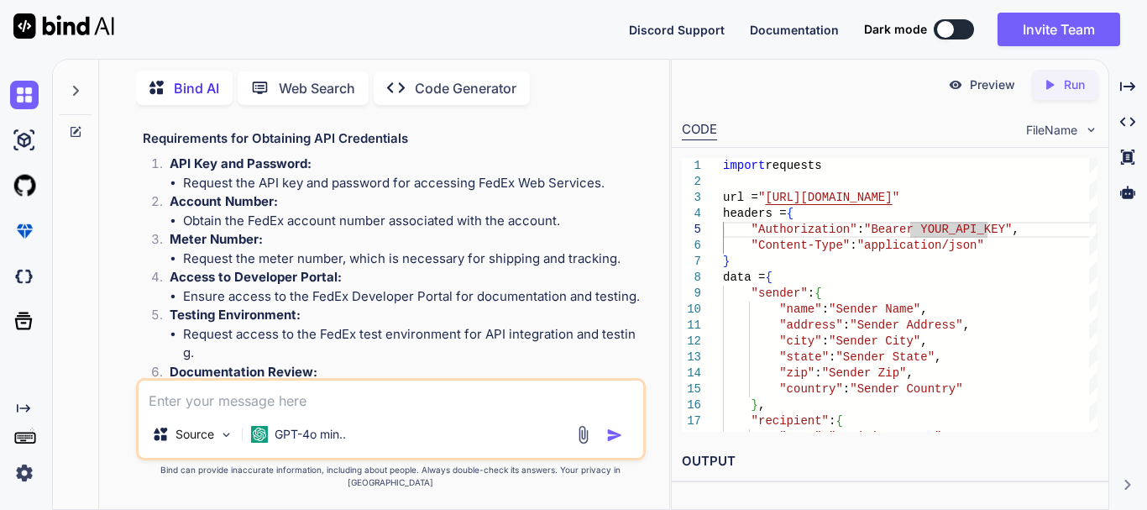
drag, startPoint x: 225, startPoint y: 256, endPoint x: 307, endPoint y: 248, distance: 81.9
drag, startPoint x: 213, startPoint y: 307, endPoint x: 354, endPoint y: 280, distance: 142.8
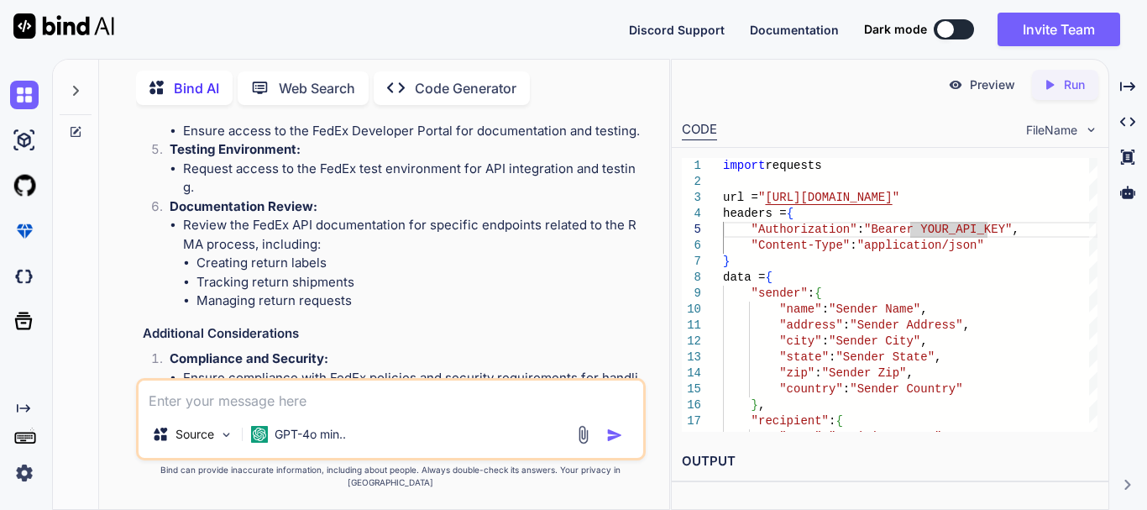
scroll to position [3011, 0]
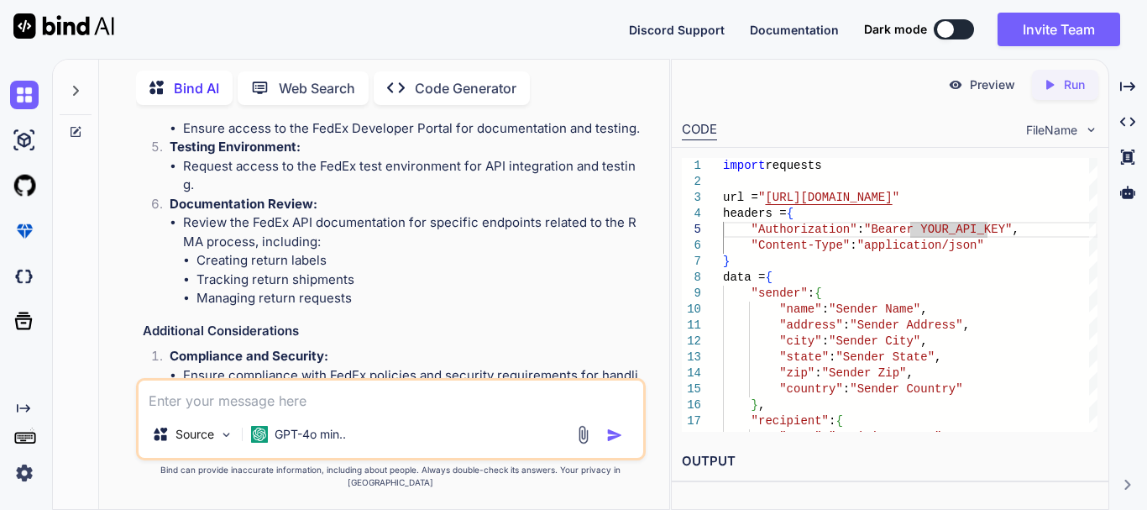
drag, startPoint x: 221, startPoint y: 239, endPoint x: 296, endPoint y: 228, distance: 75.4
drag, startPoint x: 204, startPoint y: 254, endPoint x: 282, endPoint y: 261, distance: 78.4
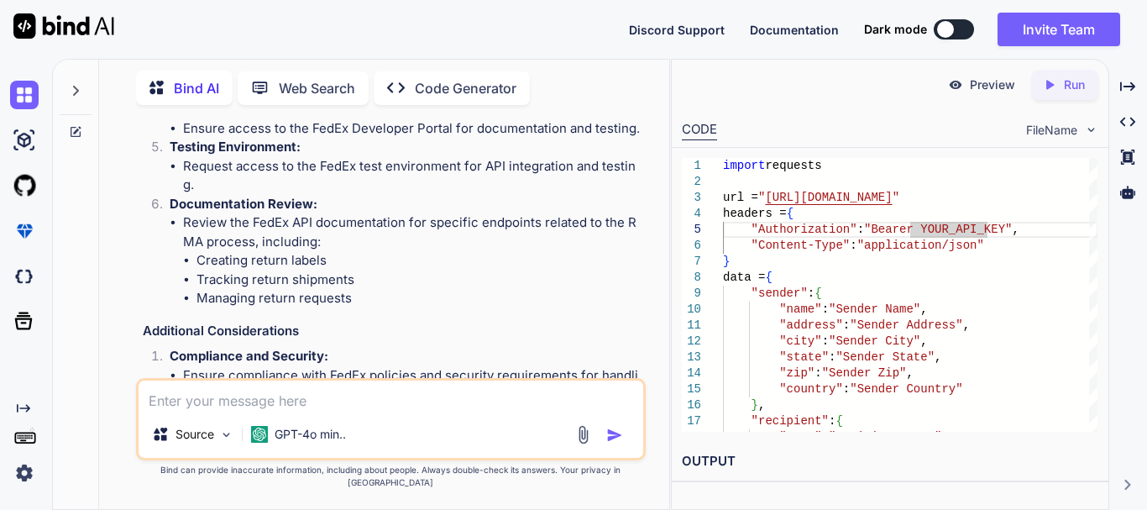
drag, startPoint x: 351, startPoint y: 260, endPoint x: 386, endPoint y: 258, distance: 35.4
drag, startPoint x: 202, startPoint y: 280, endPoint x: 328, endPoint y: 280, distance: 125.1
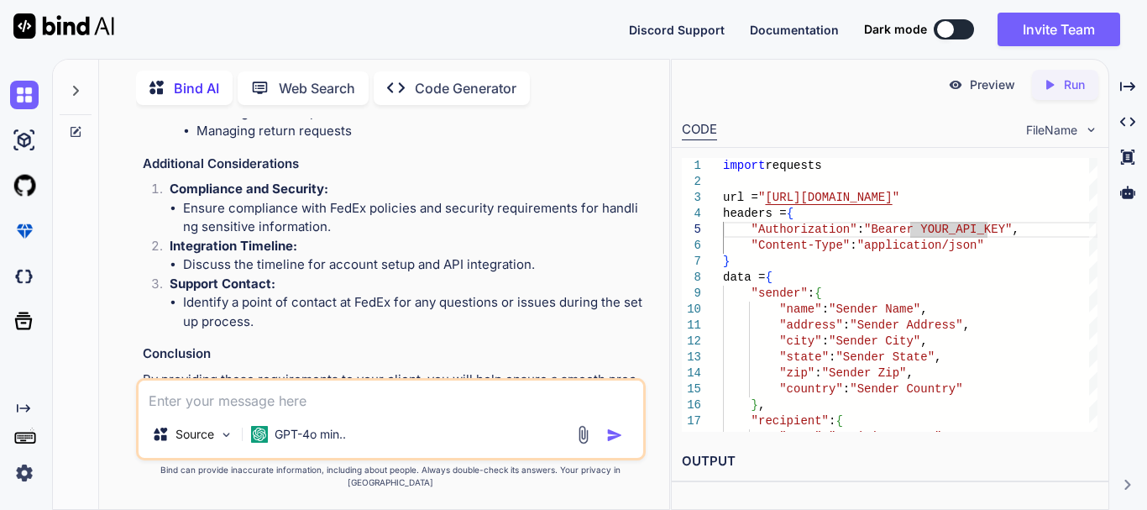
scroll to position [3179, 0]
drag, startPoint x: 166, startPoint y: 218, endPoint x: 272, endPoint y: 218, distance: 105.8
drag, startPoint x: 181, startPoint y: 267, endPoint x: 239, endPoint y: 275, distance: 58.6
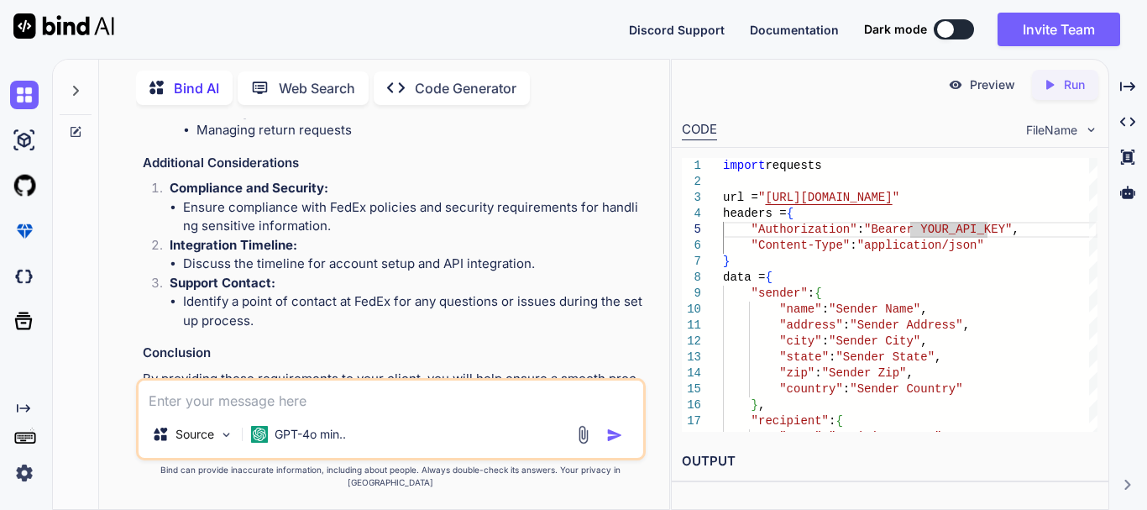
drag, startPoint x: 184, startPoint y: 304, endPoint x: 251, endPoint y: 302, distance: 67.2
drag, startPoint x: 216, startPoint y: 328, endPoint x: 383, endPoint y: 297, distance: 169.9
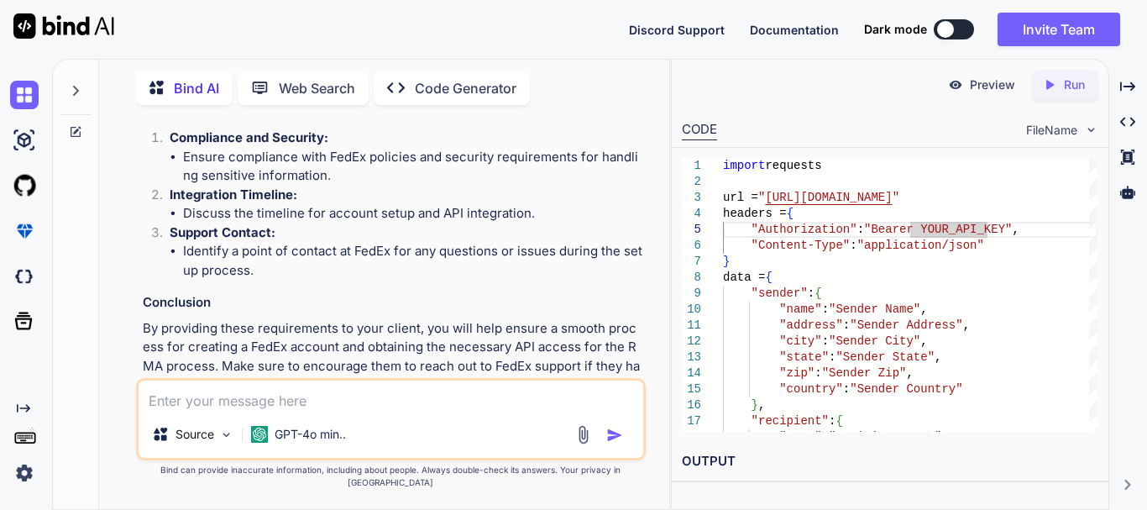
scroll to position [3263, 0]
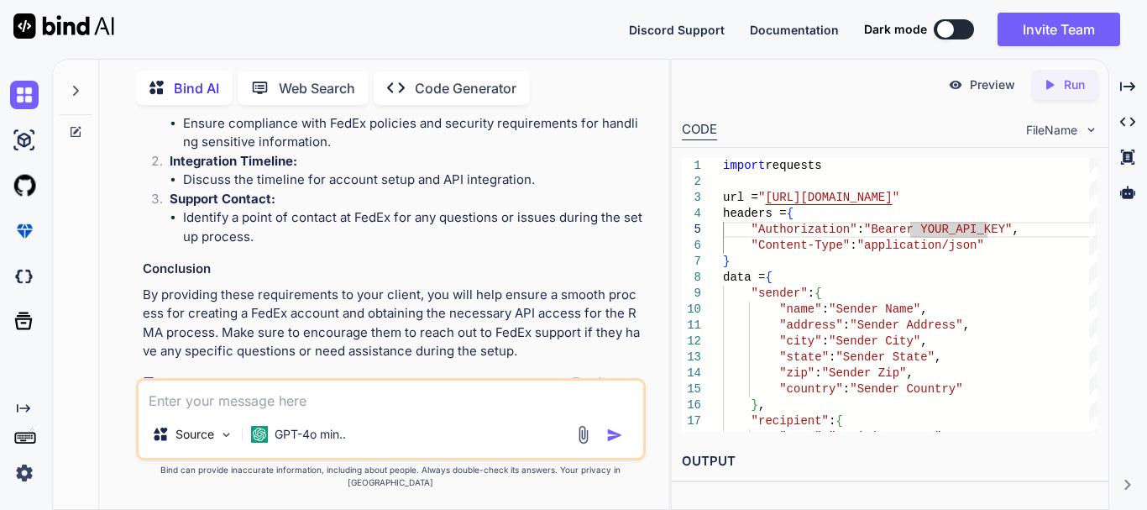
drag, startPoint x: 210, startPoint y: 289, endPoint x: 285, endPoint y: 299, distance: 75.4
drag, startPoint x: 193, startPoint y: 328, endPoint x: 365, endPoint y: 321, distance: 172.3
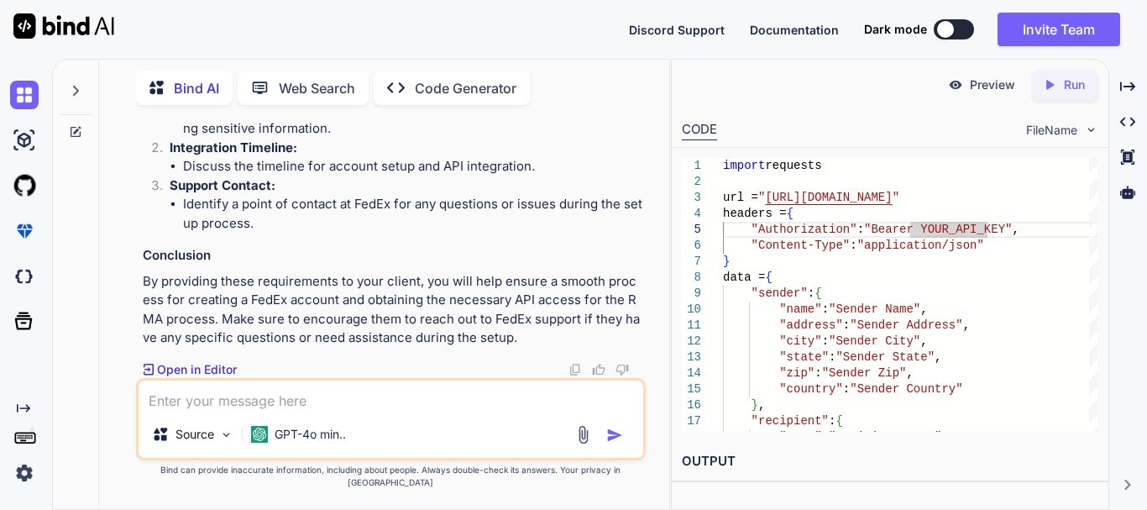
scroll to position [3515, 0]
drag, startPoint x: 181, startPoint y: 225, endPoint x: 265, endPoint y: 232, distance: 84.3
click at [235, 98] on strong "Compliance and Security:" at bounding box center [249, 90] width 159 height 16
drag, startPoint x: 179, startPoint y: 286, endPoint x: 220, endPoint y: 299, distance: 43.0
click at [221, 155] on strong "Integration Timeline:" at bounding box center [234, 147] width 128 height 16
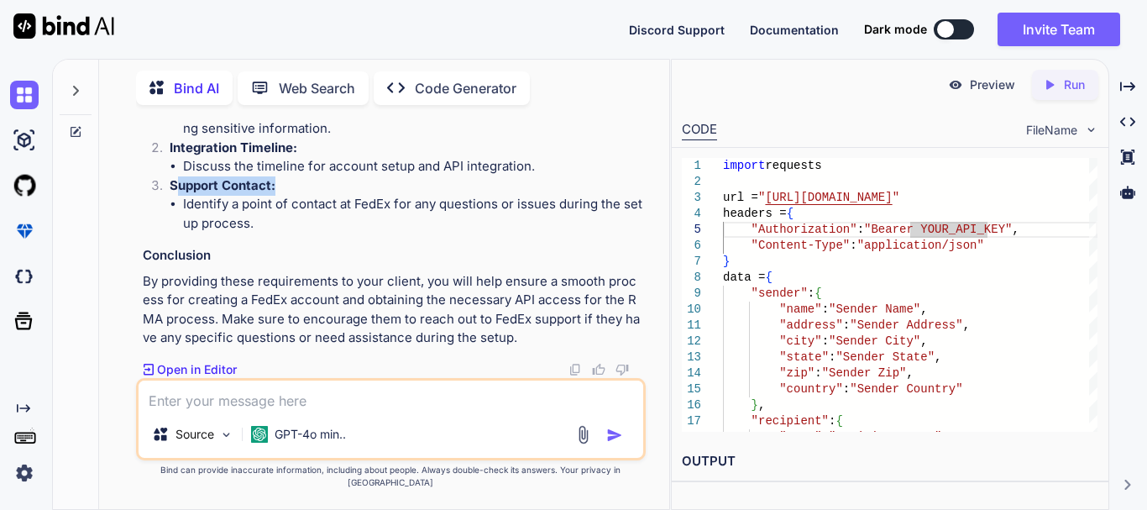
drag, startPoint x: 181, startPoint y: 317, endPoint x: 367, endPoint y: 317, distance: 185.6
click at [335, 196] on p "Support Contact:" at bounding box center [406, 185] width 473 height 19
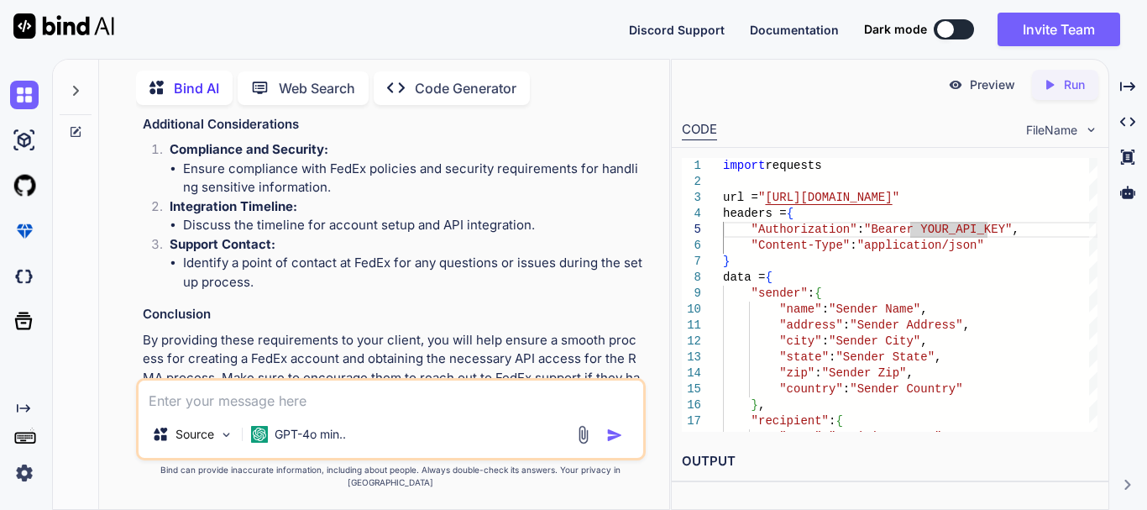
scroll to position [3219, 0]
